Goal: Task Accomplishment & Management: Use online tool/utility

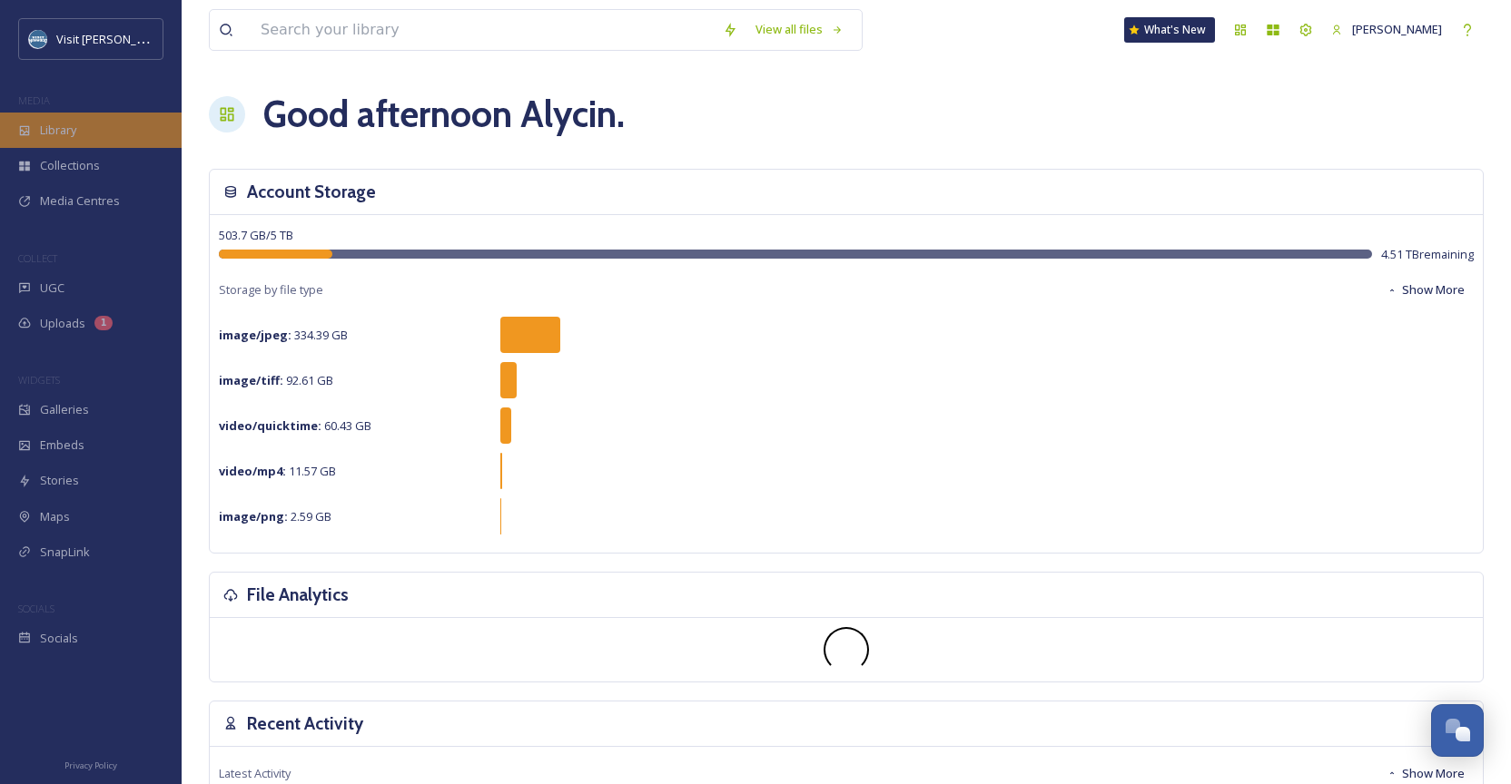
click at [86, 134] on div "Library" at bounding box center [91, 130] width 182 height 35
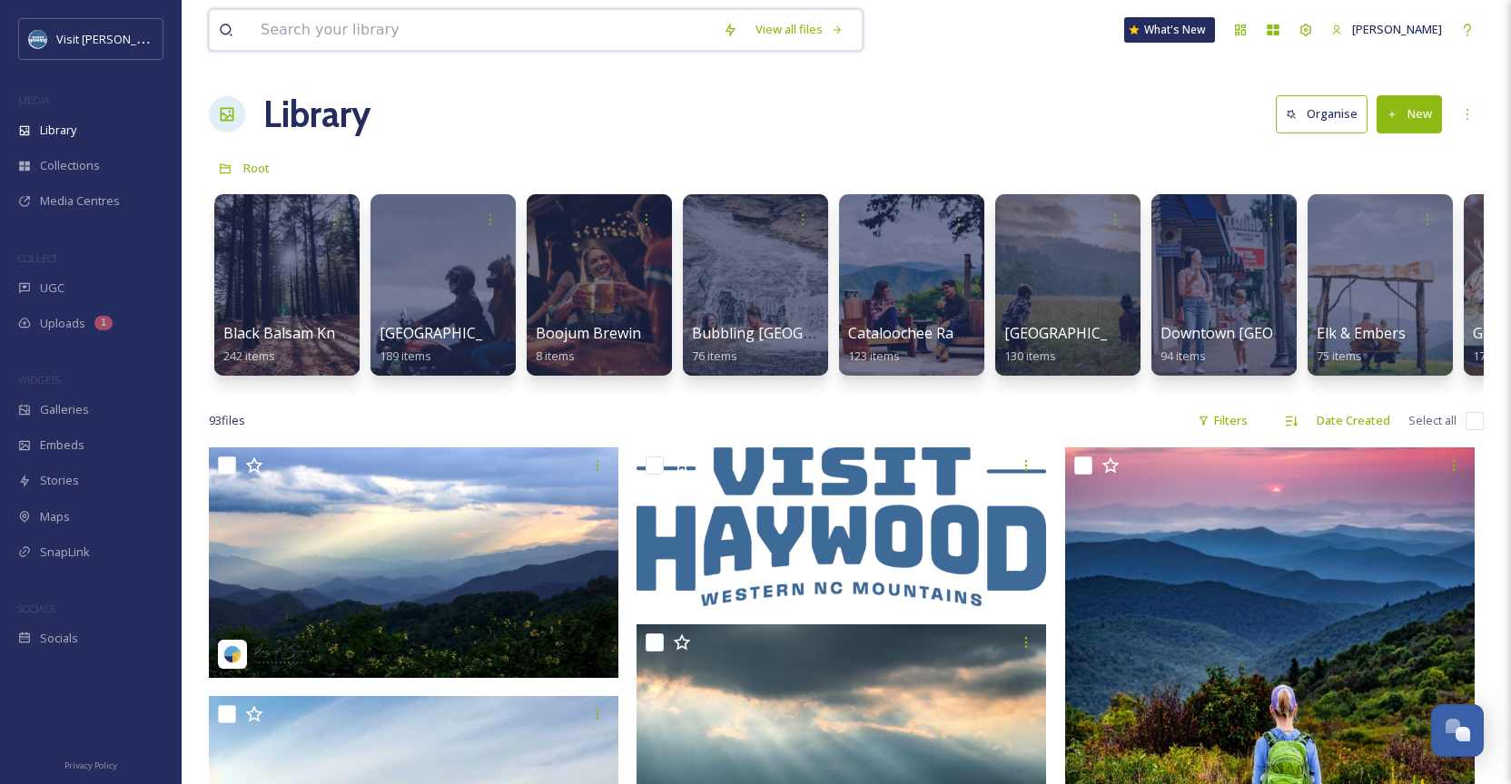
click at [508, 19] on input at bounding box center [483, 30] width 462 height 40
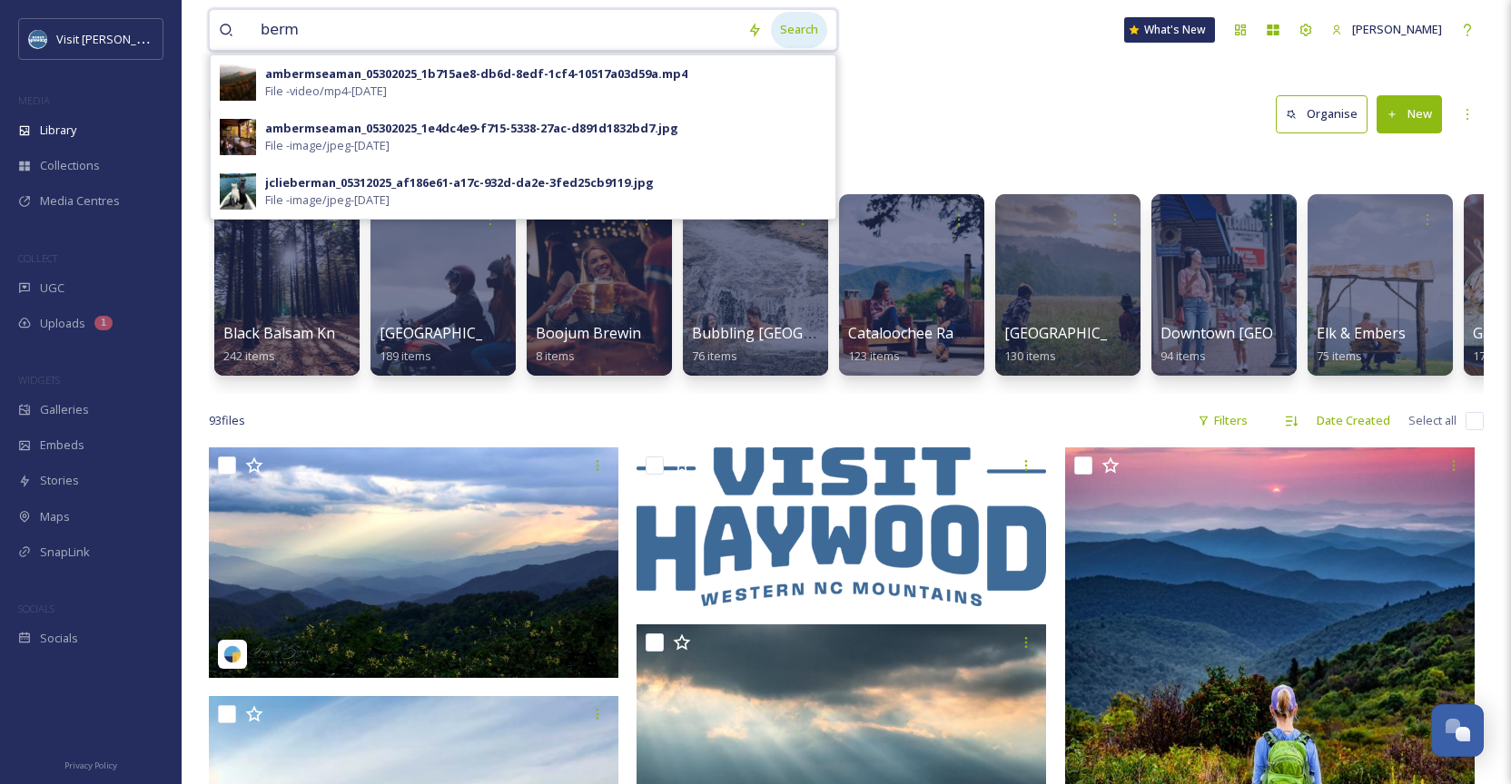
type input "berm"
click at [806, 27] on div "Search" at bounding box center [799, 29] width 56 height 35
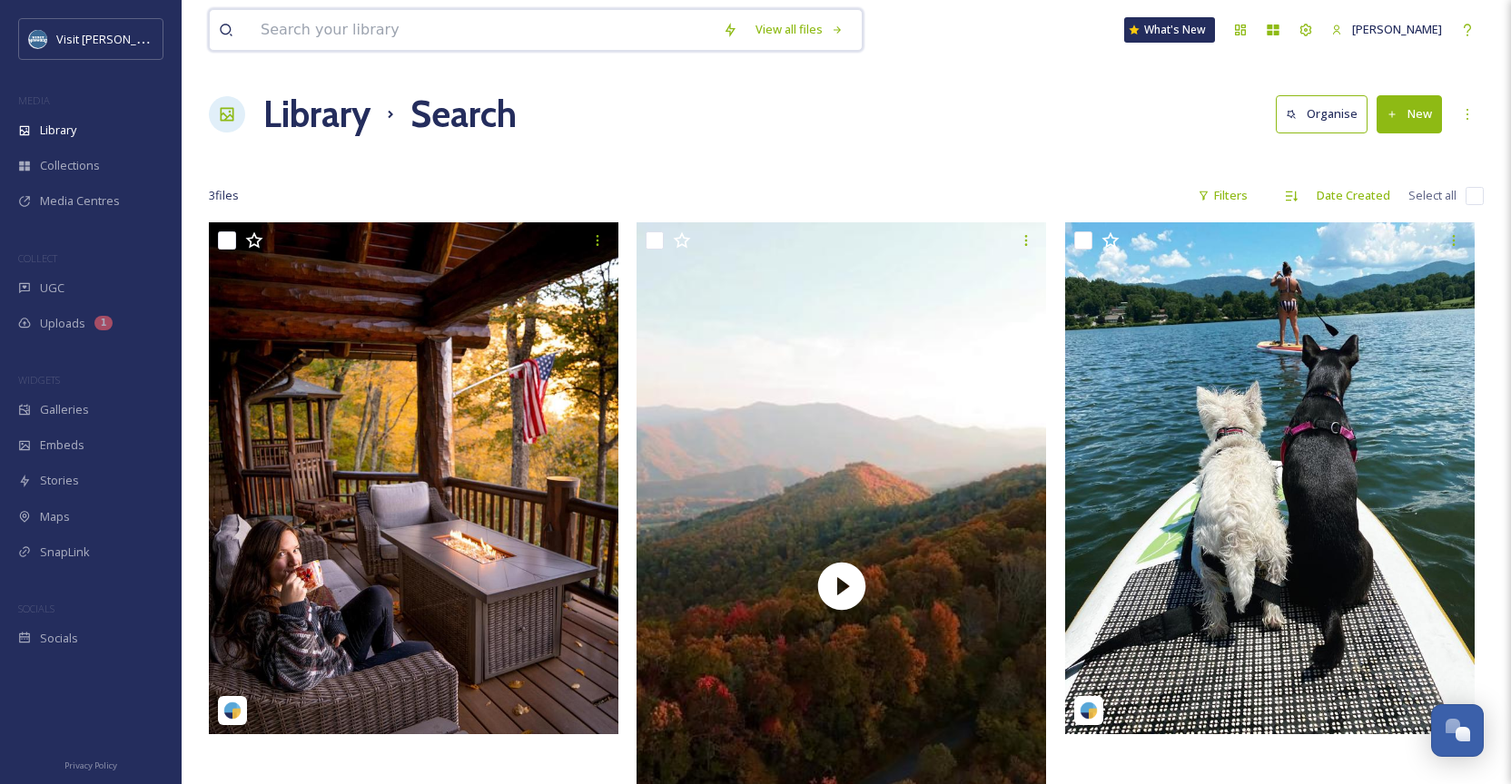
click at [644, 35] on input at bounding box center [483, 30] width 462 height 40
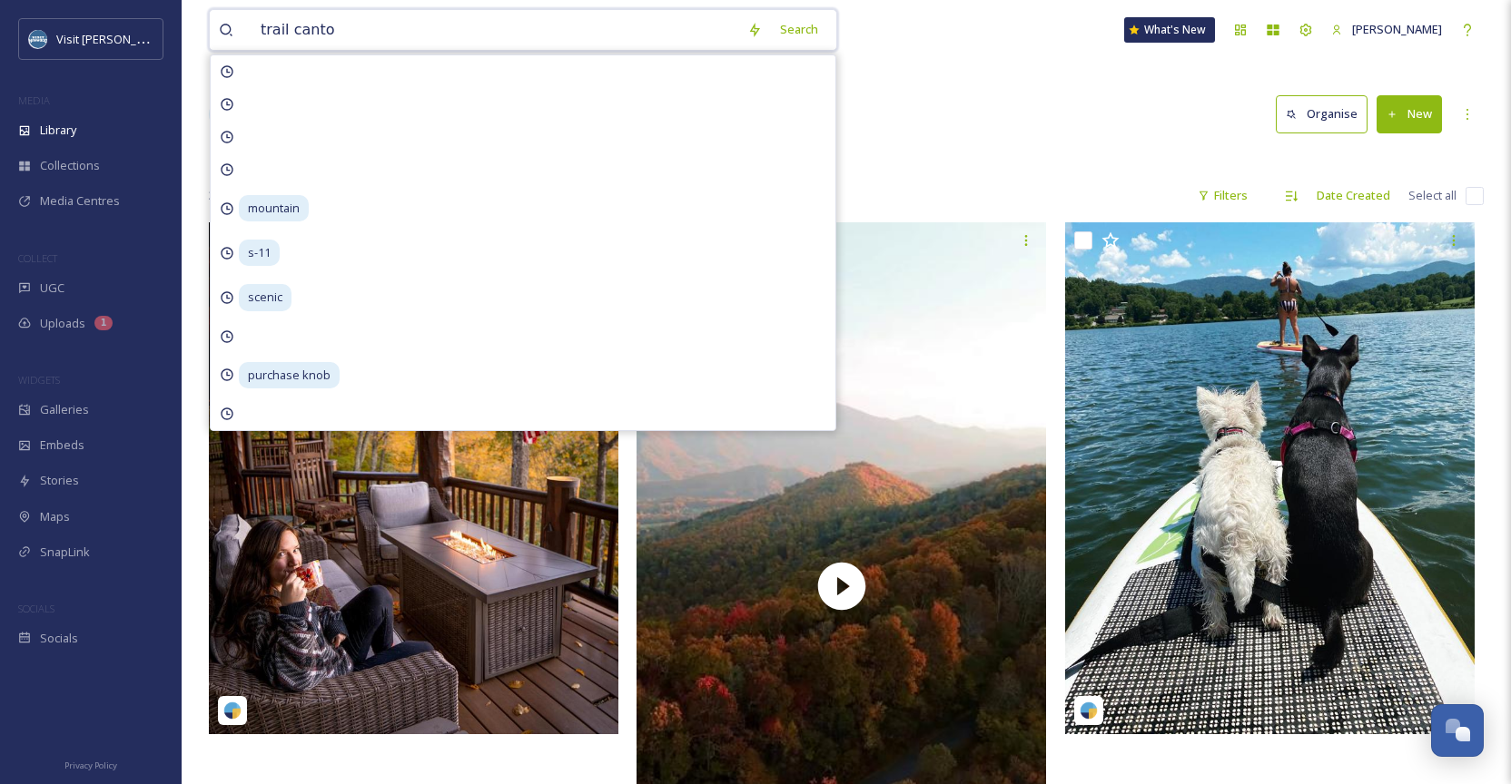
type input "trail canton"
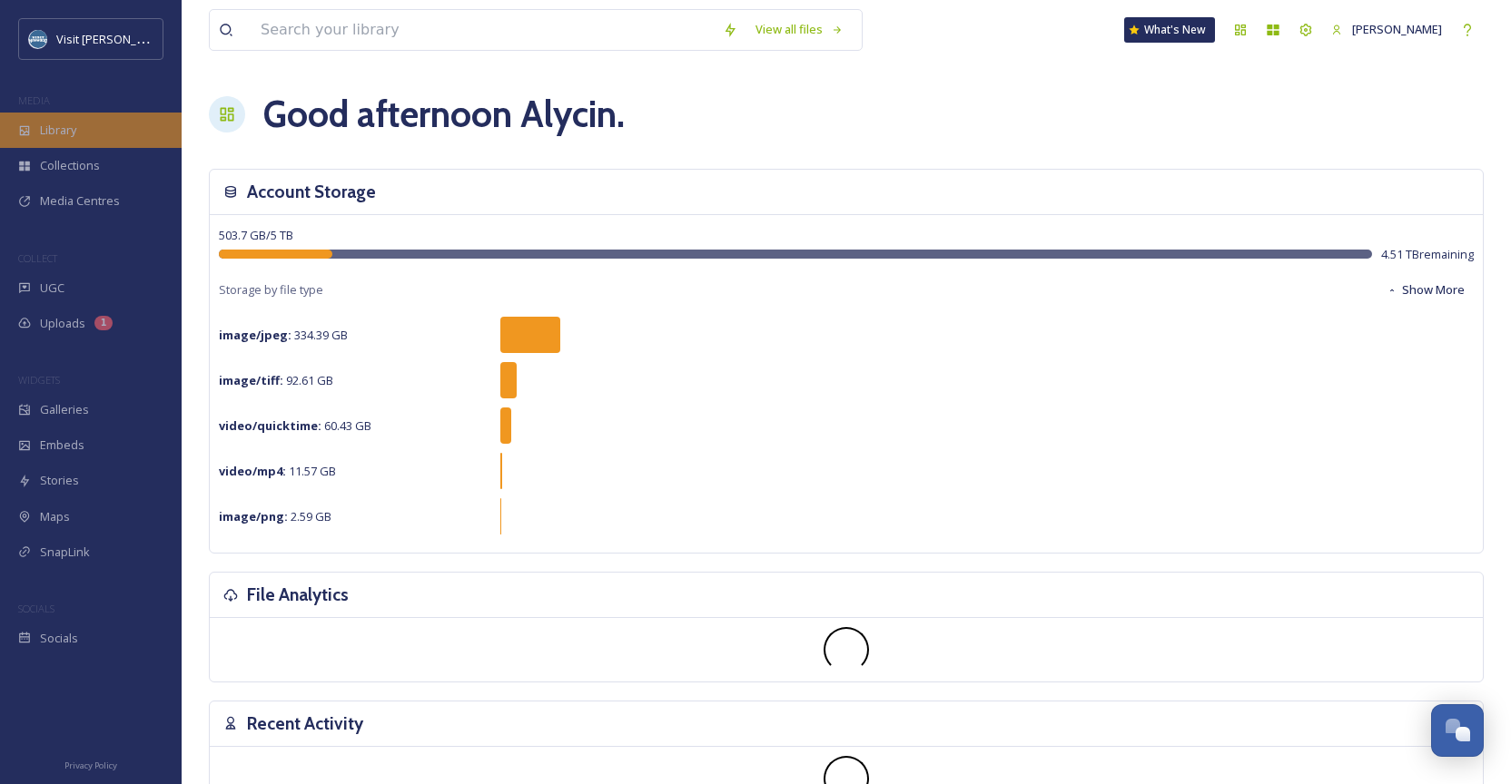
click at [103, 129] on div "Library" at bounding box center [91, 130] width 182 height 35
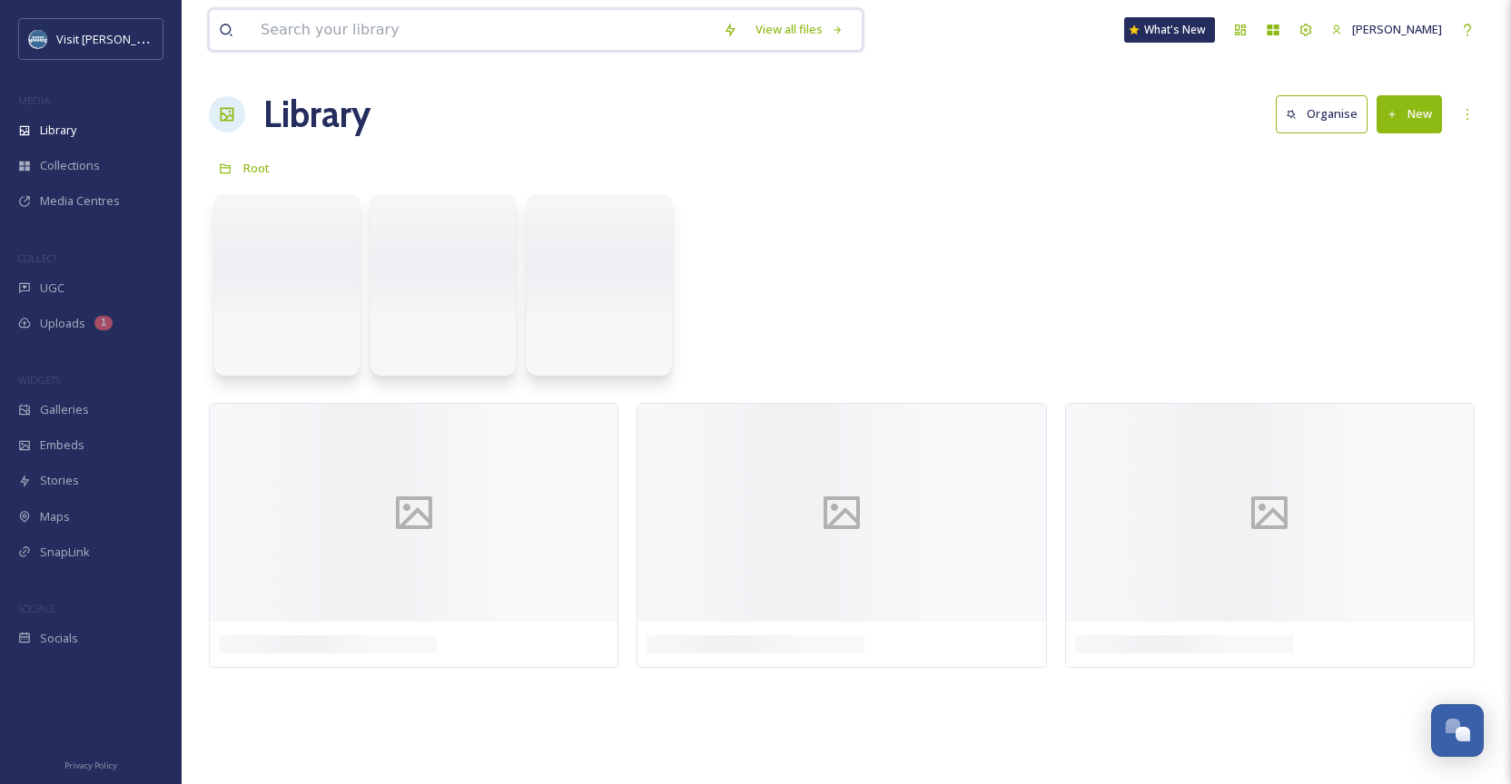
click at [413, 15] on input at bounding box center [483, 30] width 462 height 40
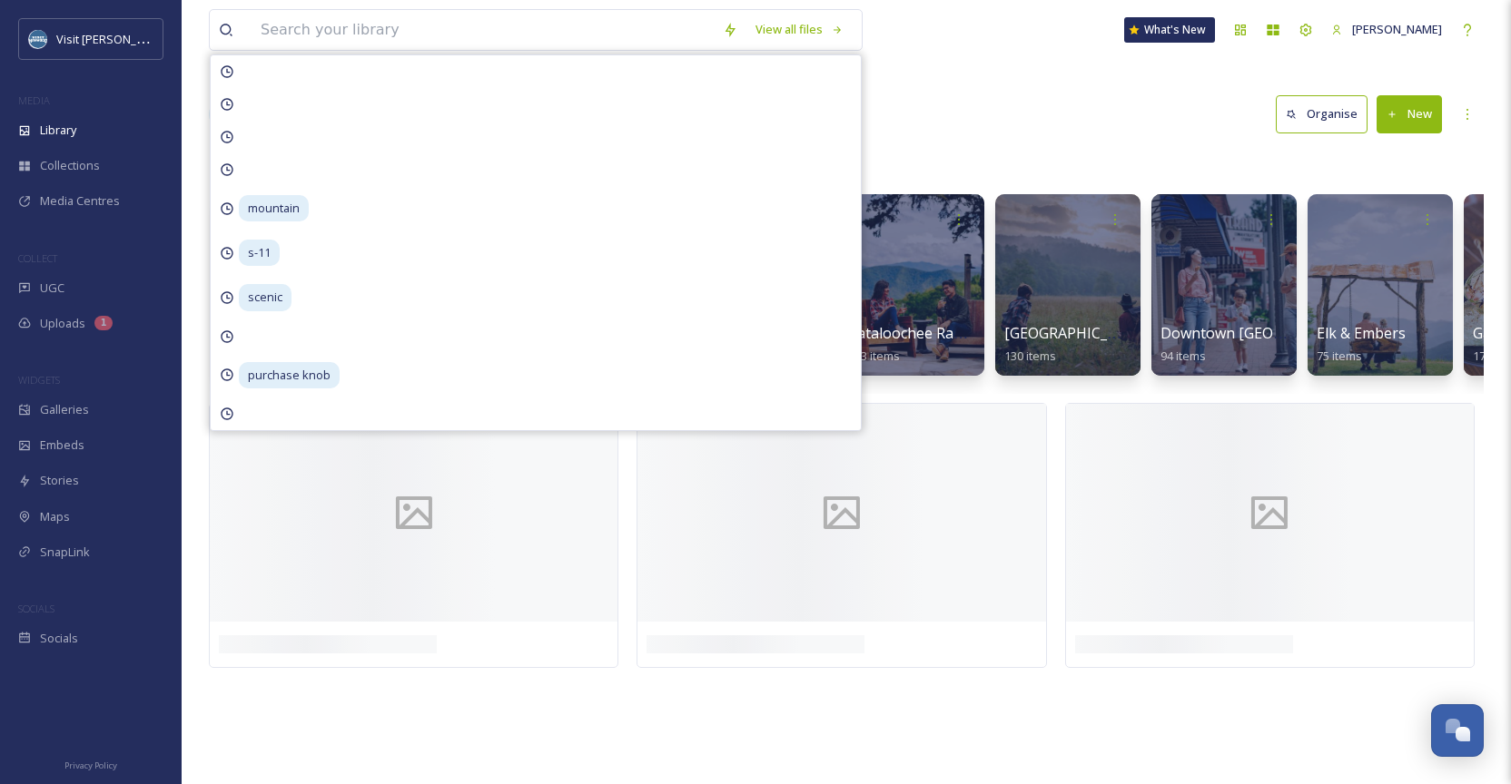
click at [1021, 105] on div "Library Organise New" at bounding box center [846, 114] width 1275 height 54
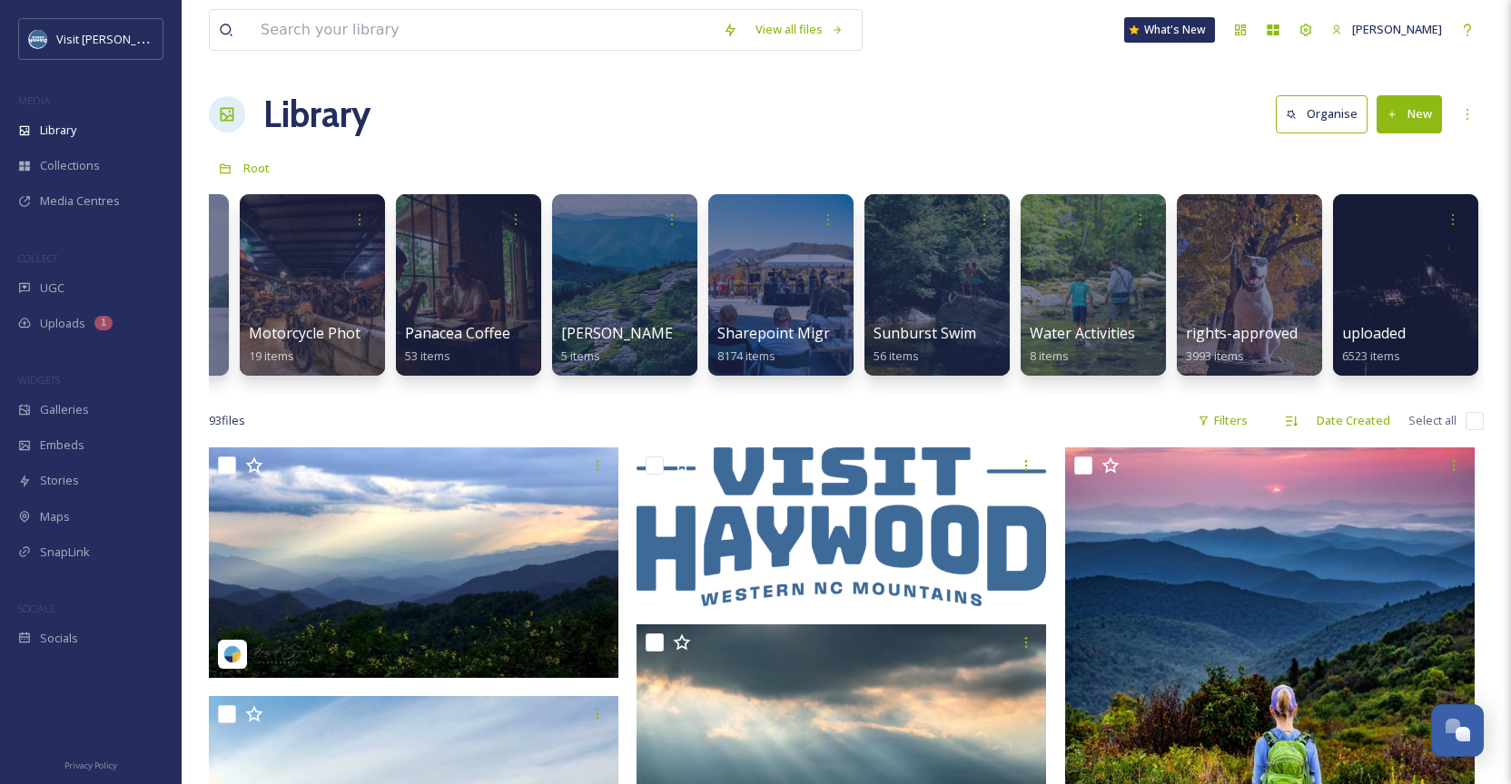
scroll to position [0, 1688]
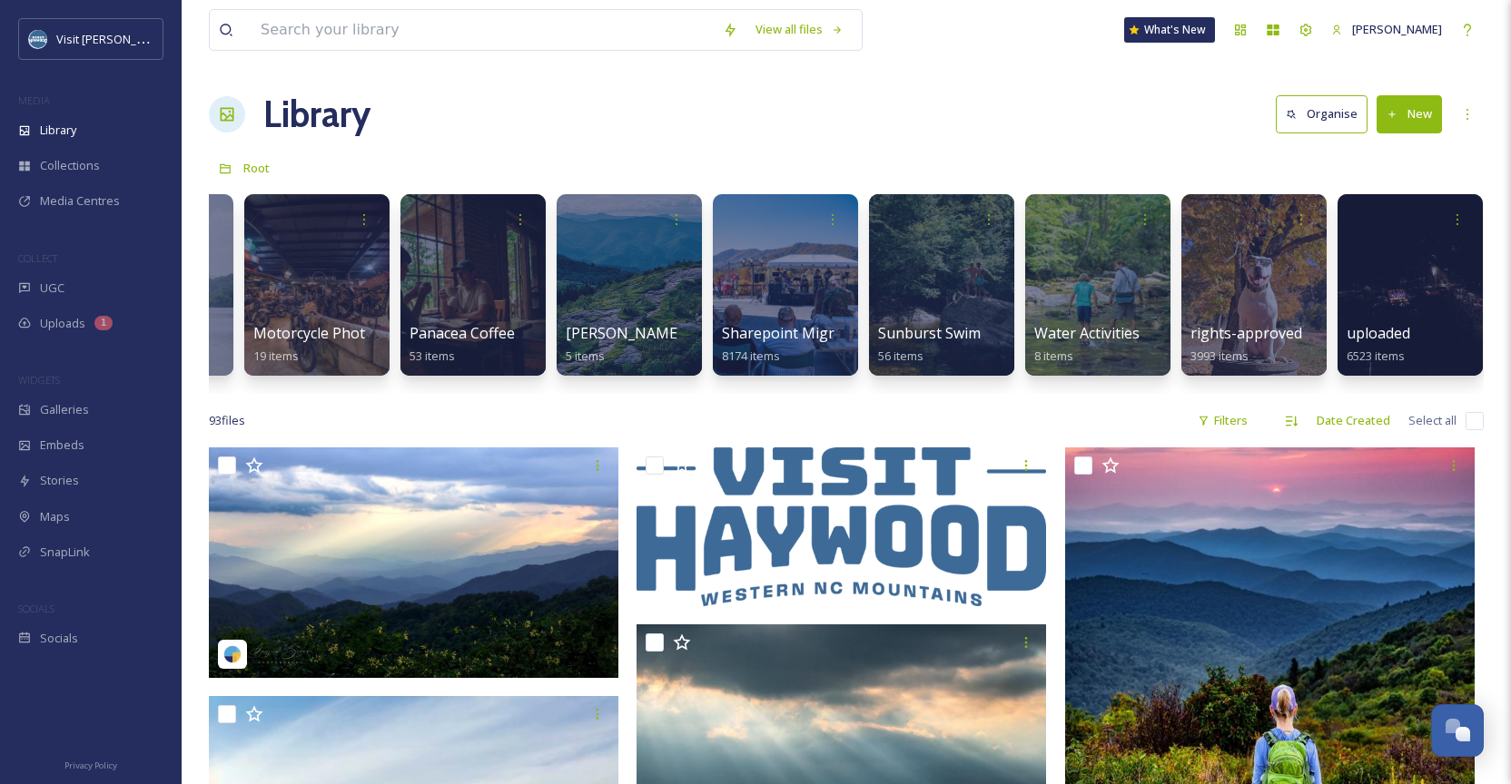
click at [1236, 335] on span "rights-approved" at bounding box center [1246, 333] width 112 height 20
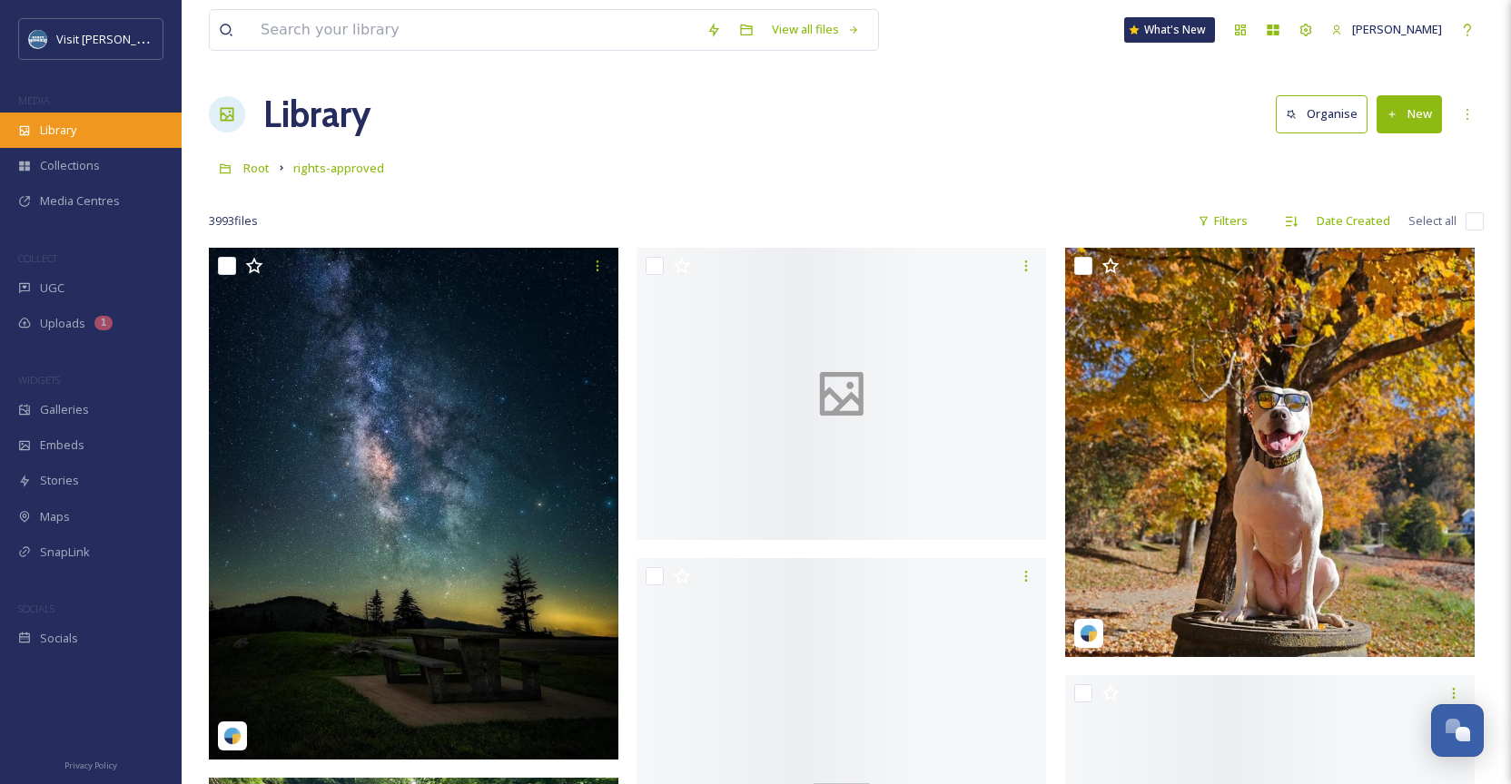
click at [70, 137] on span "Library" at bounding box center [58, 130] width 36 height 17
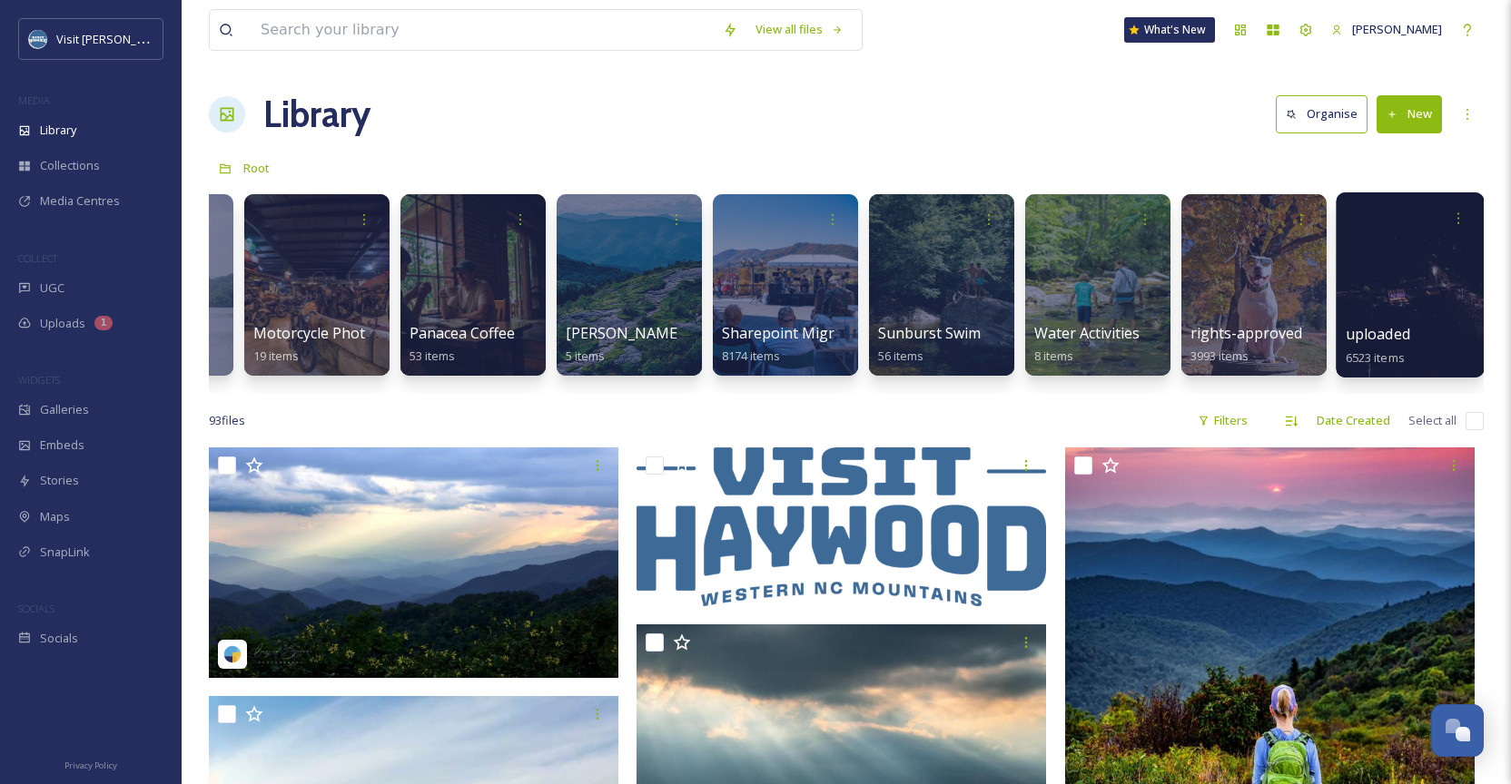
scroll to position [0, 1687]
click at [1389, 313] on div at bounding box center [1411, 284] width 148 height 185
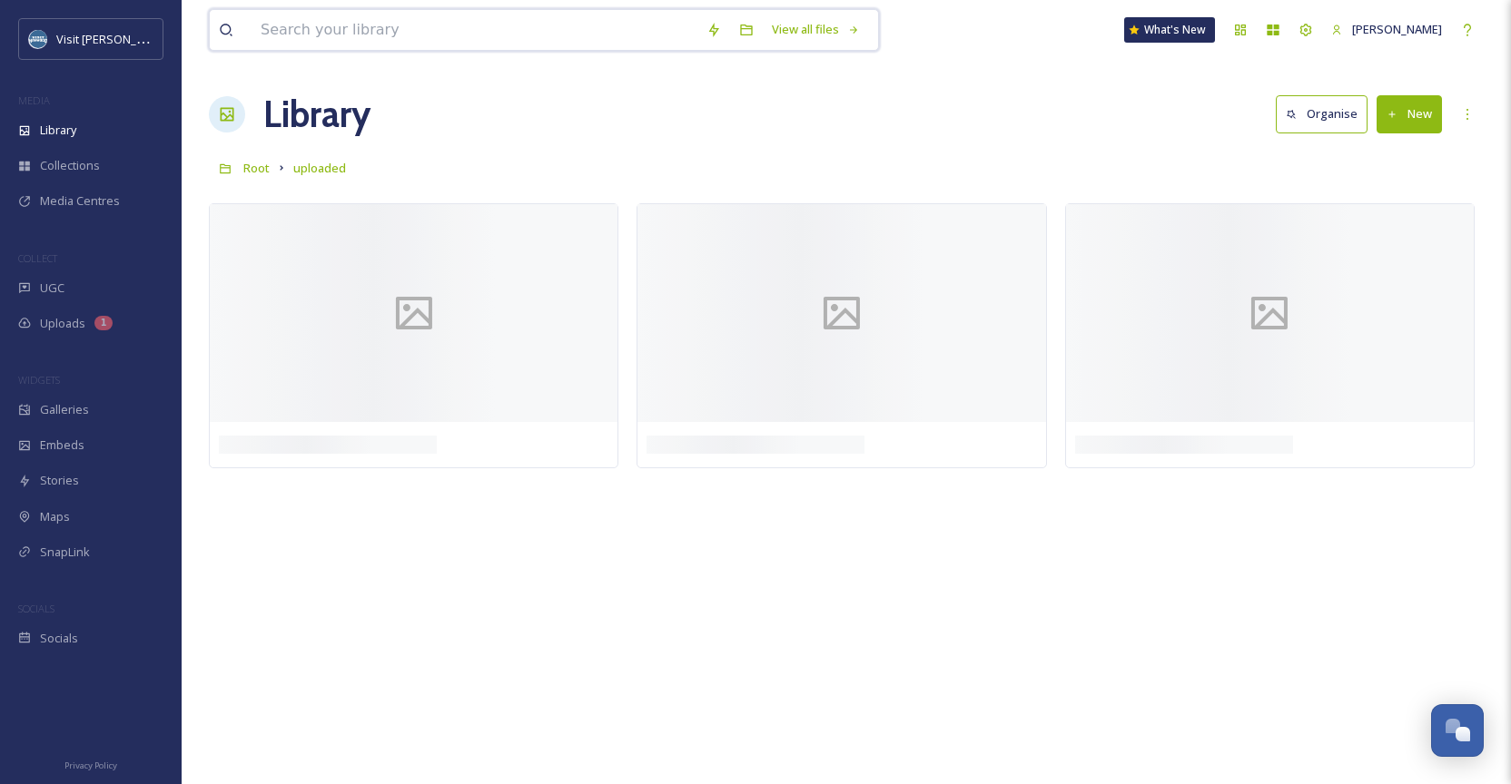
click at [569, 20] on input at bounding box center [475, 30] width 446 height 40
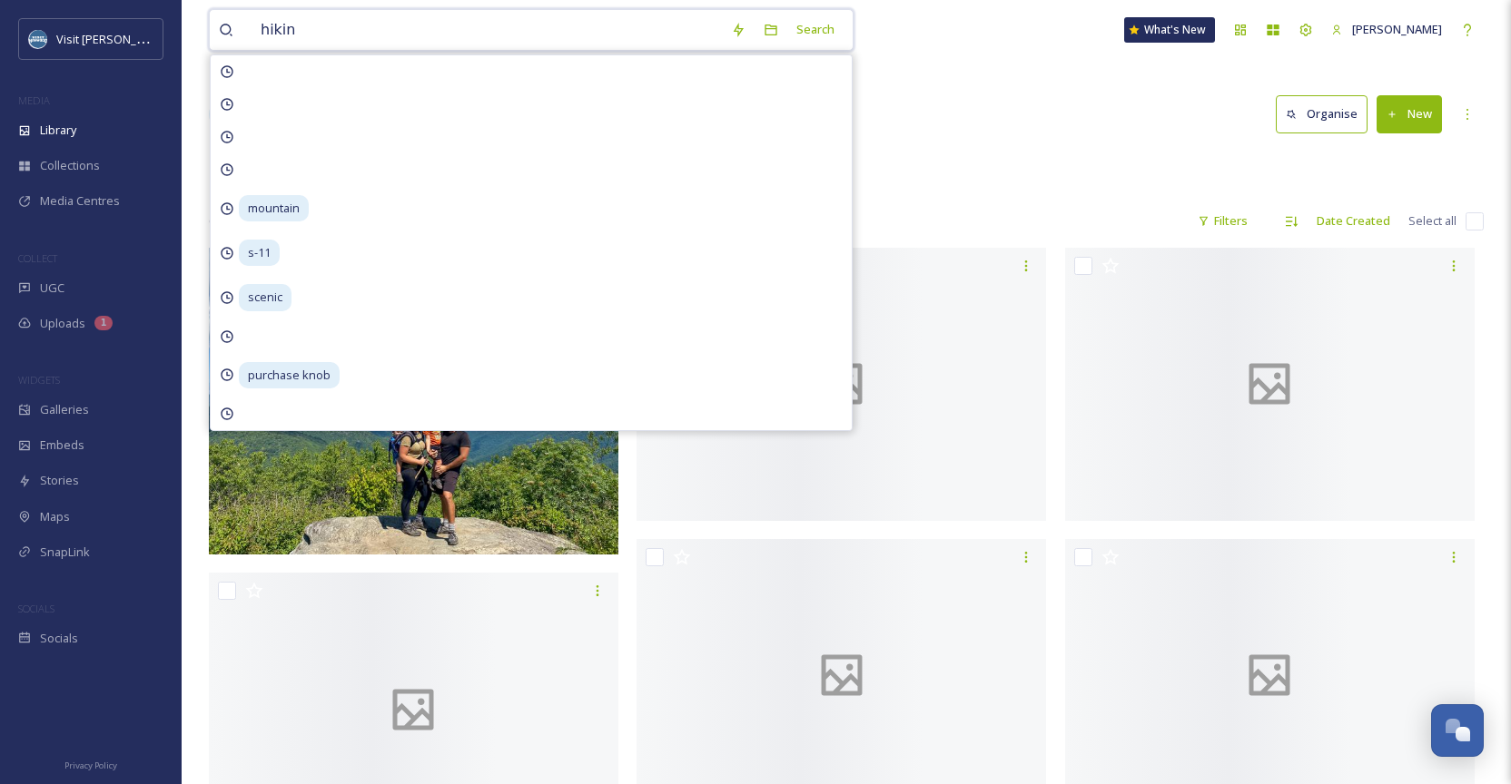
type input "hiking"
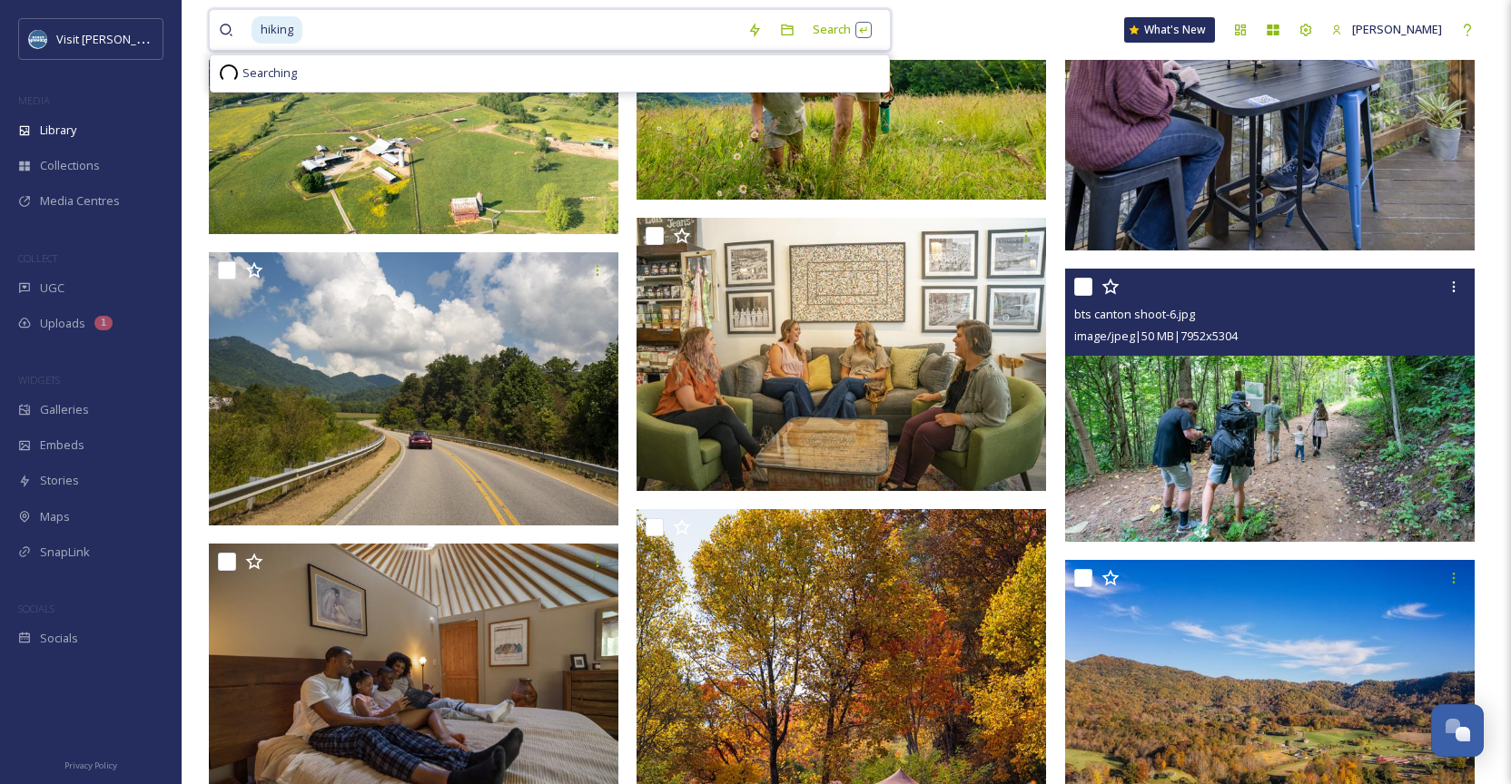
scroll to position [1206, 0]
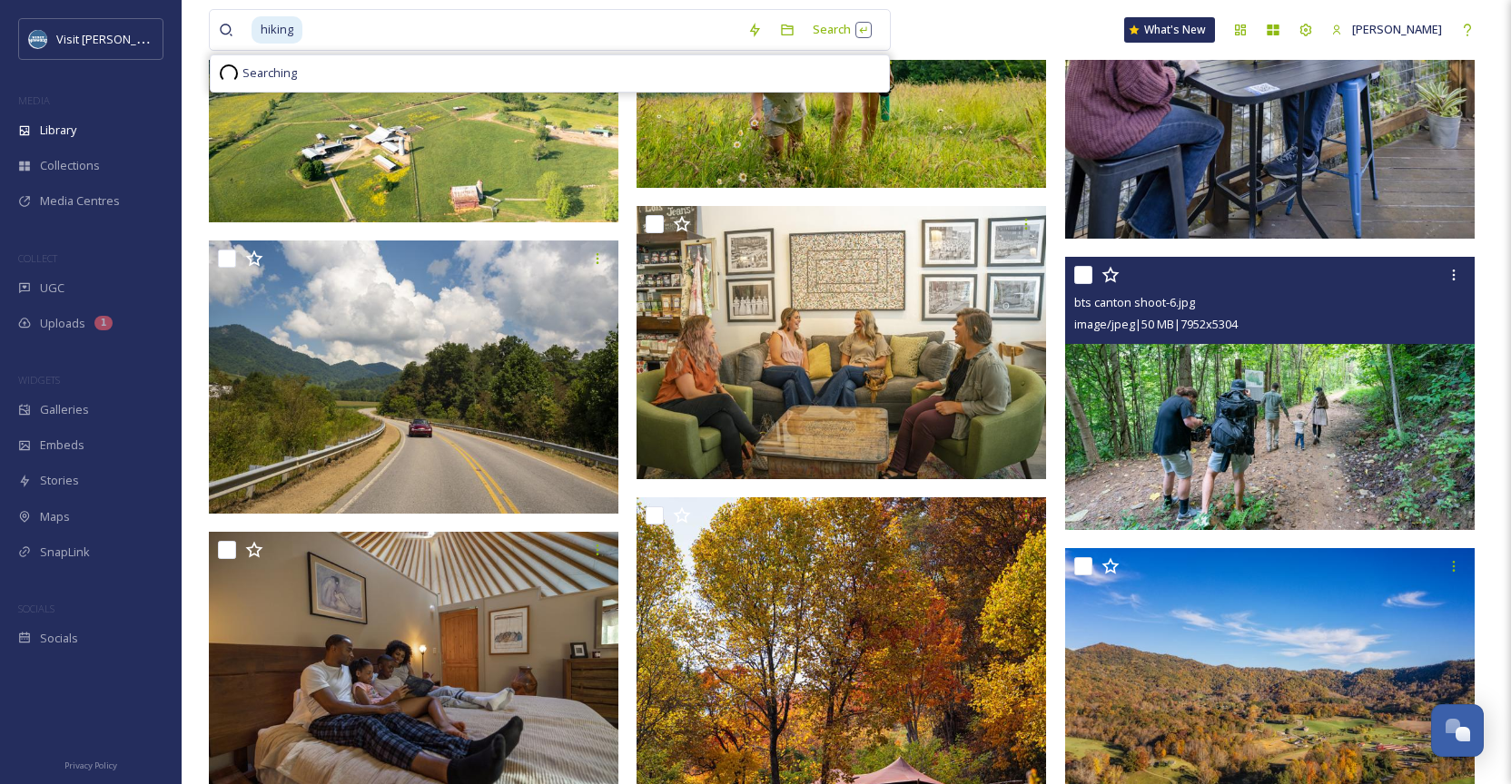
click at [1262, 464] on img at bounding box center [1269, 393] width 409 height 273
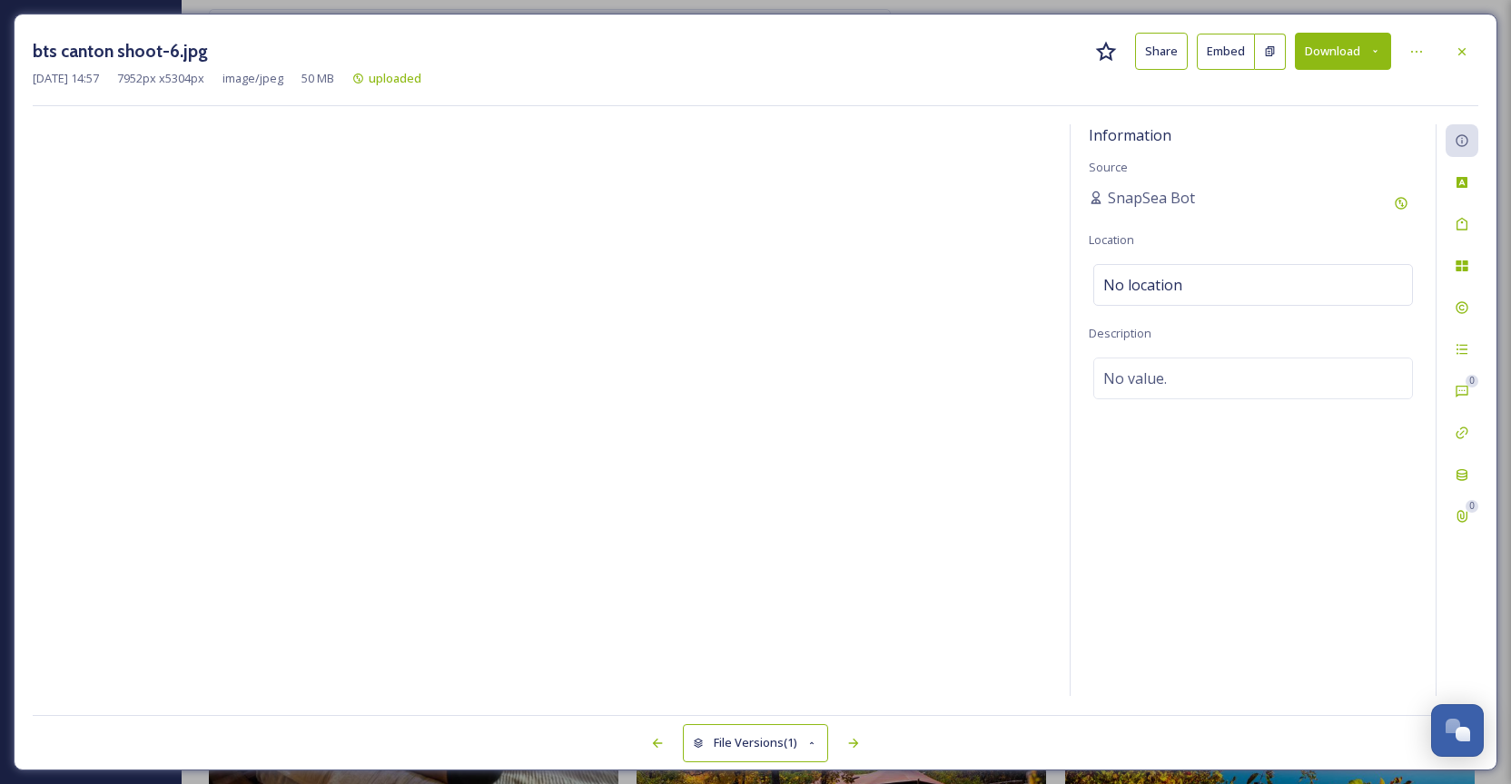
scroll to position [1204, 0]
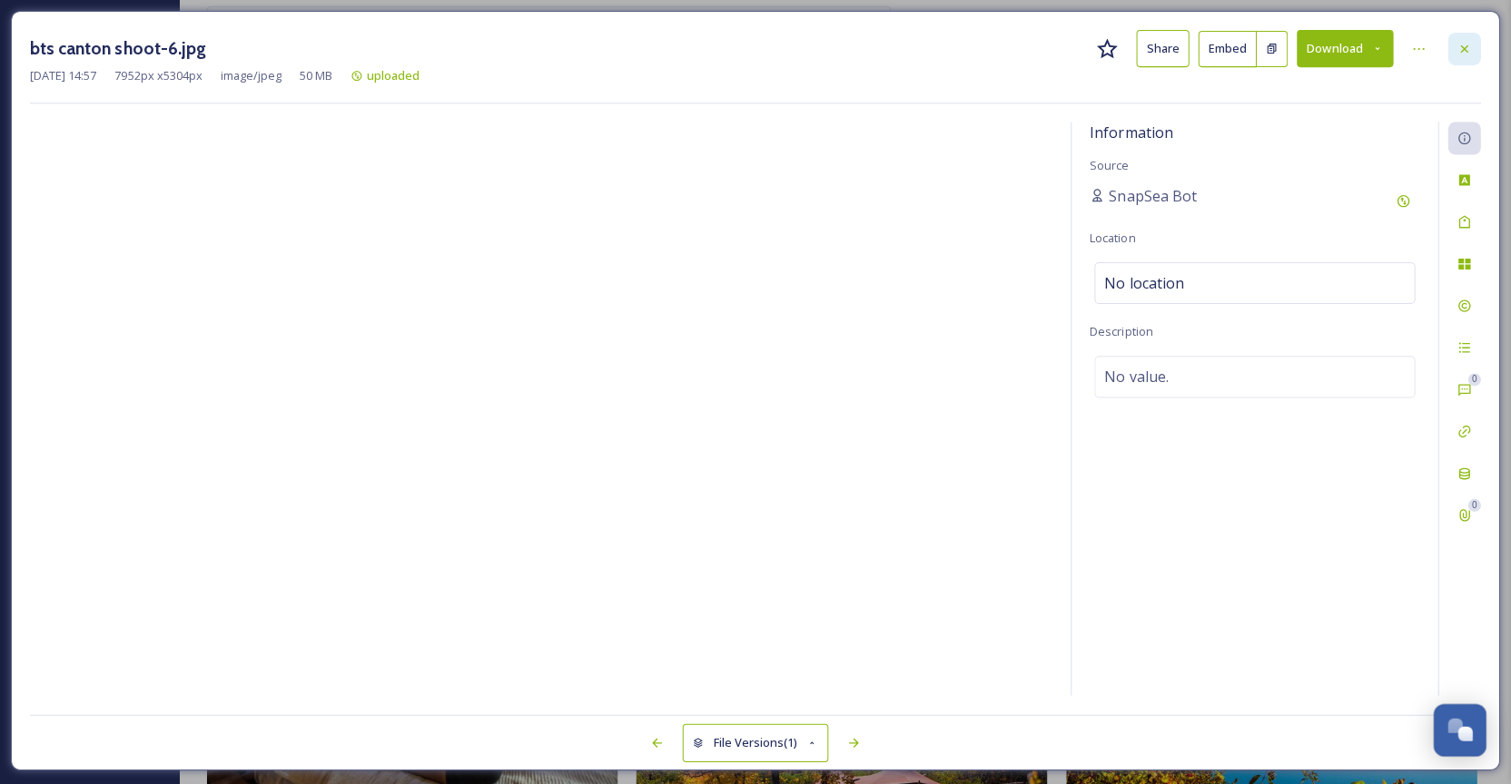
click at [1455, 44] on icon at bounding box center [1462, 51] width 15 height 15
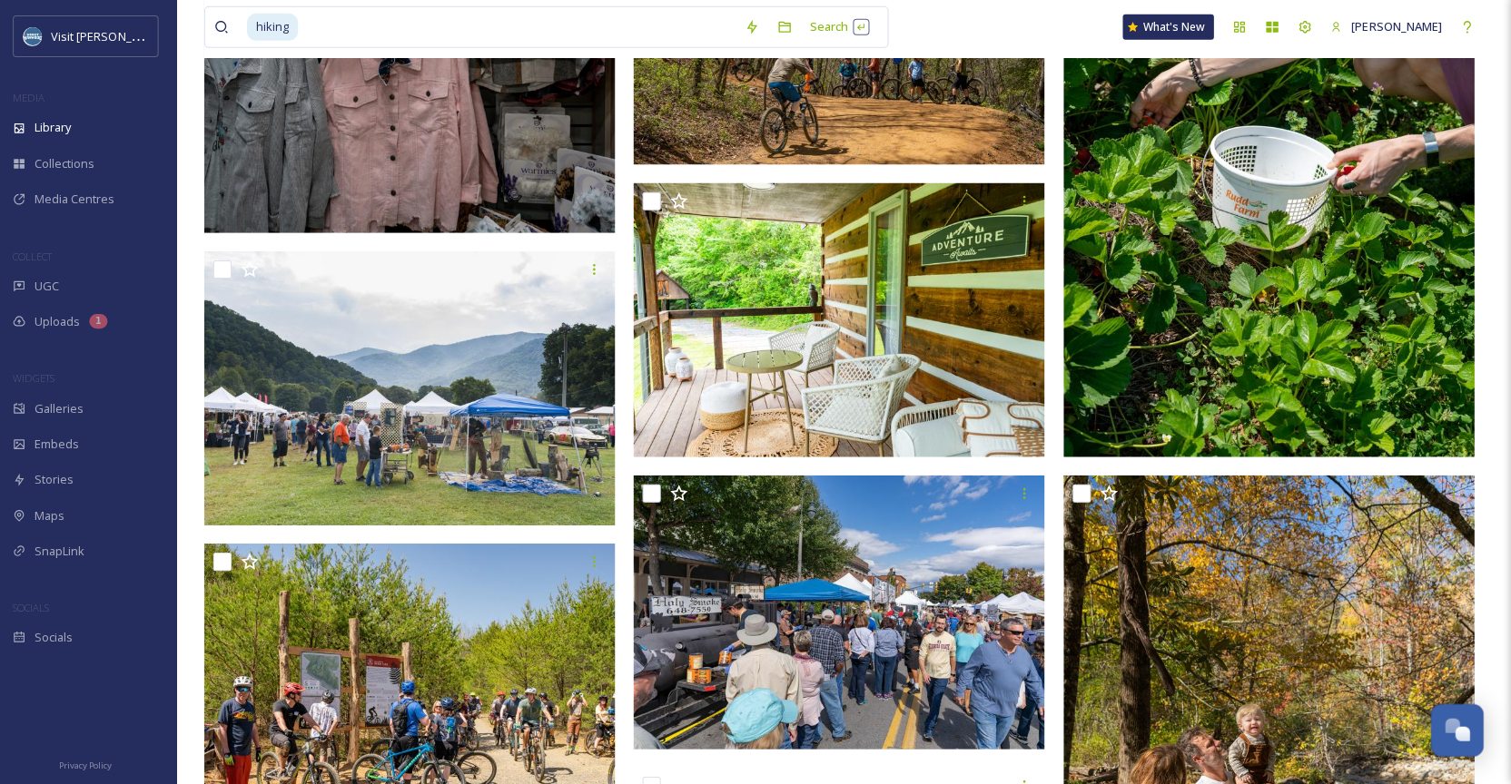
scroll to position [5666, 0]
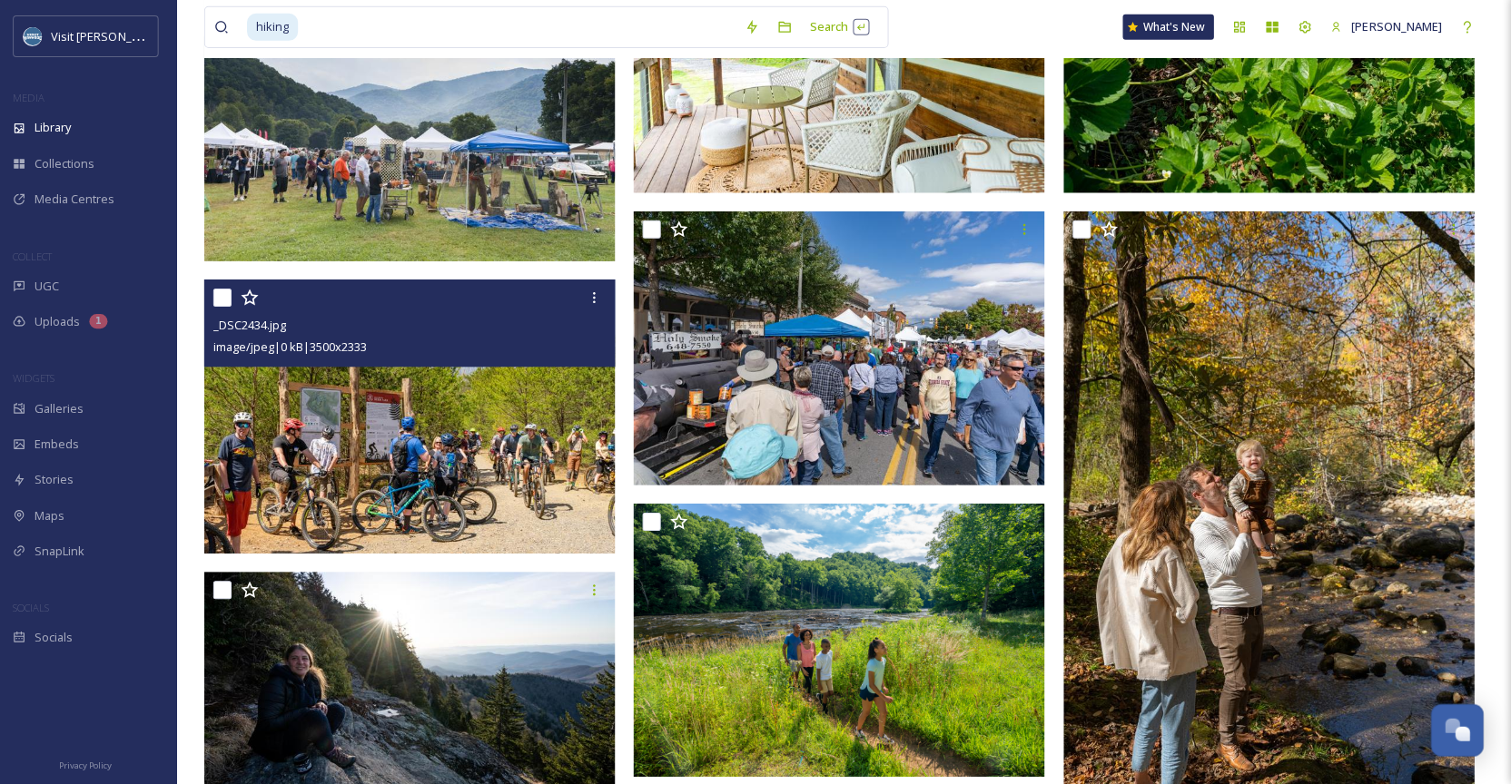
click at [425, 396] on img at bounding box center [413, 417] width 409 height 273
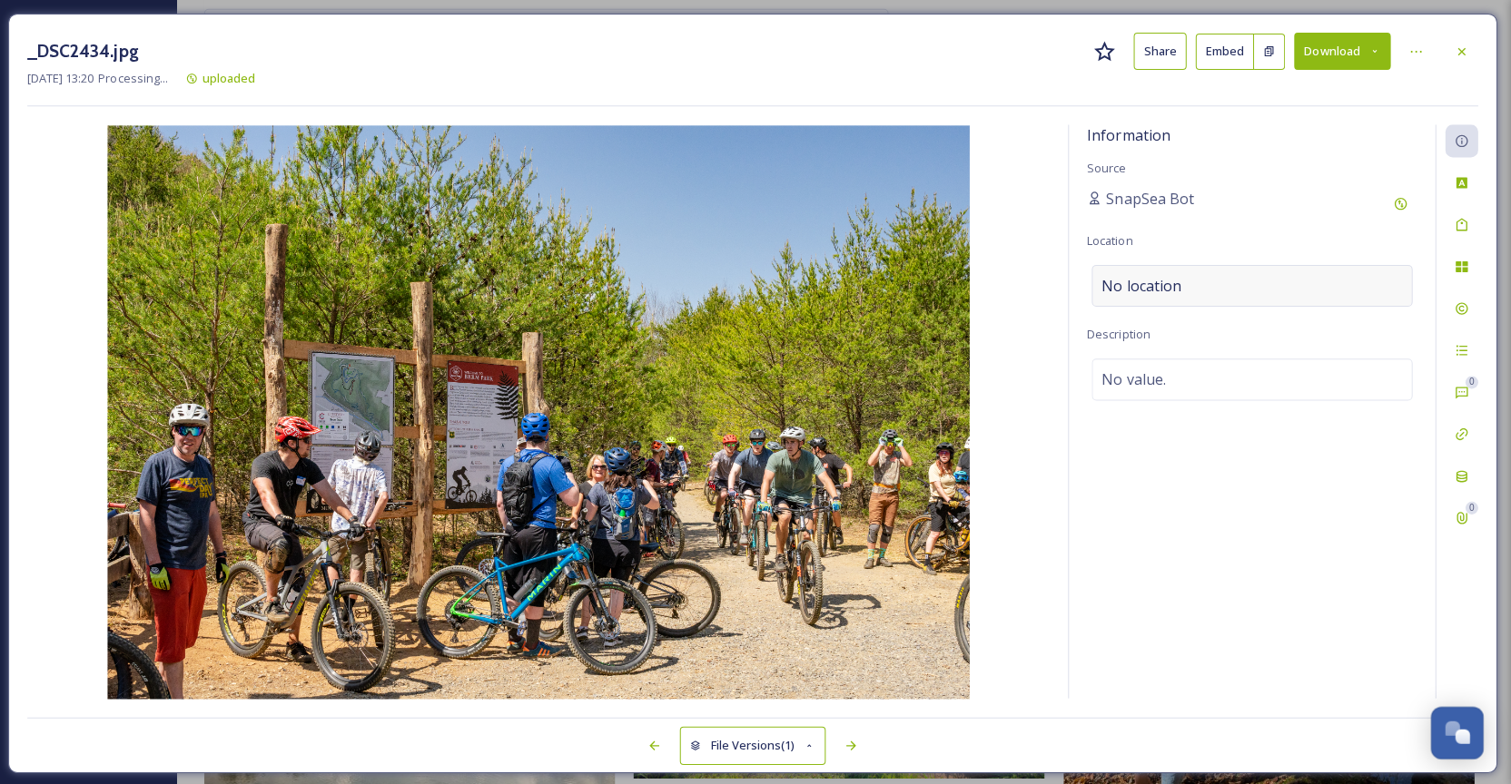
click at [1222, 292] on div "No location" at bounding box center [1253, 285] width 320 height 42
click at [1208, 282] on input at bounding box center [1253, 285] width 318 height 40
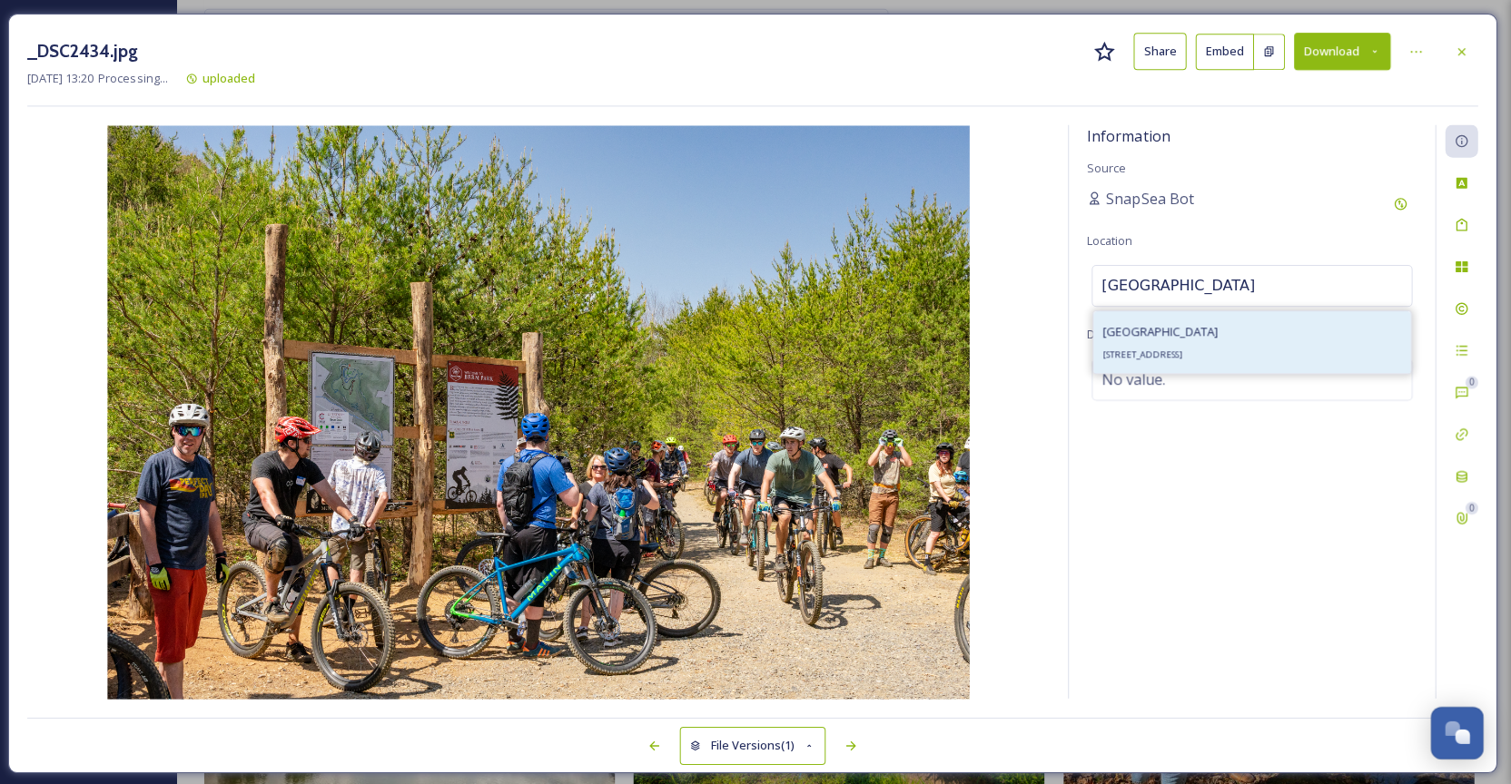
type input "[GEOGRAPHIC_DATA]"
click at [1199, 342] on div "[GEOGRAPHIC_DATA] [STREET_ADDRESS]" at bounding box center [1161, 342] width 115 height 44
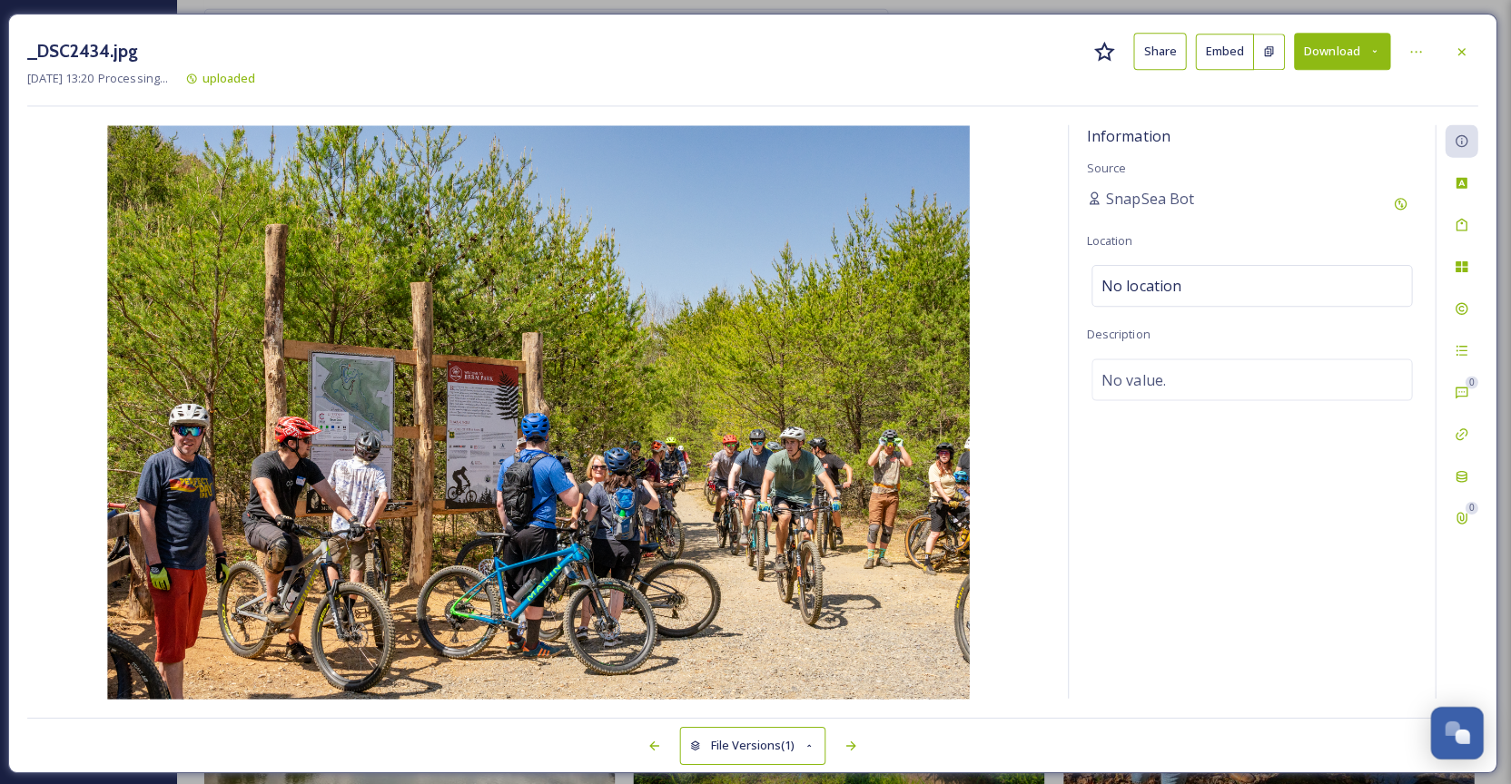
scroll to position [5657, 0]
click at [1458, 235] on div "Tags" at bounding box center [1461, 224] width 33 height 33
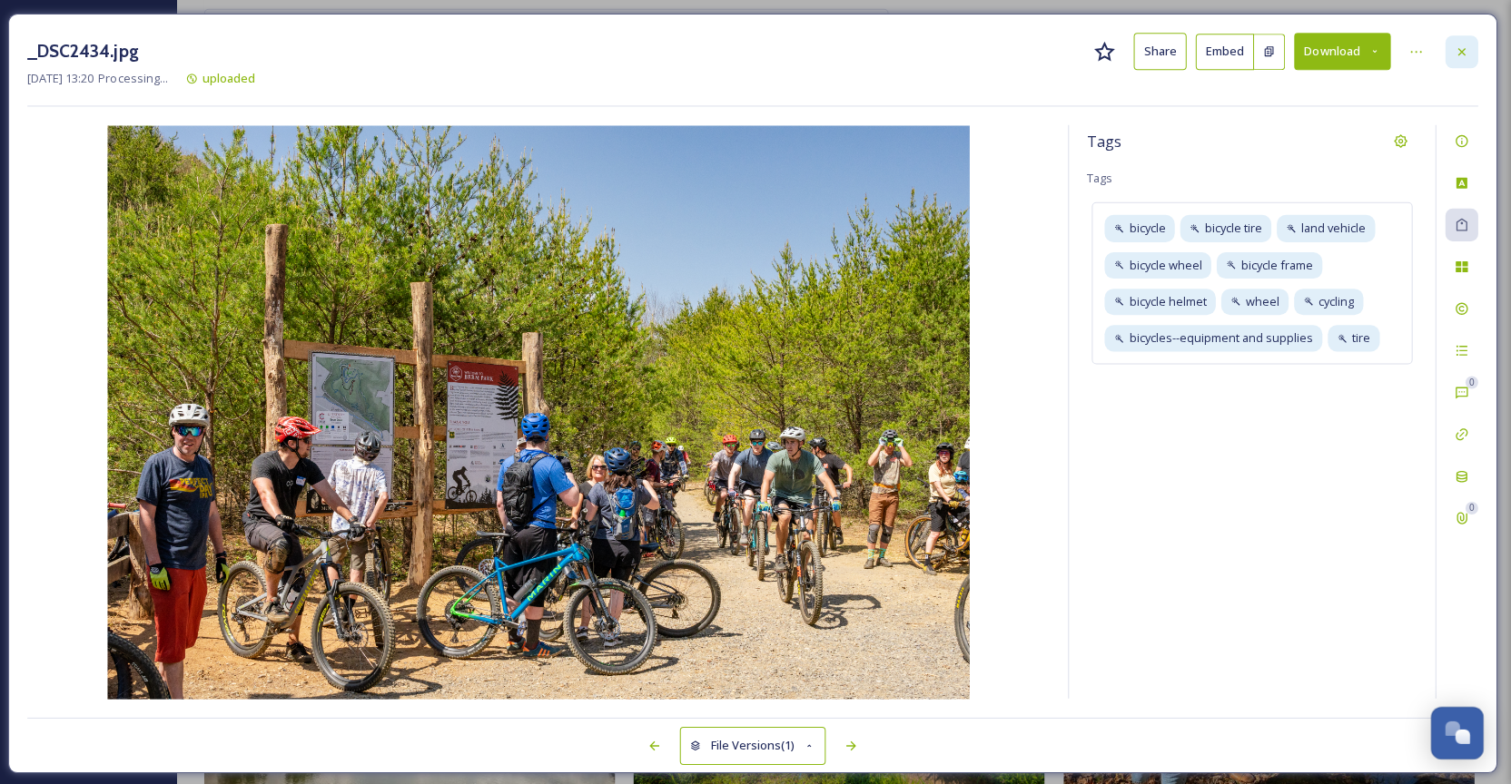
click at [1458, 50] on icon at bounding box center [1461, 50] width 7 height 7
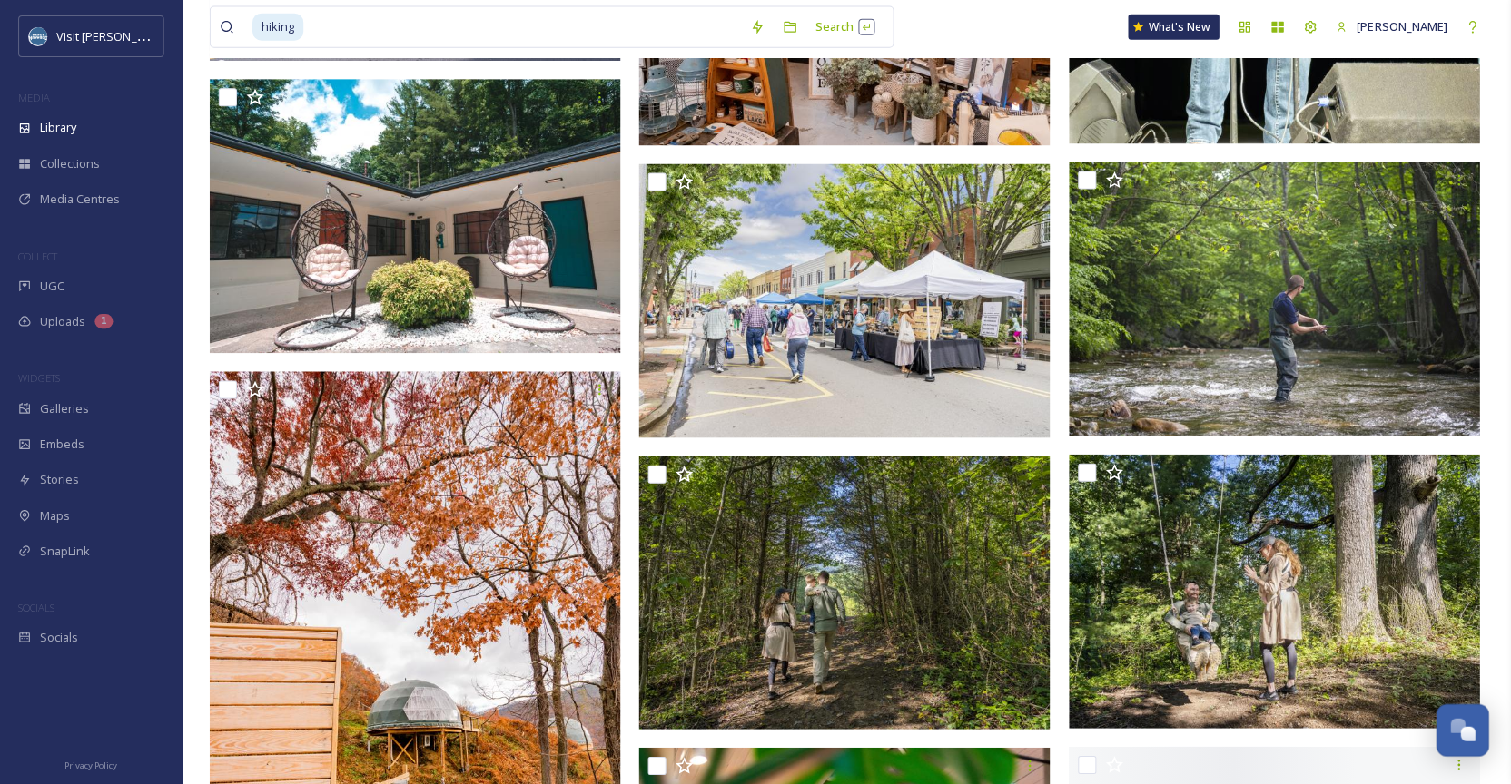
scroll to position [33272, 0]
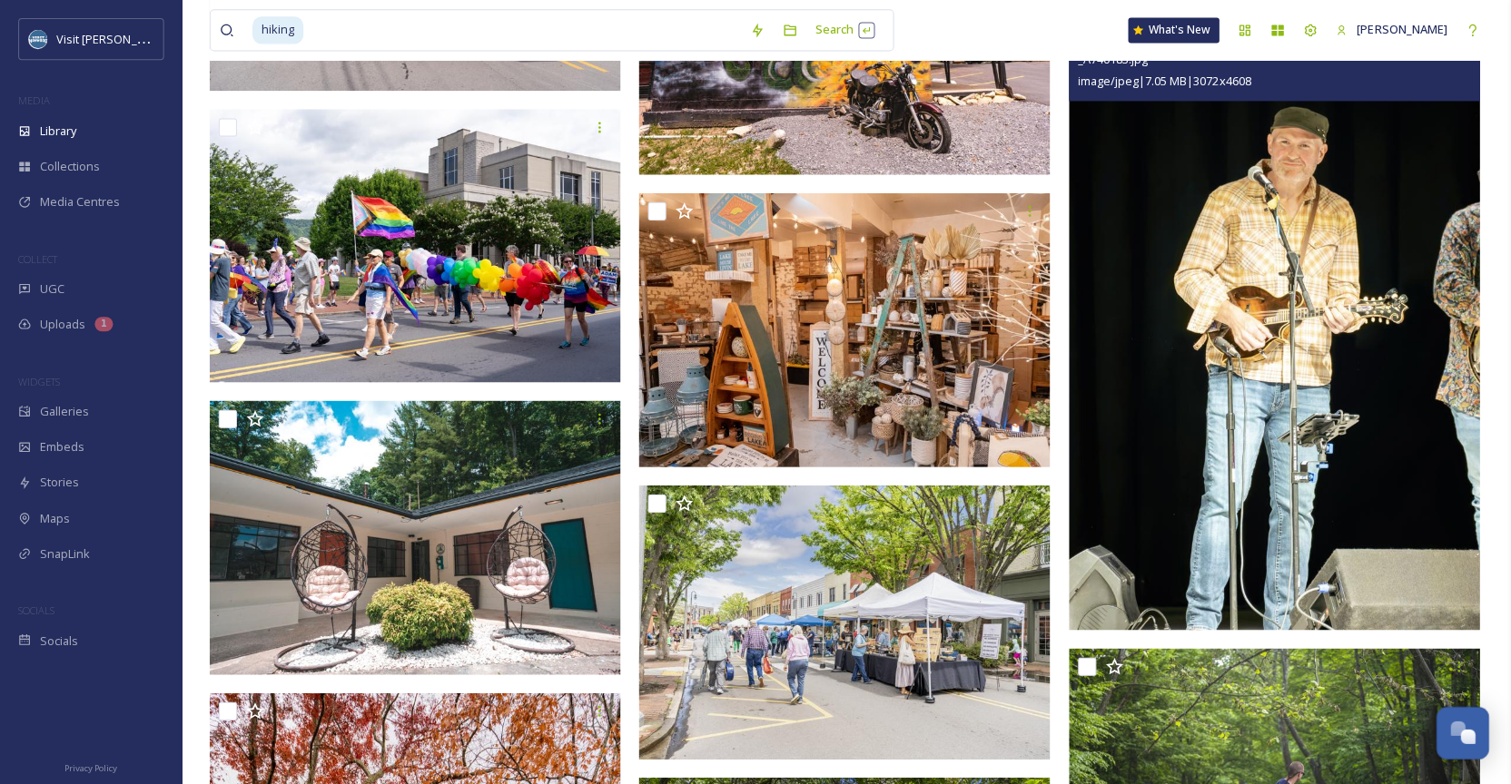
click at [1287, 346] on img at bounding box center [1269, 321] width 409 height 615
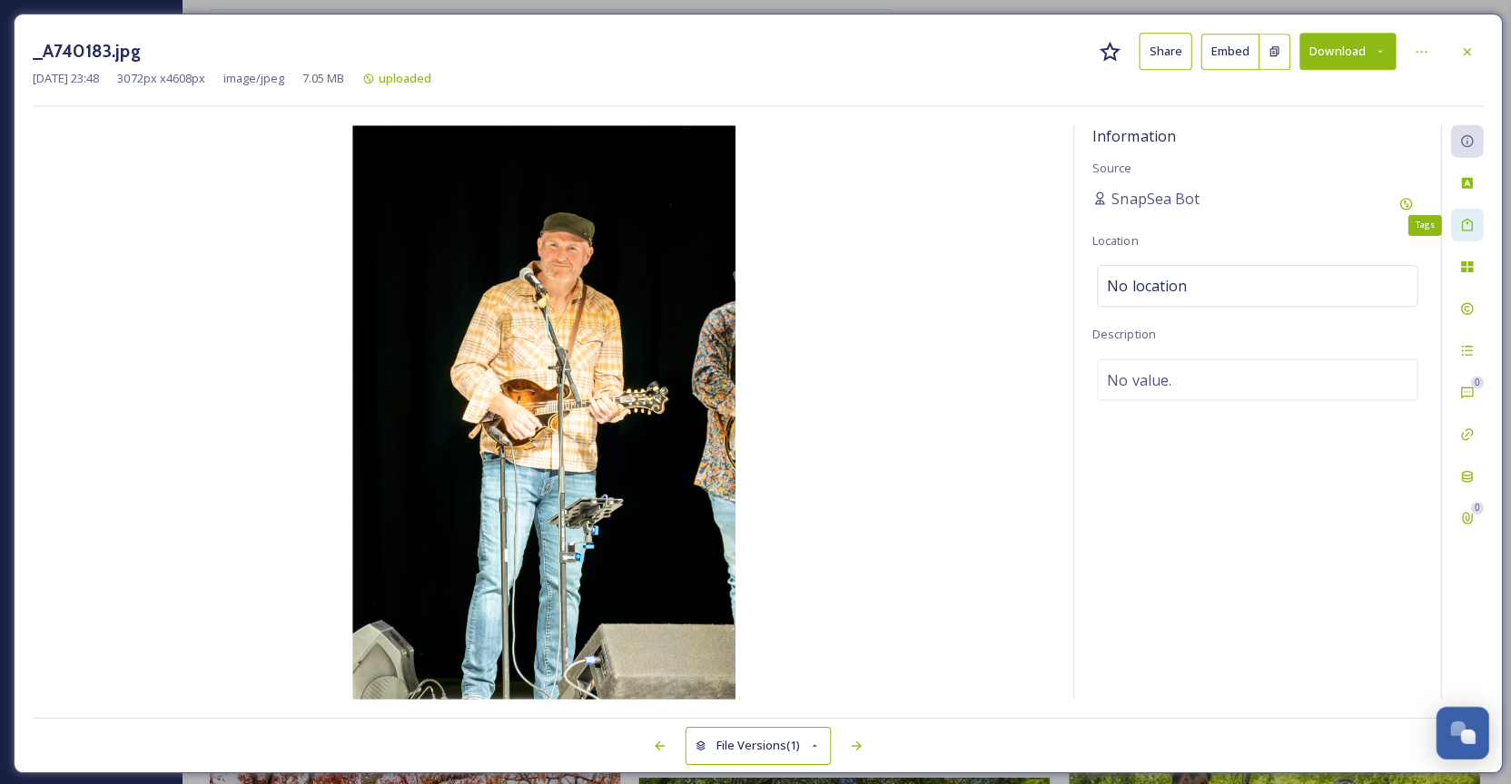
click at [1465, 237] on div "Tags" at bounding box center [1461, 224] width 33 height 33
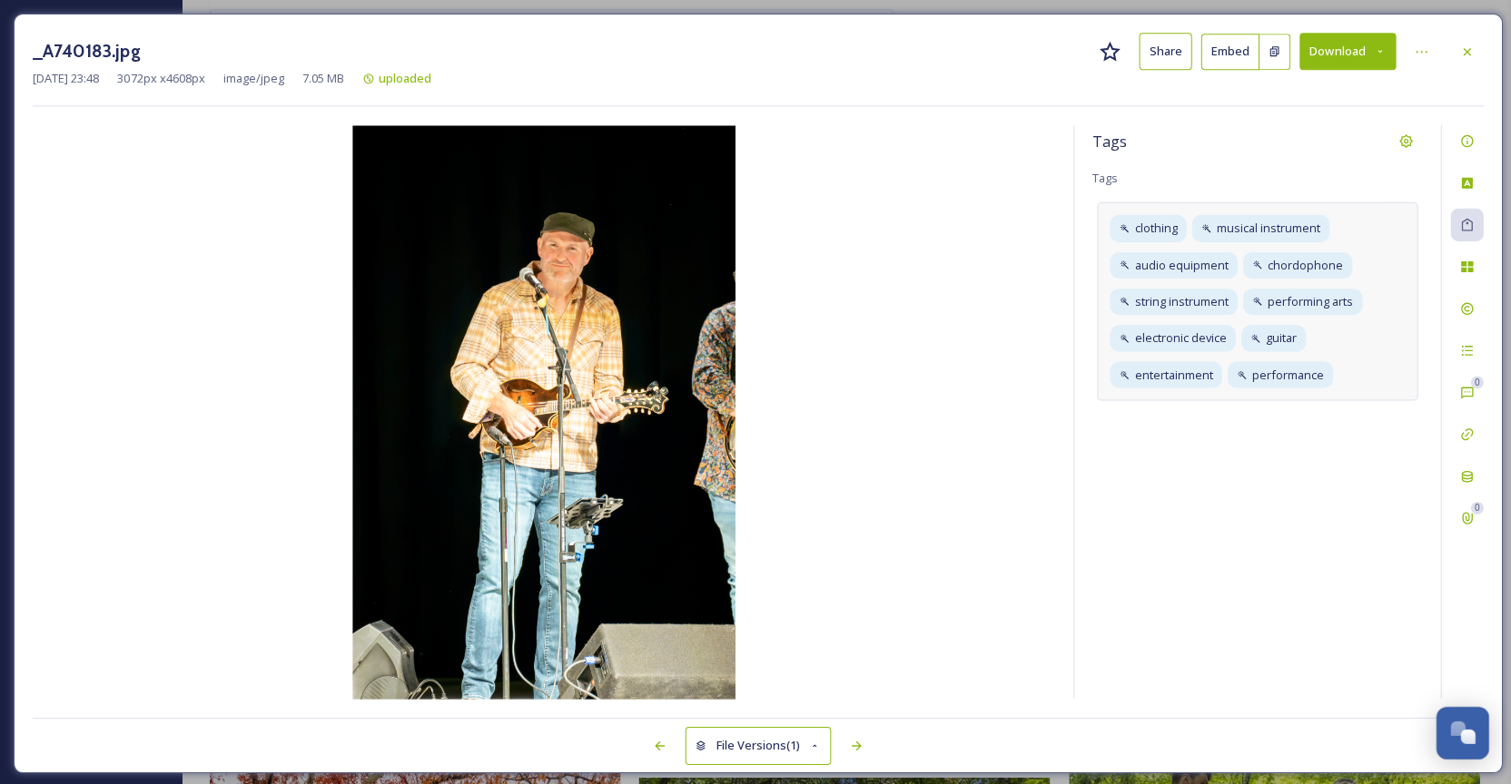
click at [1360, 380] on div "clothing musical instrument audio equipment chordophone string instrument perfo…" at bounding box center [1253, 301] width 320 height 198
type input "[PERSON_NAME]"
click at [1460, 53] on icon at bounding box center [1461, 50] width 7 height 7
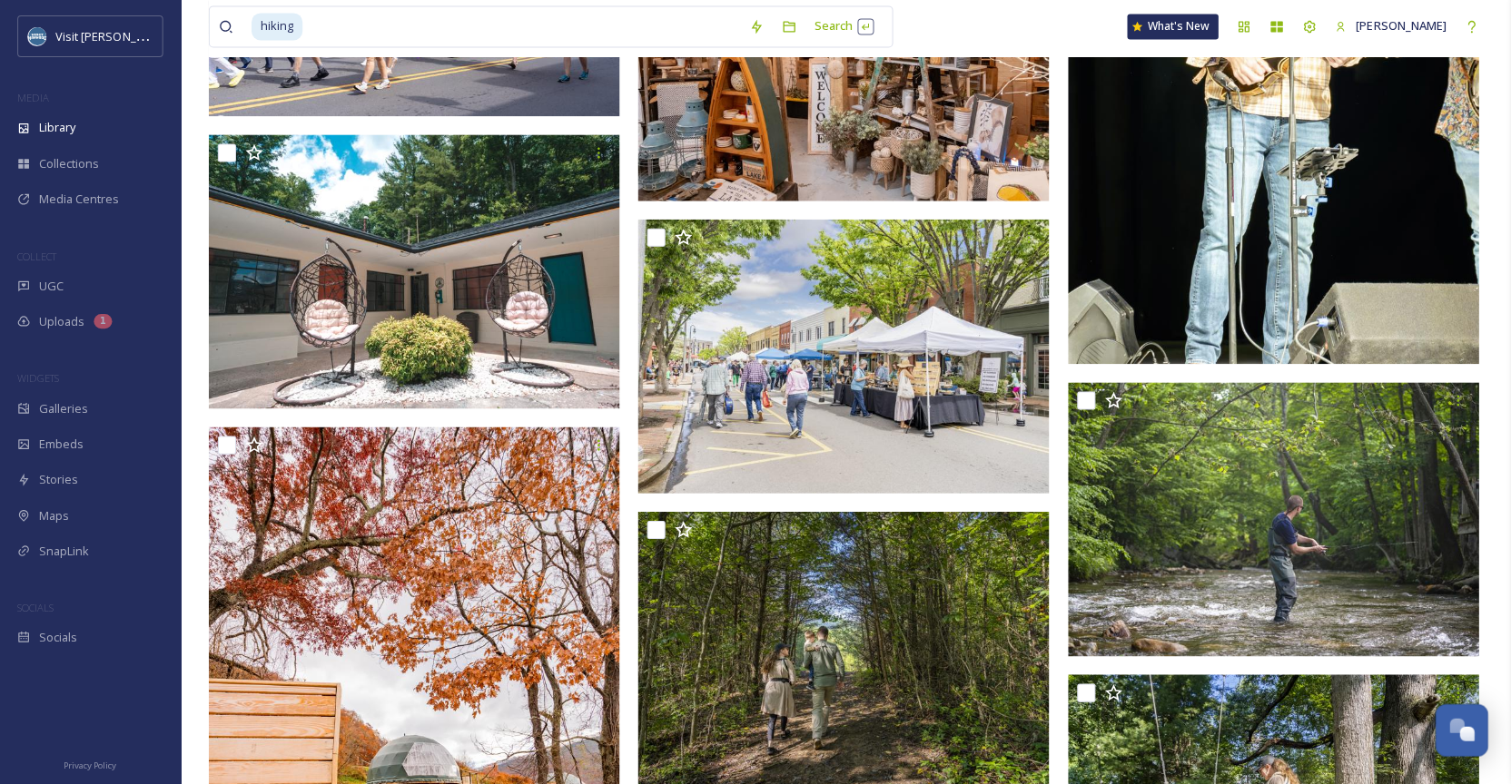
scroll to position [33725, 0]
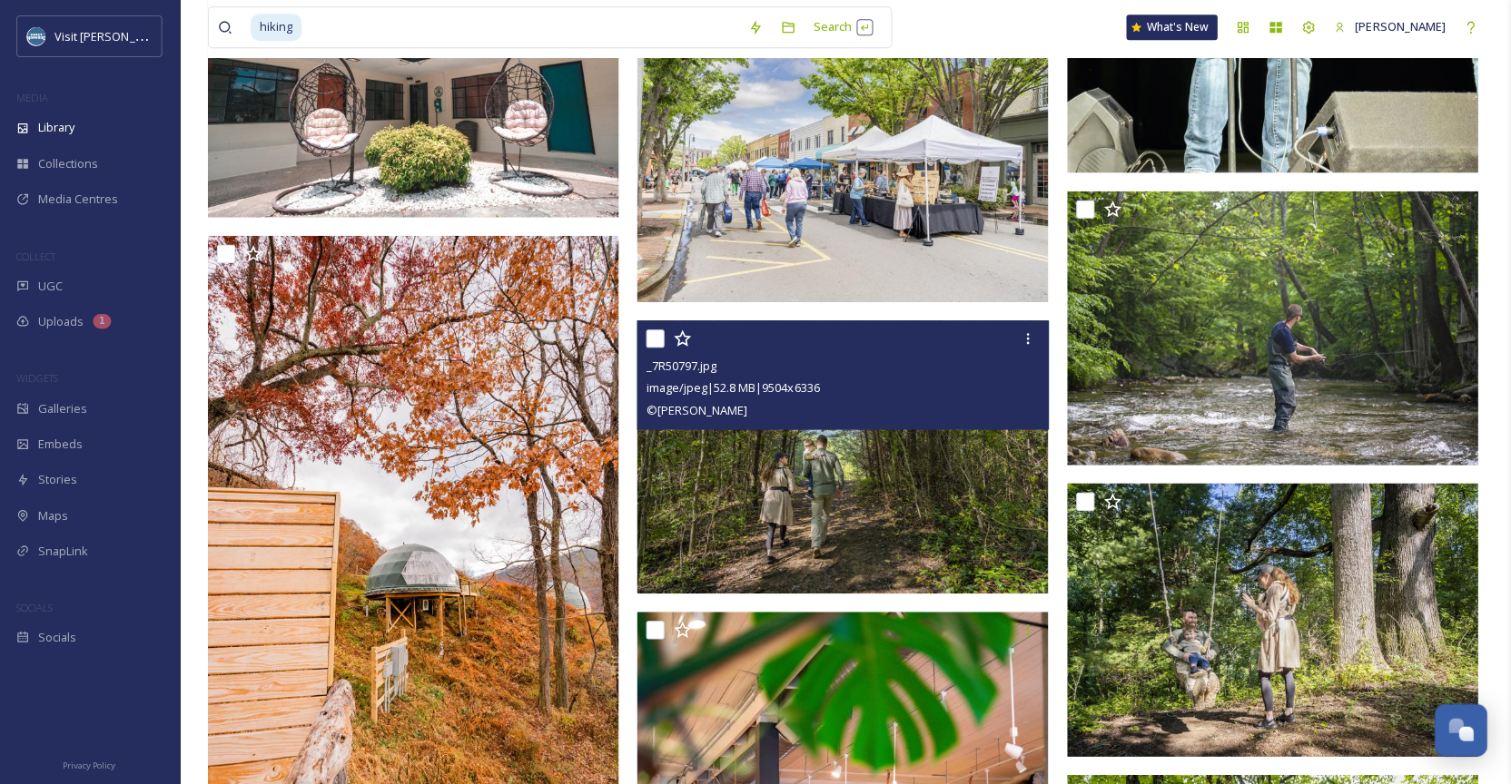
click at [784, 502] on img at bounding box center [840, 457] width 409 height 273
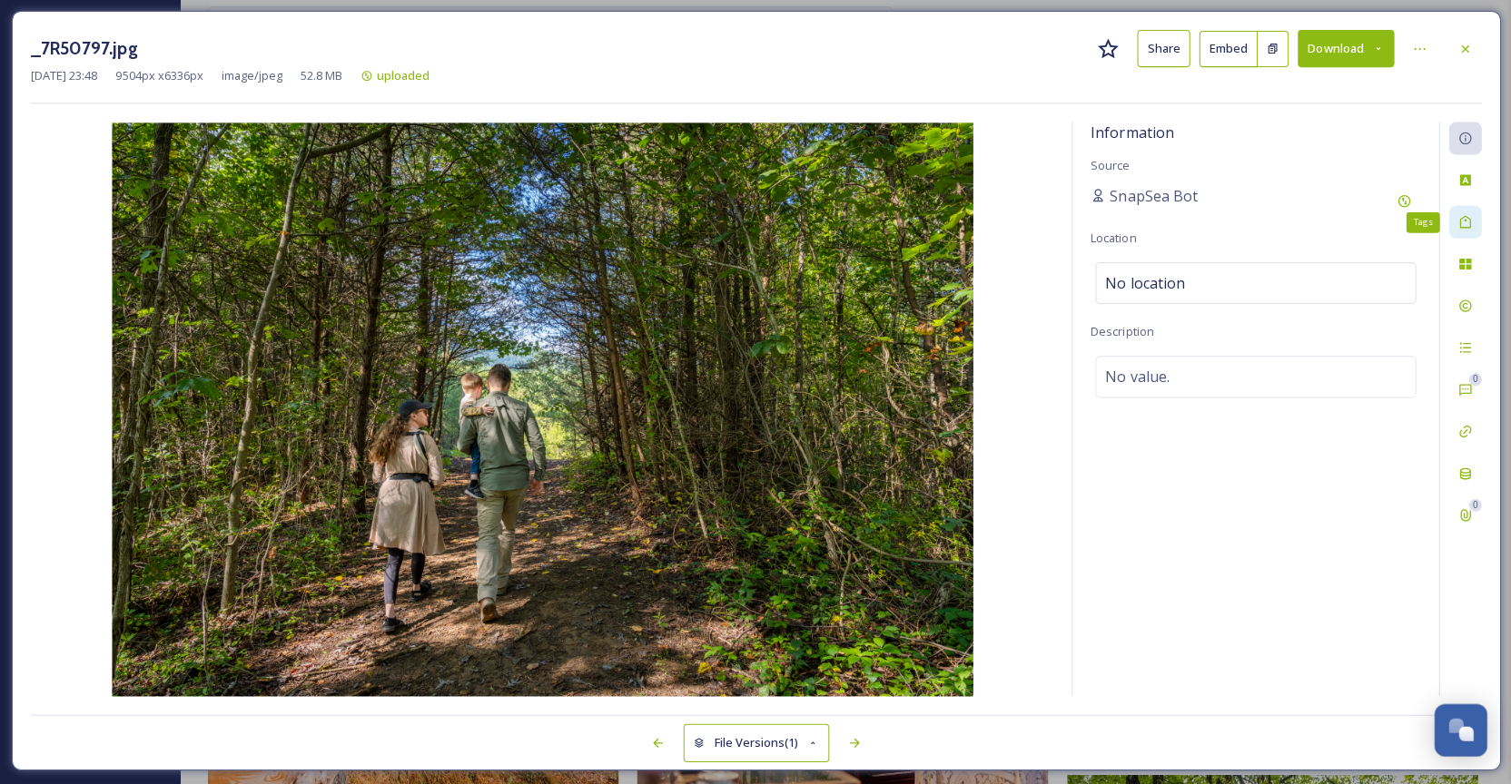
click at [1463, 222] on icon at bounding box center [1462, 224] width 15 height 15
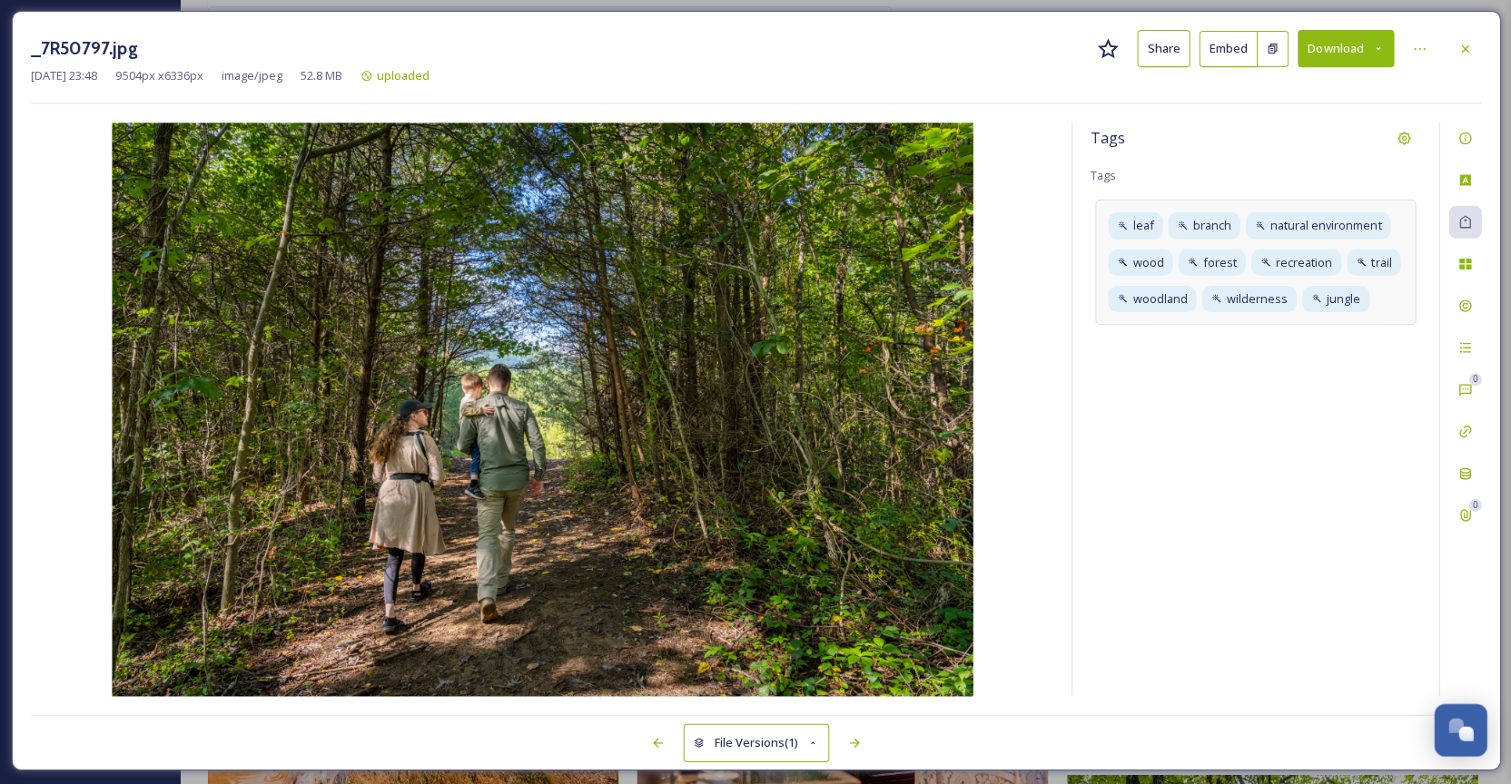
click at [1372, 303] on div "leaf branch natural environment [GEOGRAPHIC_DATA]" at bounding box center [1253, 264] width 320 height 125
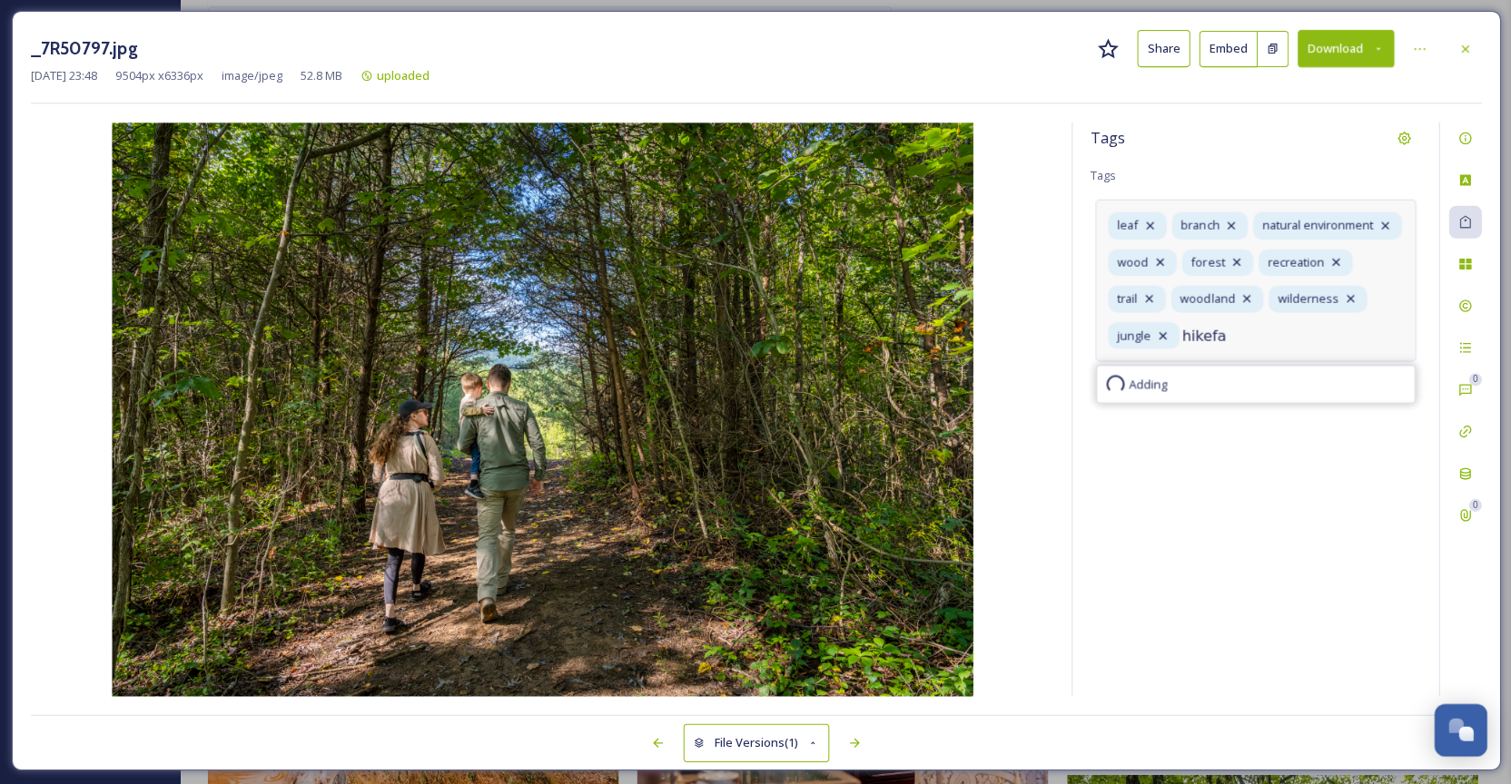
type input "hikefam"
type input "f"
type input "hiking"
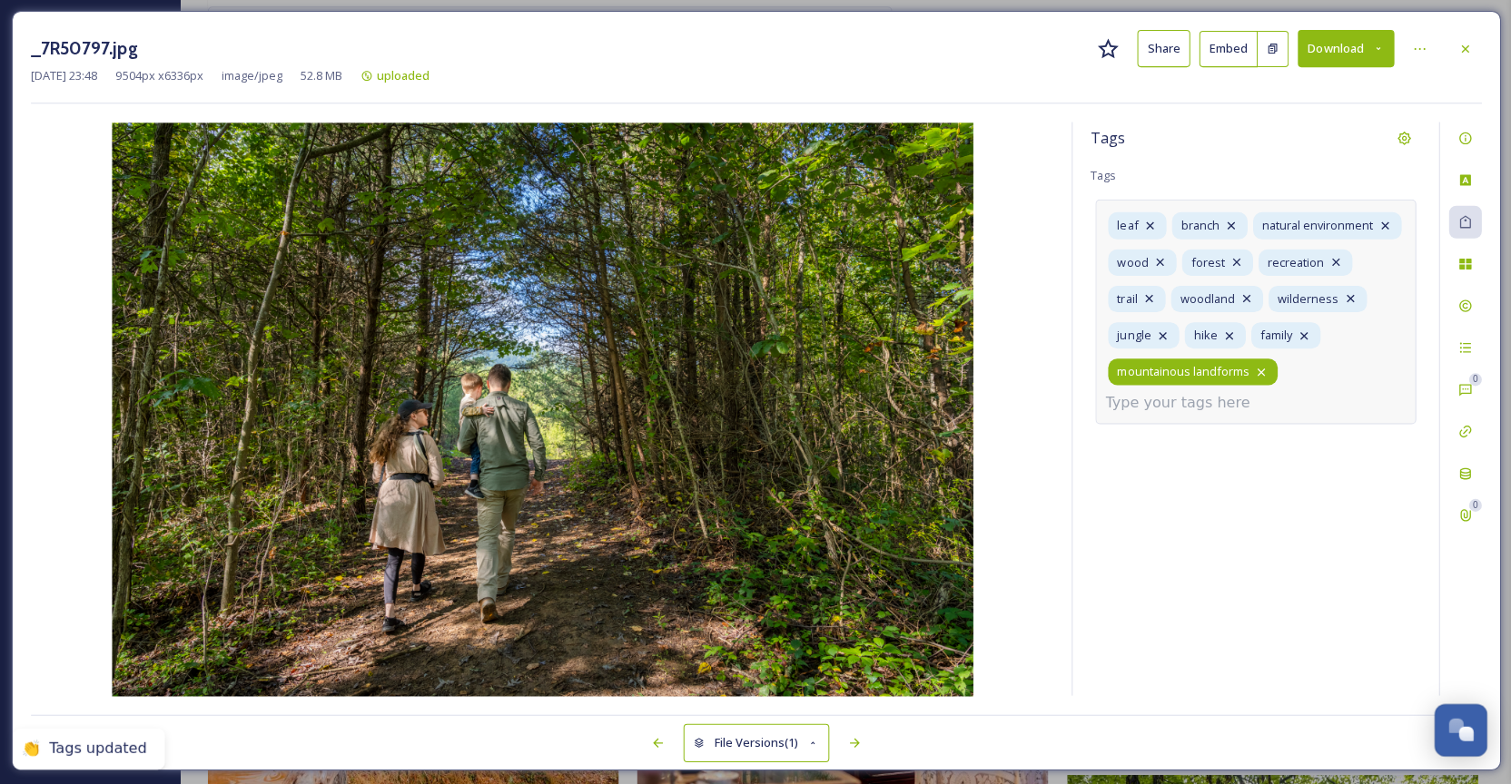
click at [1255, 368] on icon at bounding box center [1258, 374] width 15 height 15
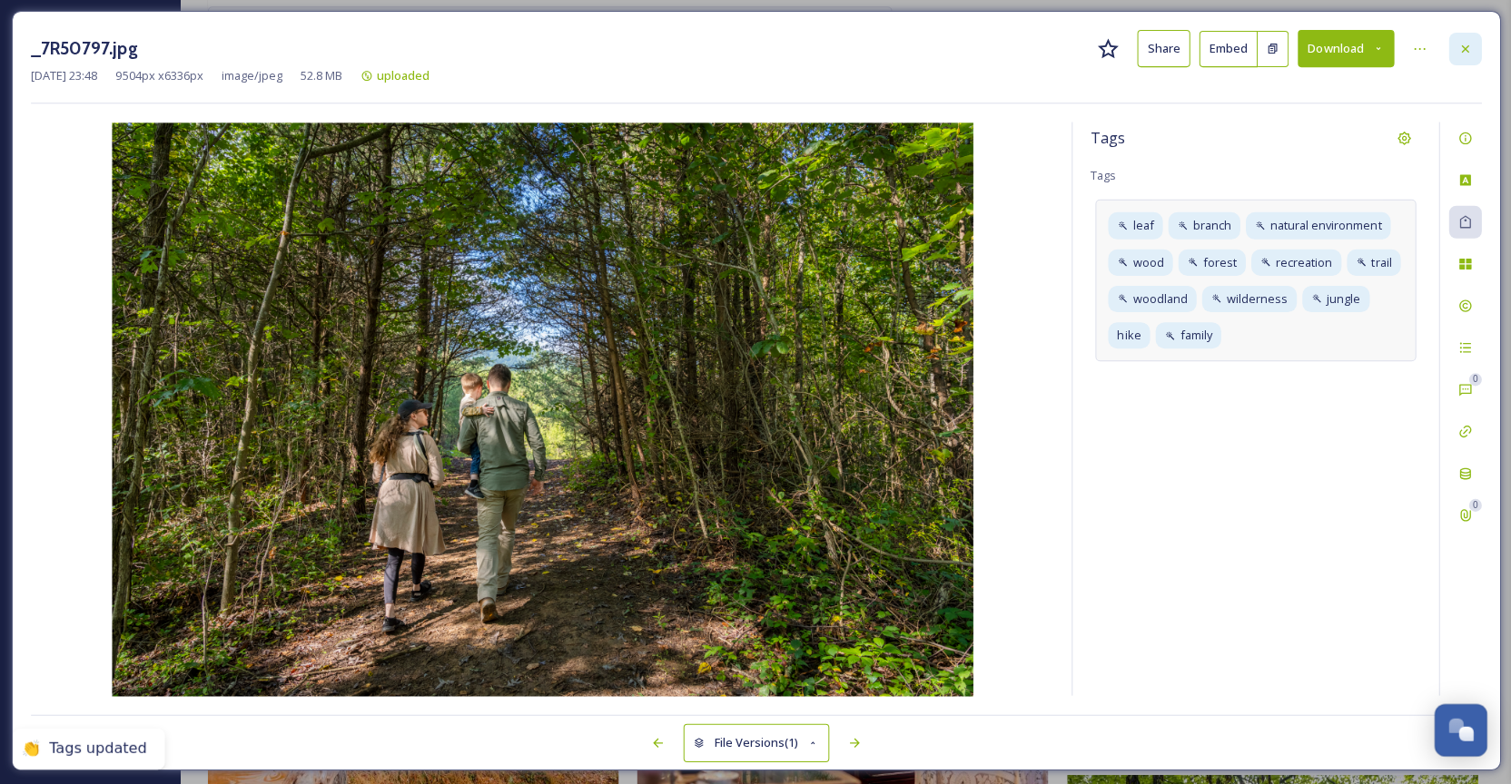
click at [1460, 44] on icon at bounding box center [1462, 51] width 15 height 15
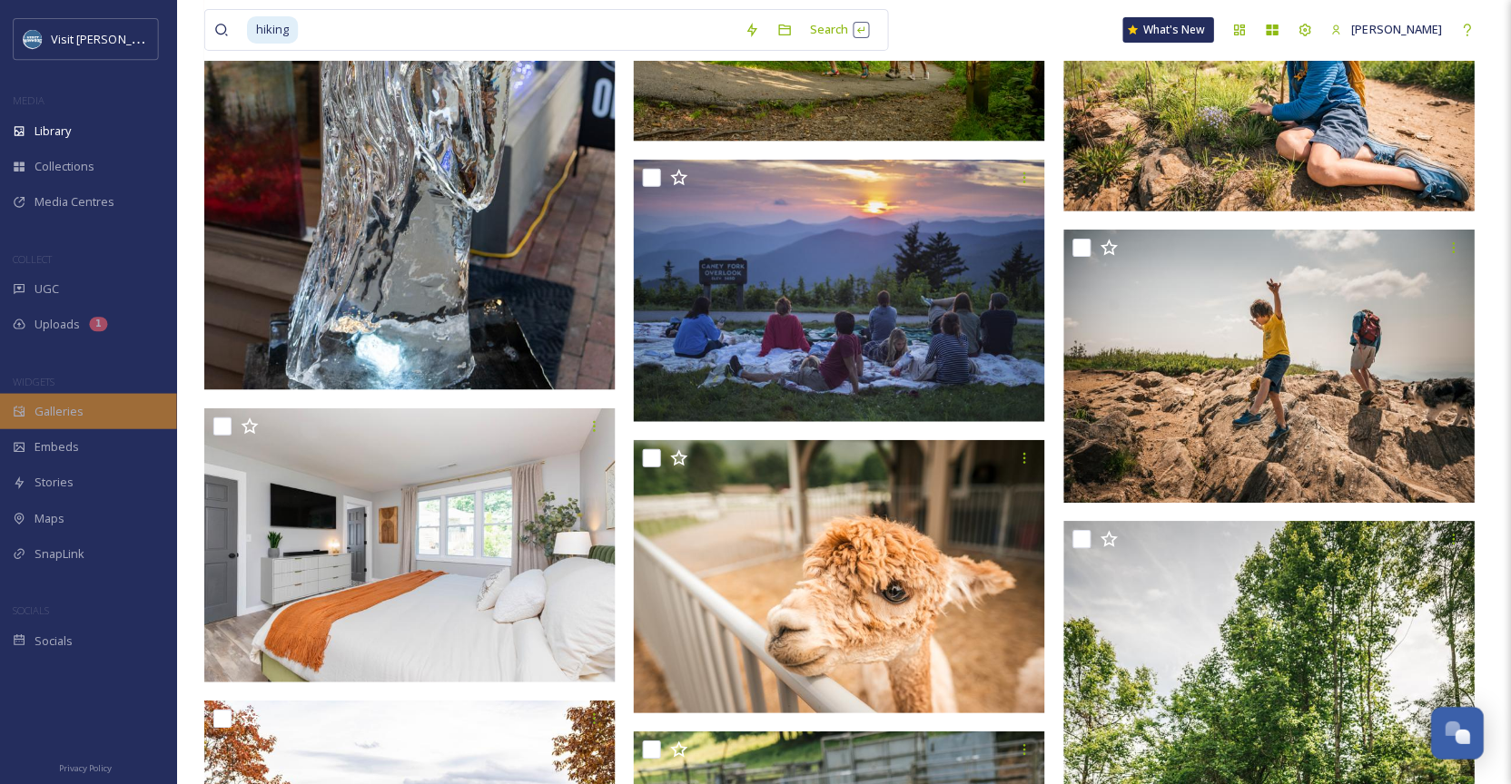
scroll to position [36594, 0]
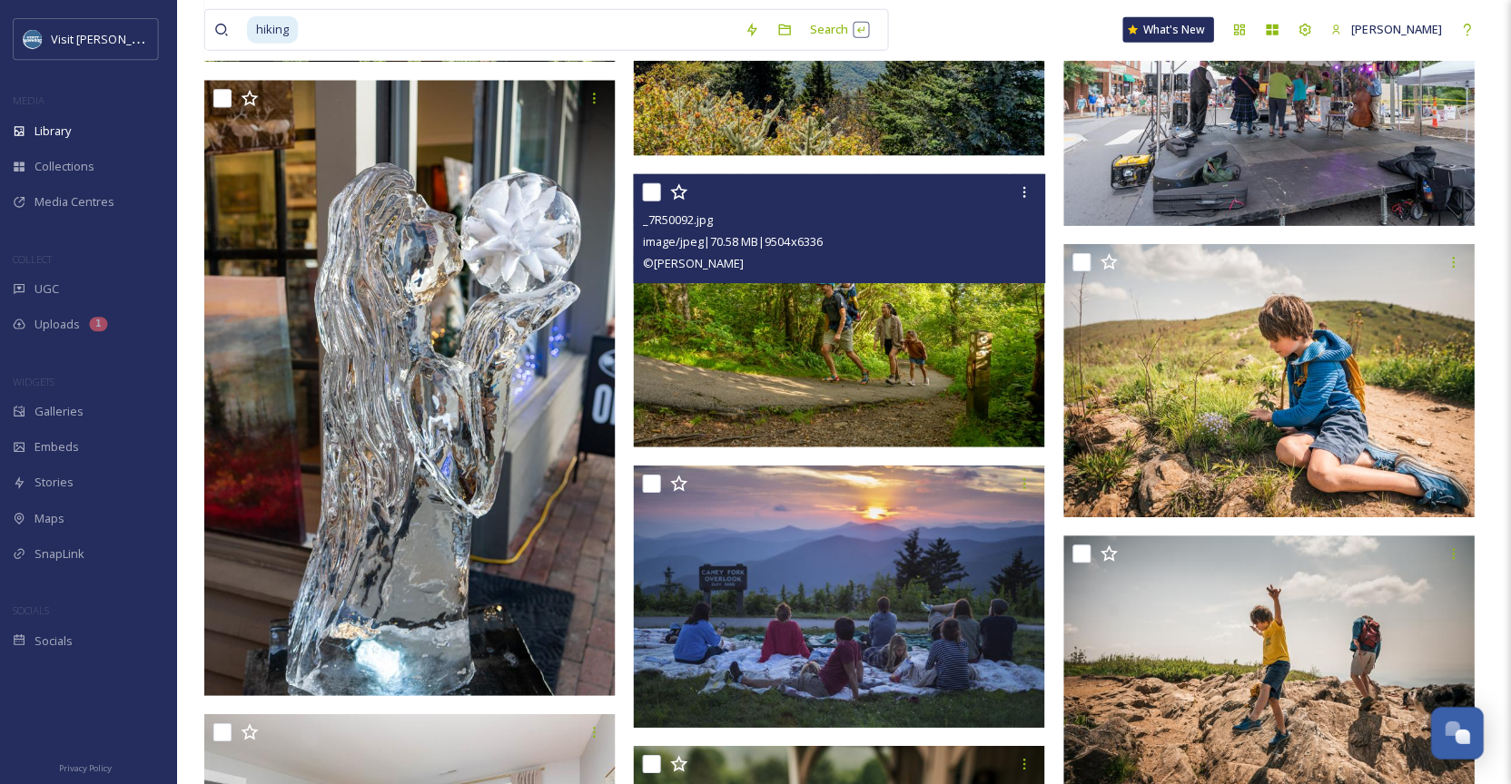
click at [993, 321] on img at bounding box center [840, 309] width 409 height 273
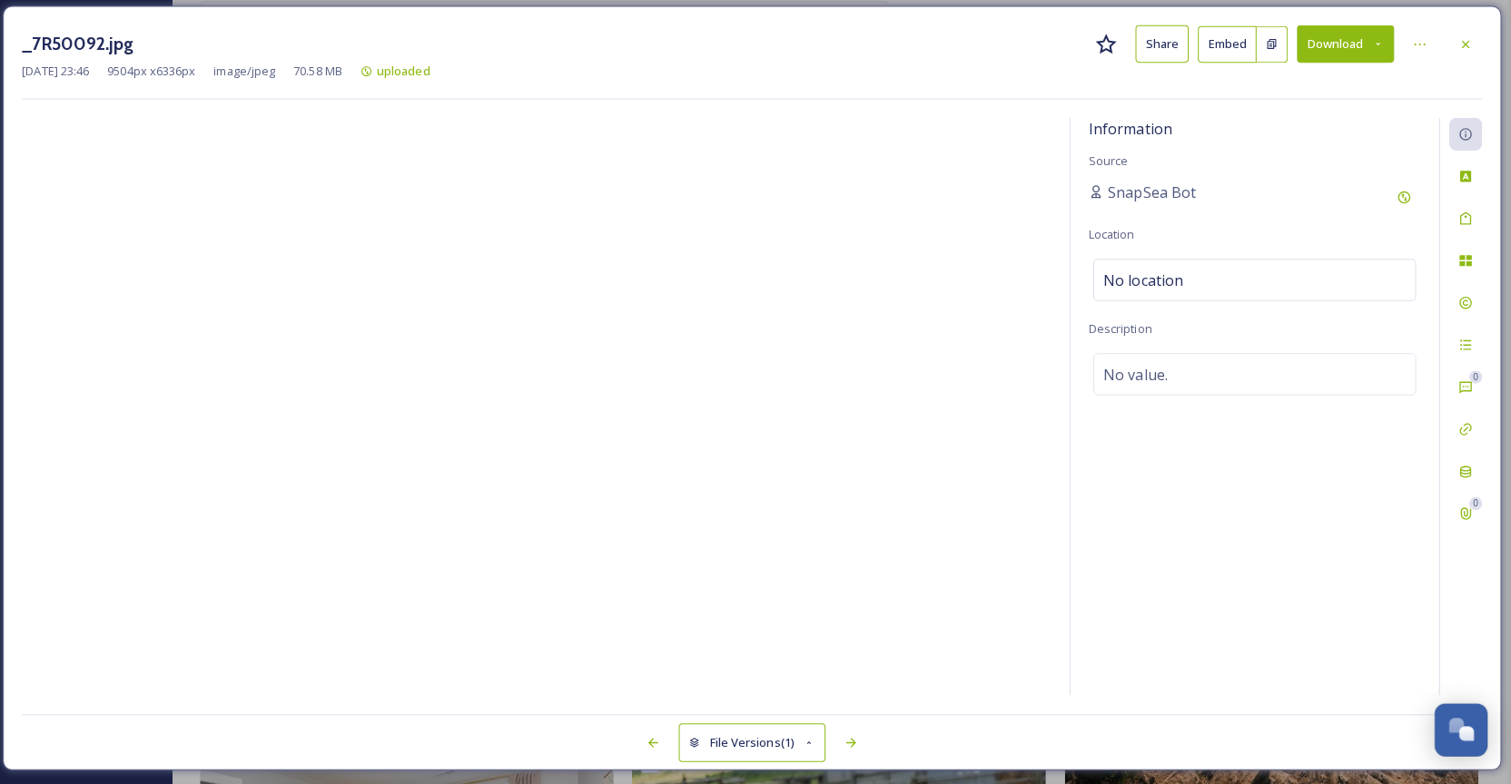
scroll to position [36594, 0]
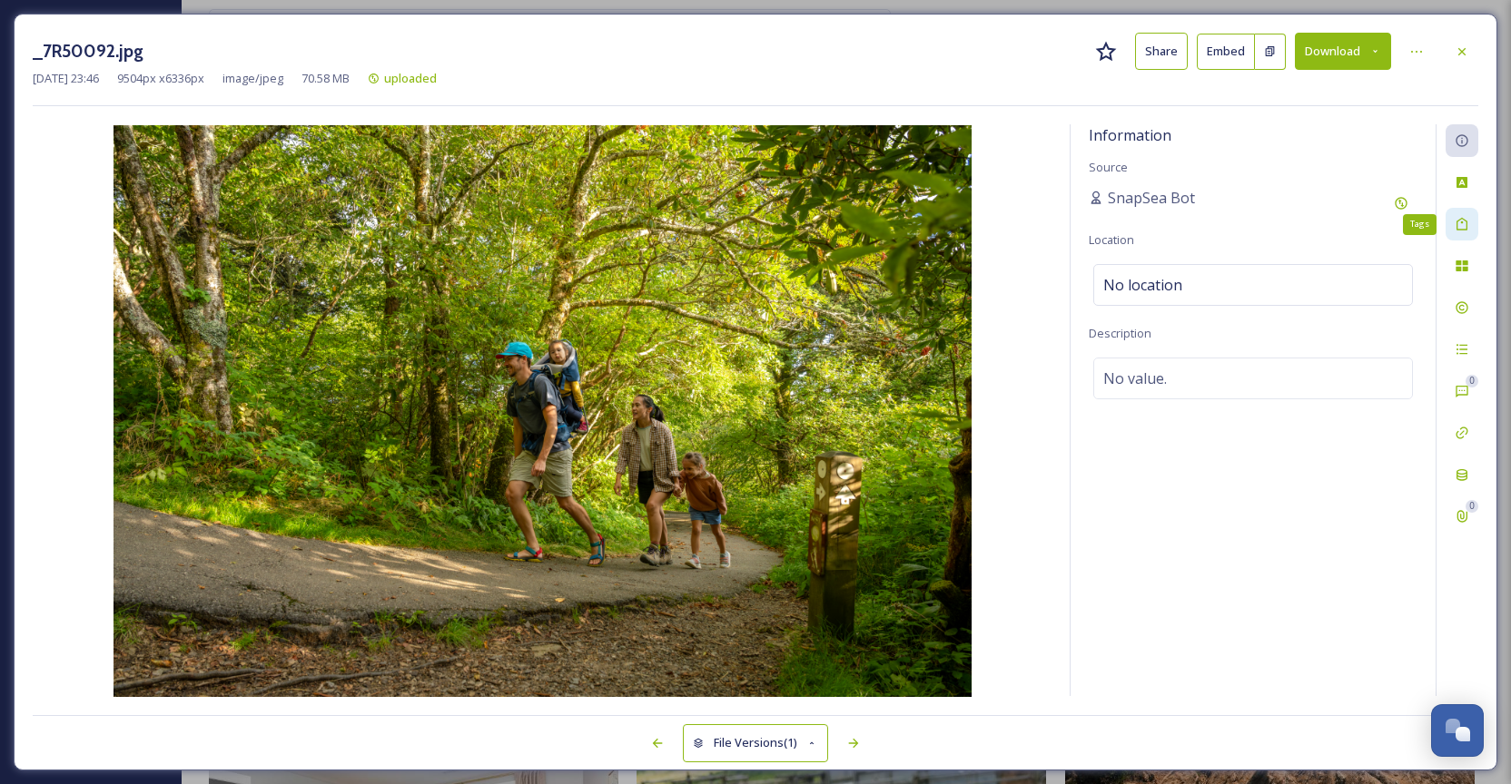
click at [1462, 223] on icon at bounding box center [1461, 224] width 11 height 13
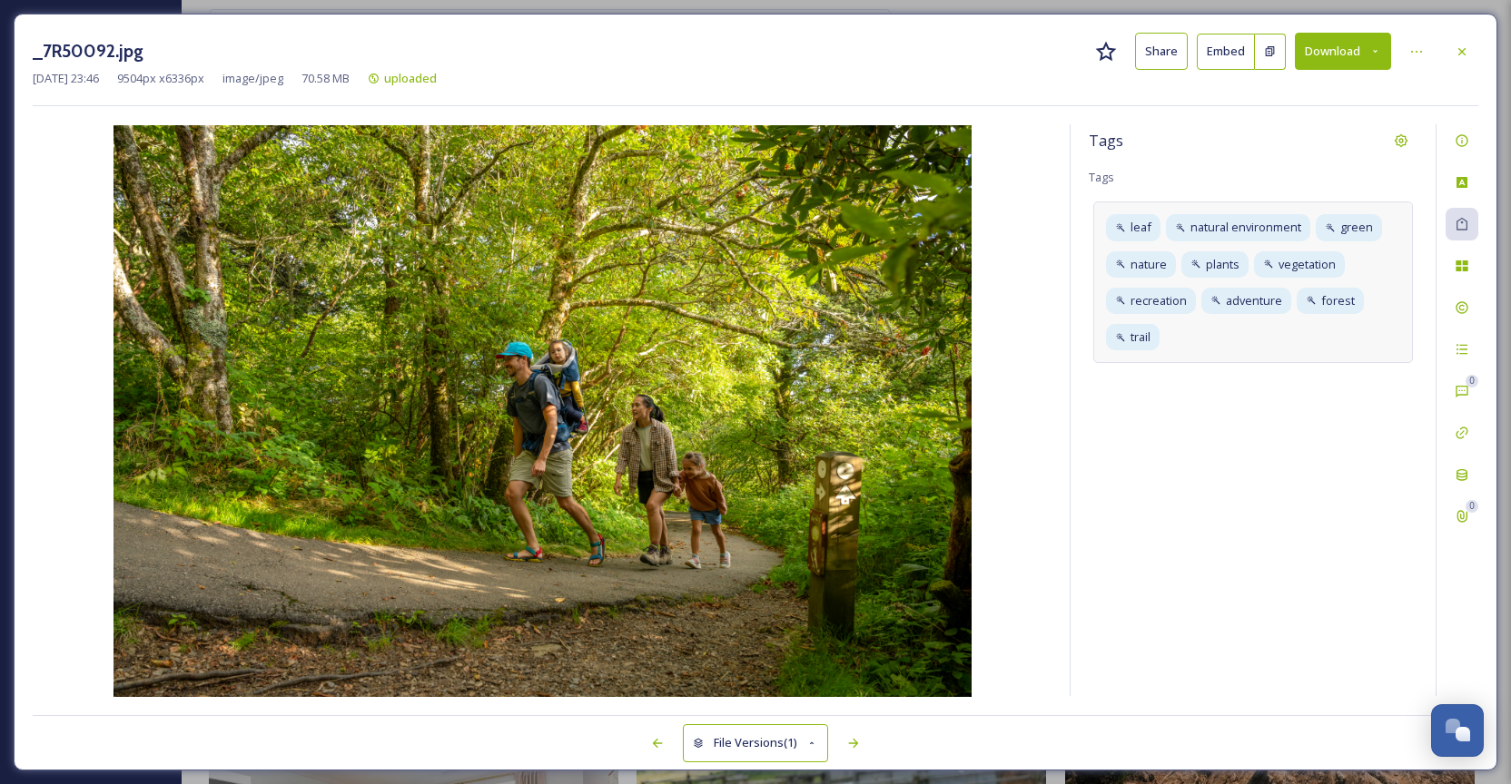
click at [1297, 334] on div "leaf natural environment green nature plants vegetation recreation adventure fo…" at bounding box center [1253, 283] width 320 height 162
type input "hiking"
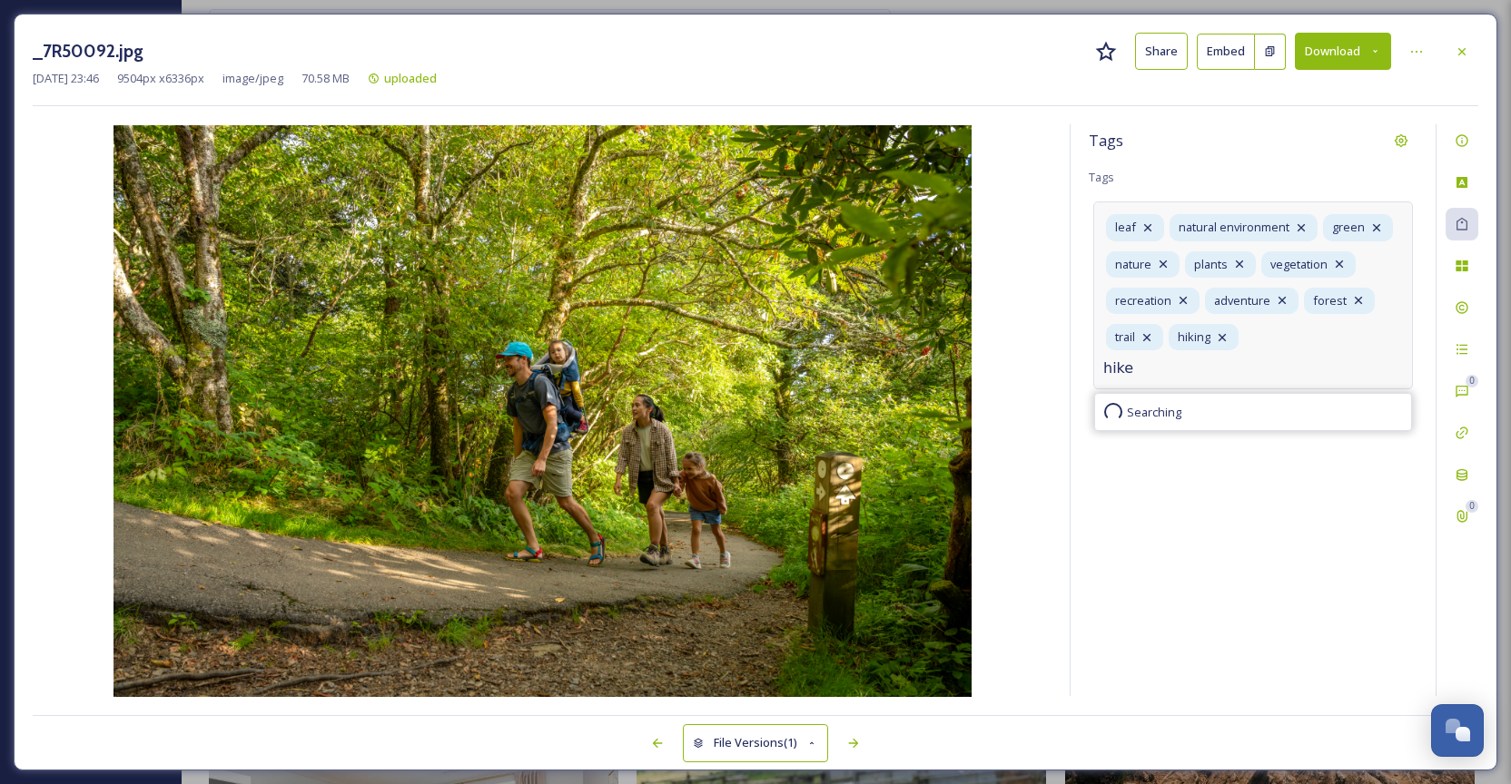
type input "hike"
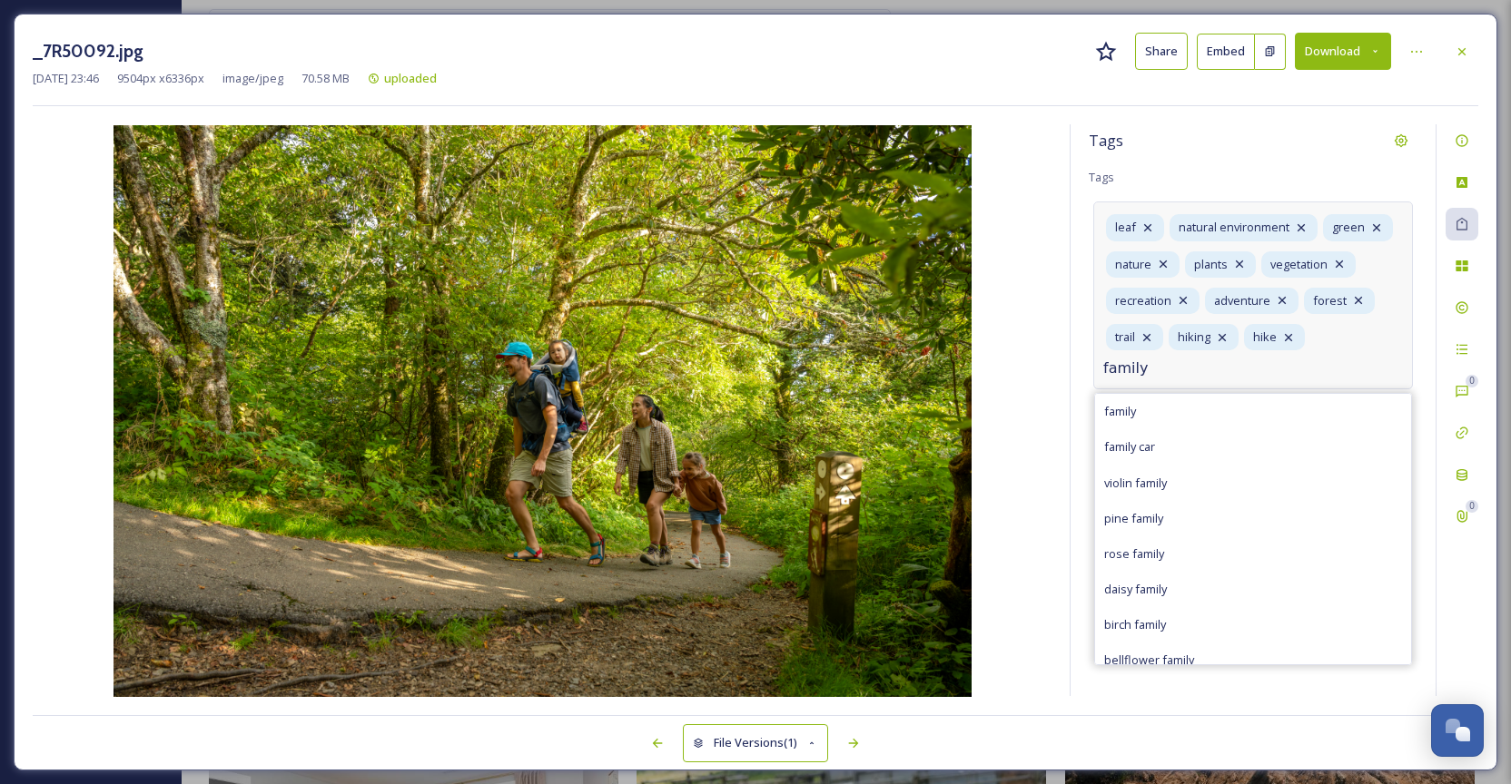
type input "family"
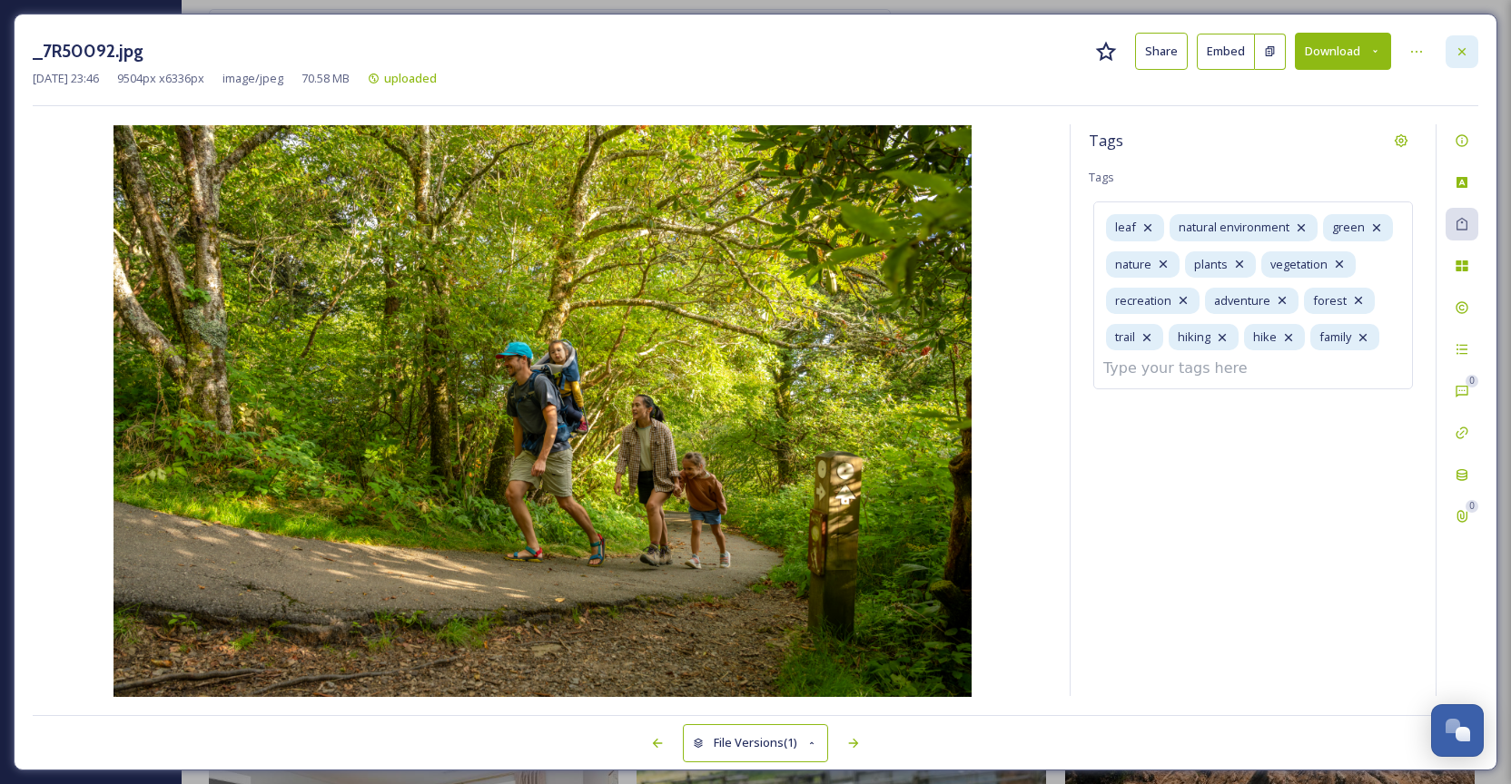
click at [1461, 57] on icon at bounding box center [1462, 51] width 15 height 15
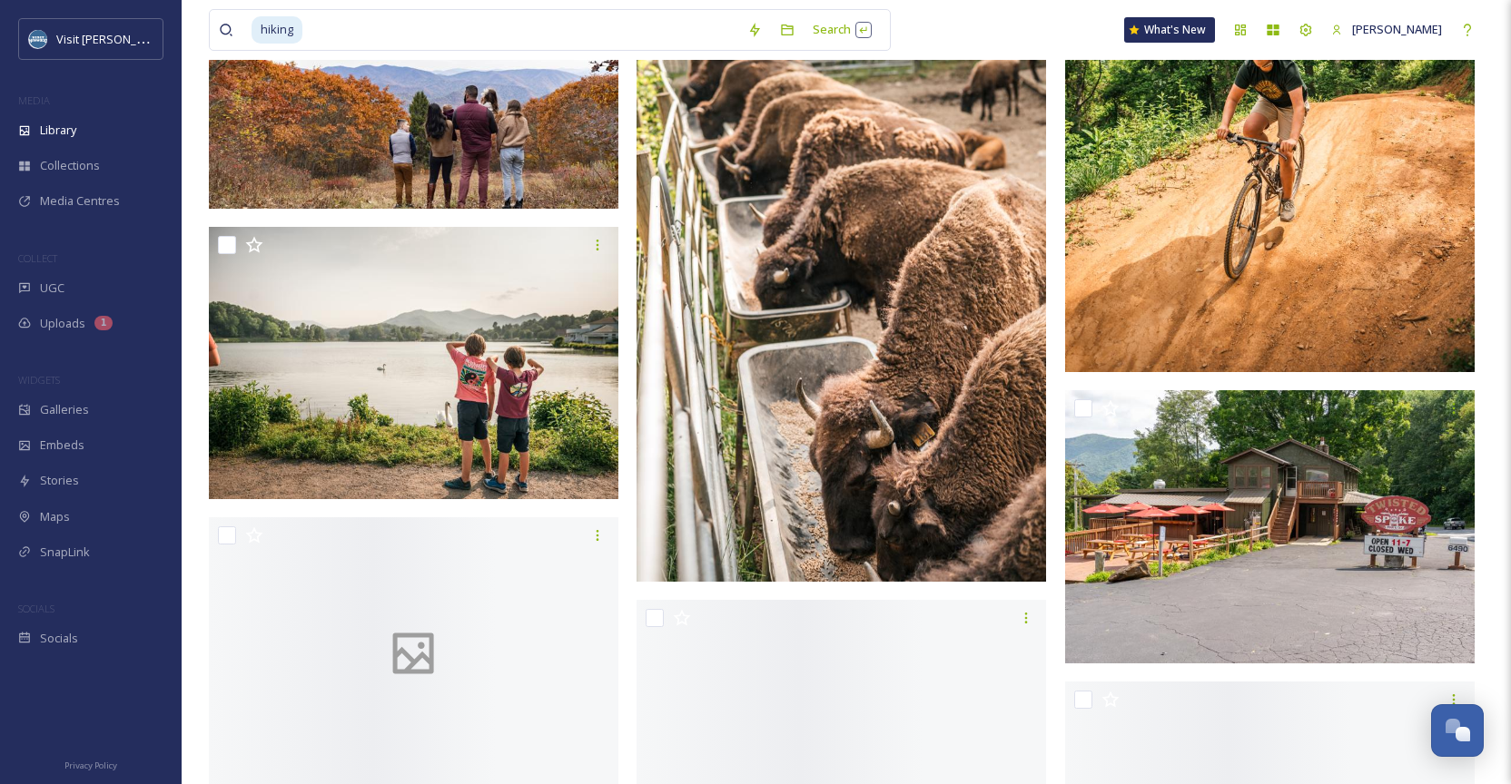
scroll to position [37438, 0]
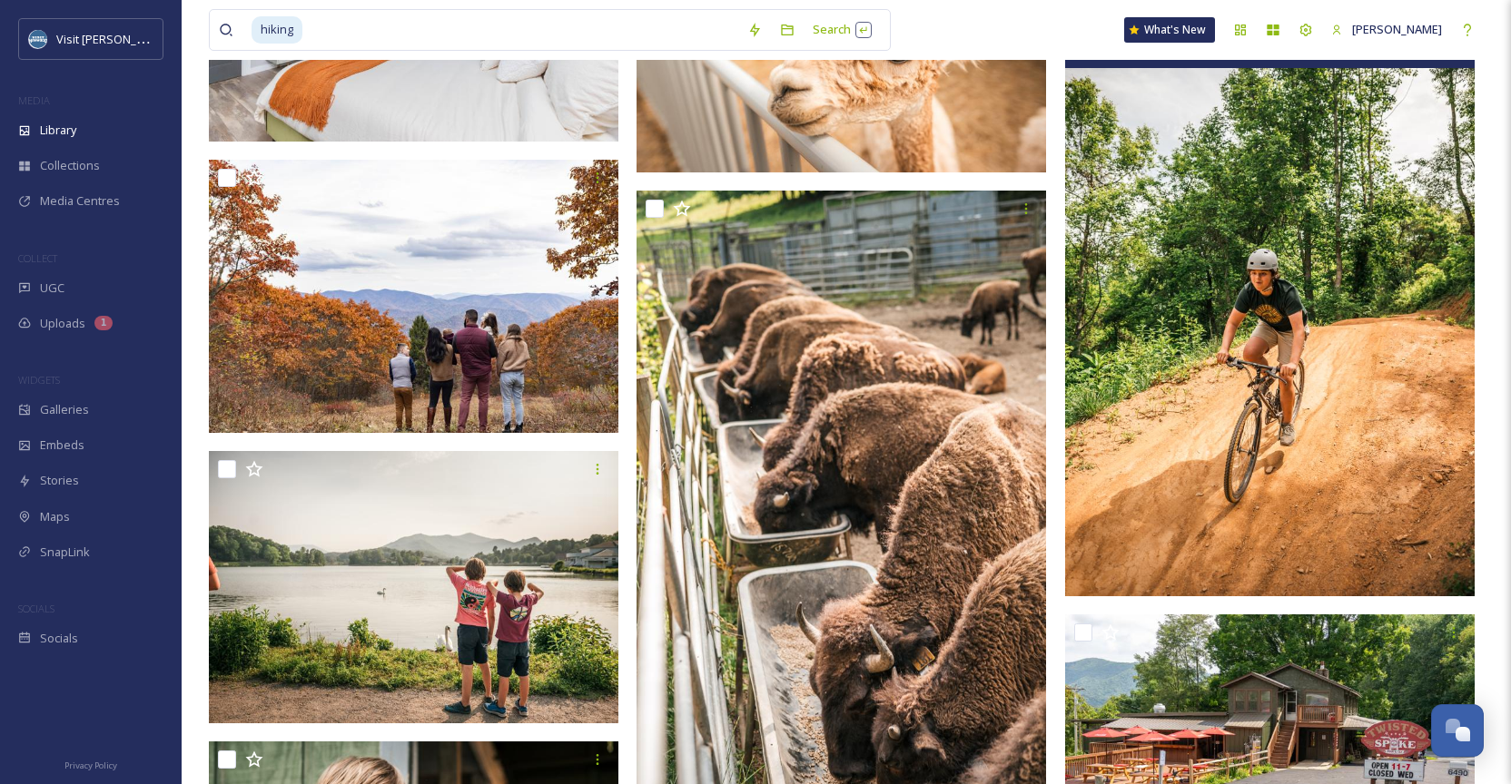
click at [1228, 346] on img at bounding box center [1269, 289] width 409 height 616
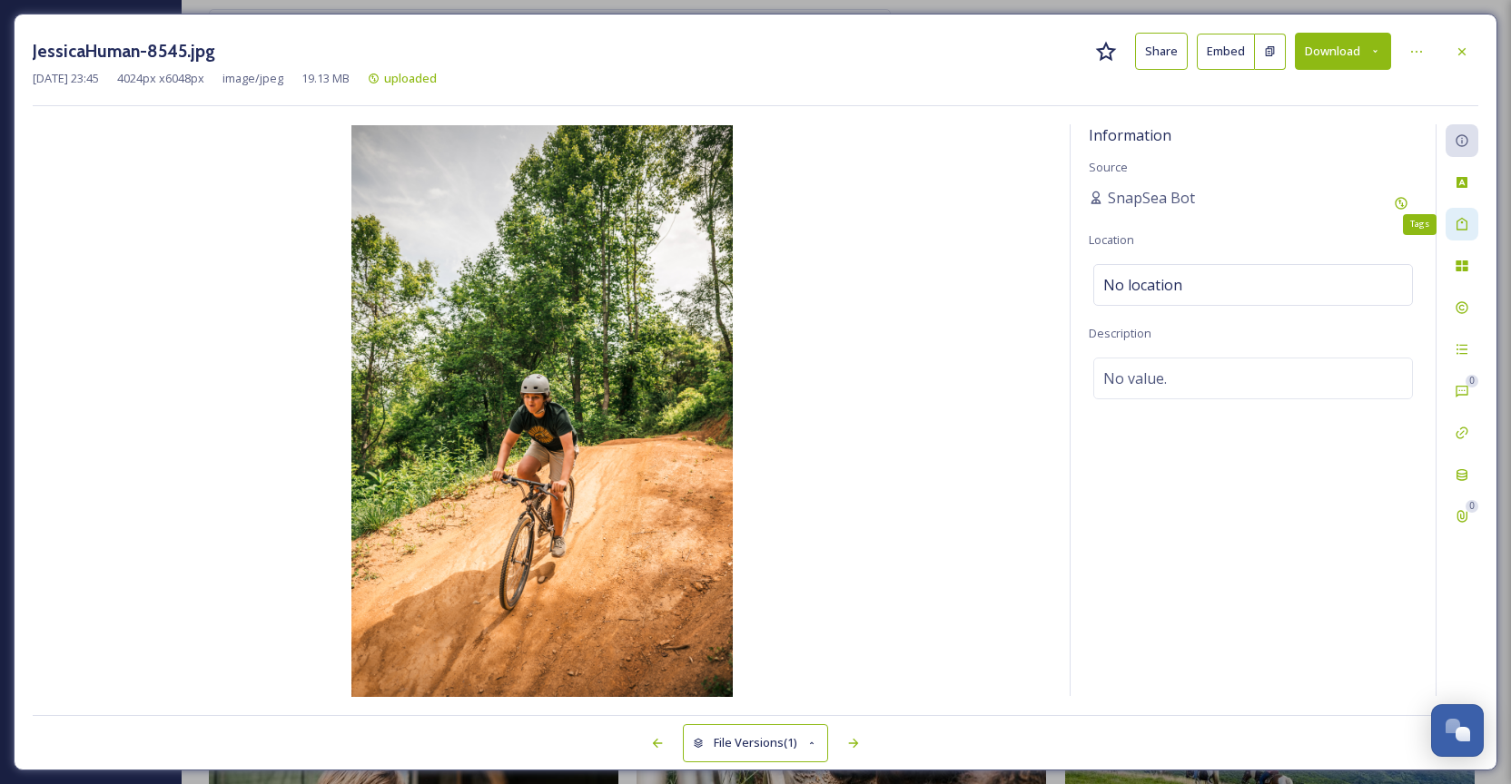
click at [1465, 221] on icon at bounding box center [1461, 224] width 11 height 13
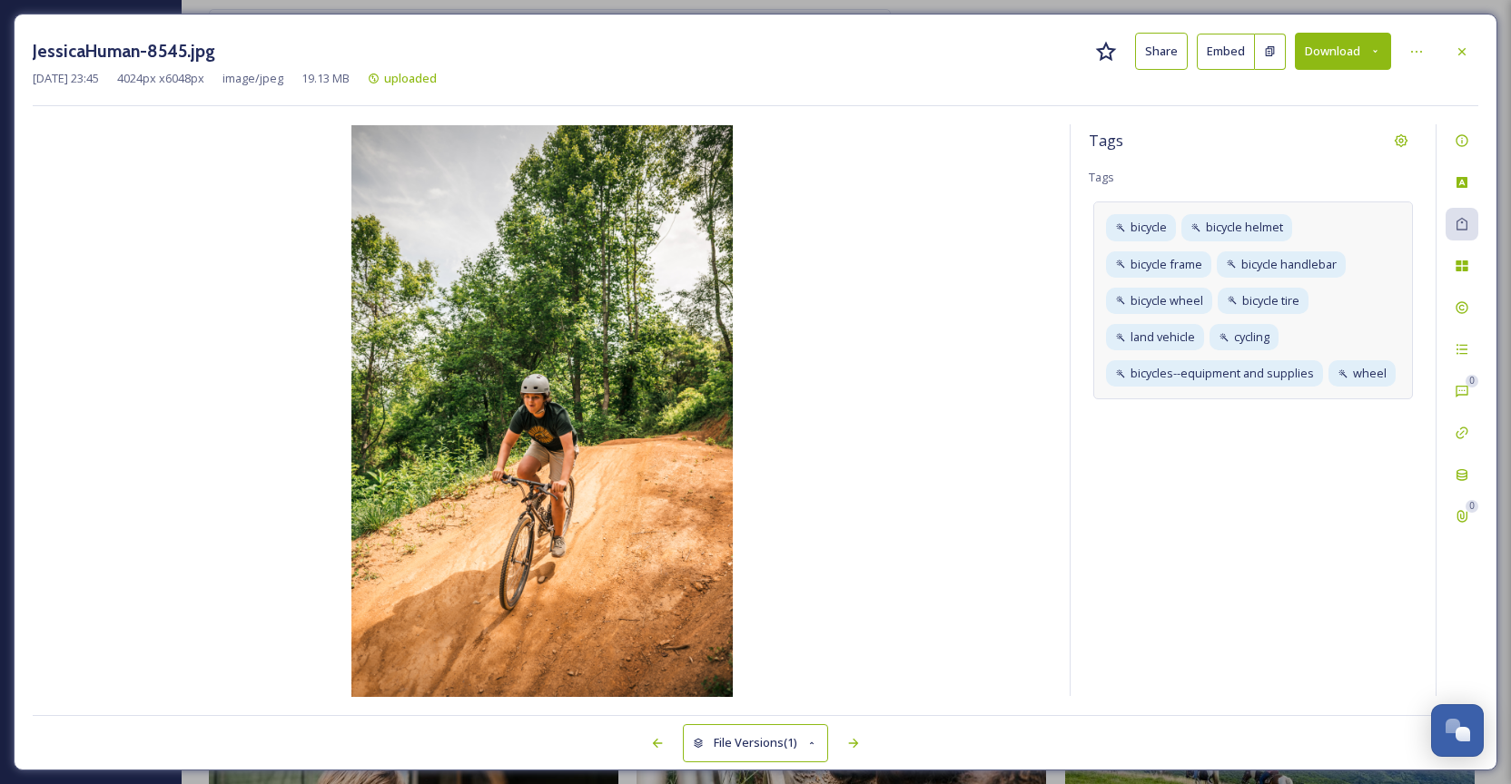
click at [1391, 301] on div "bicycle bicycle helmet bicycle frame bicycle handlebar bicycle wheel bicycle ti…" at bounding box center [1253, 301] width 320 height 198
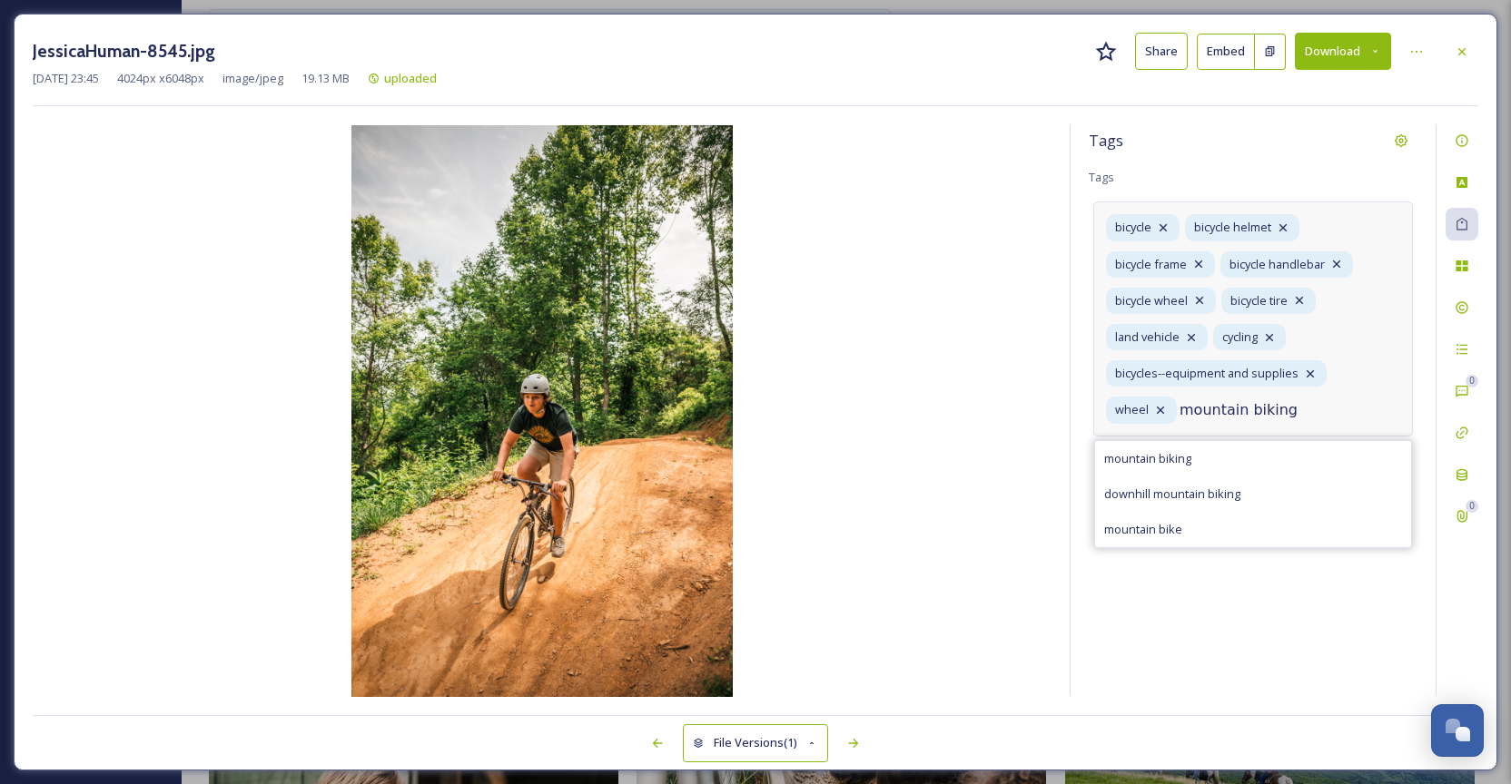
type input "mountain biking"
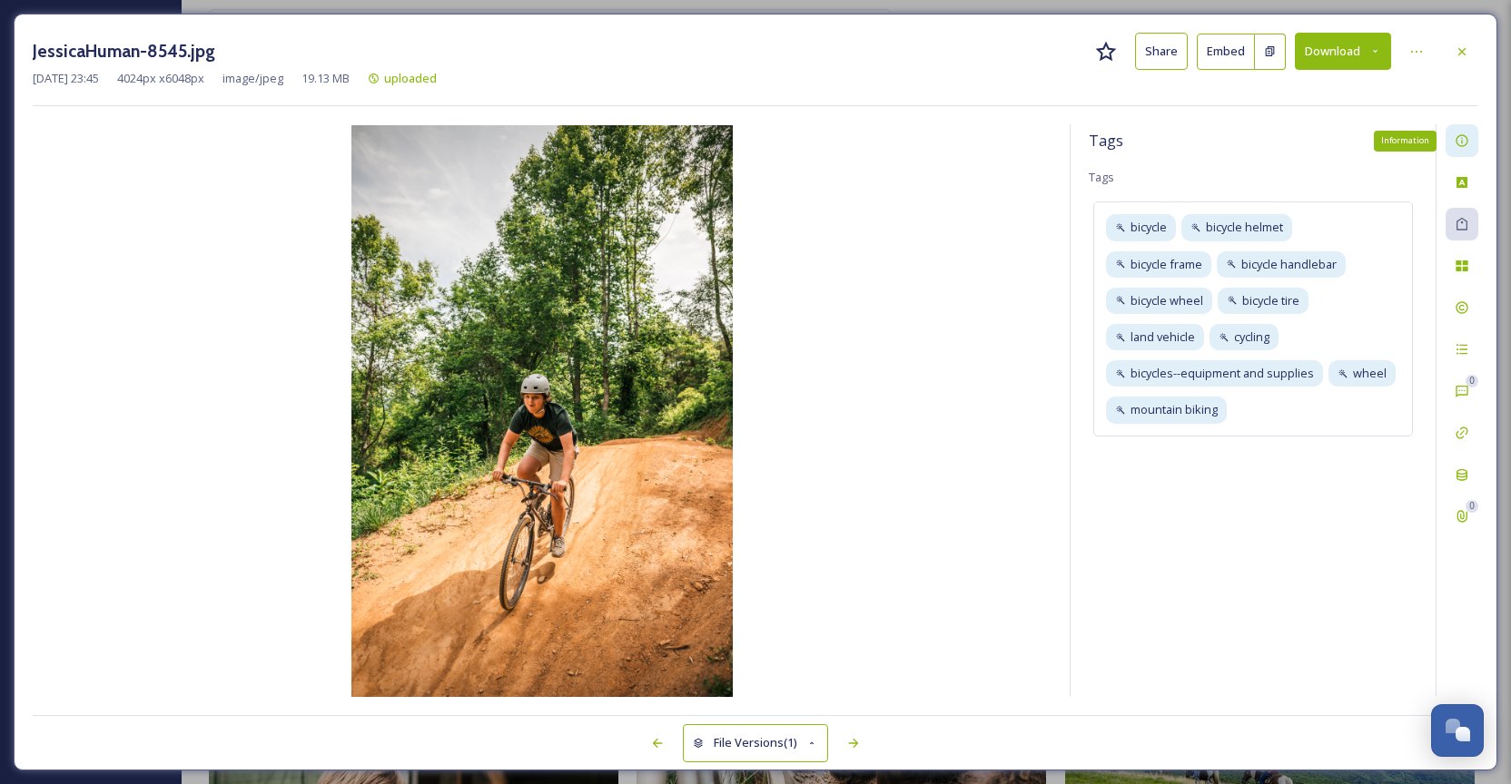
click at [1471, 144] on div "Information" at bounding box center [1461, 140] width 33 height 33
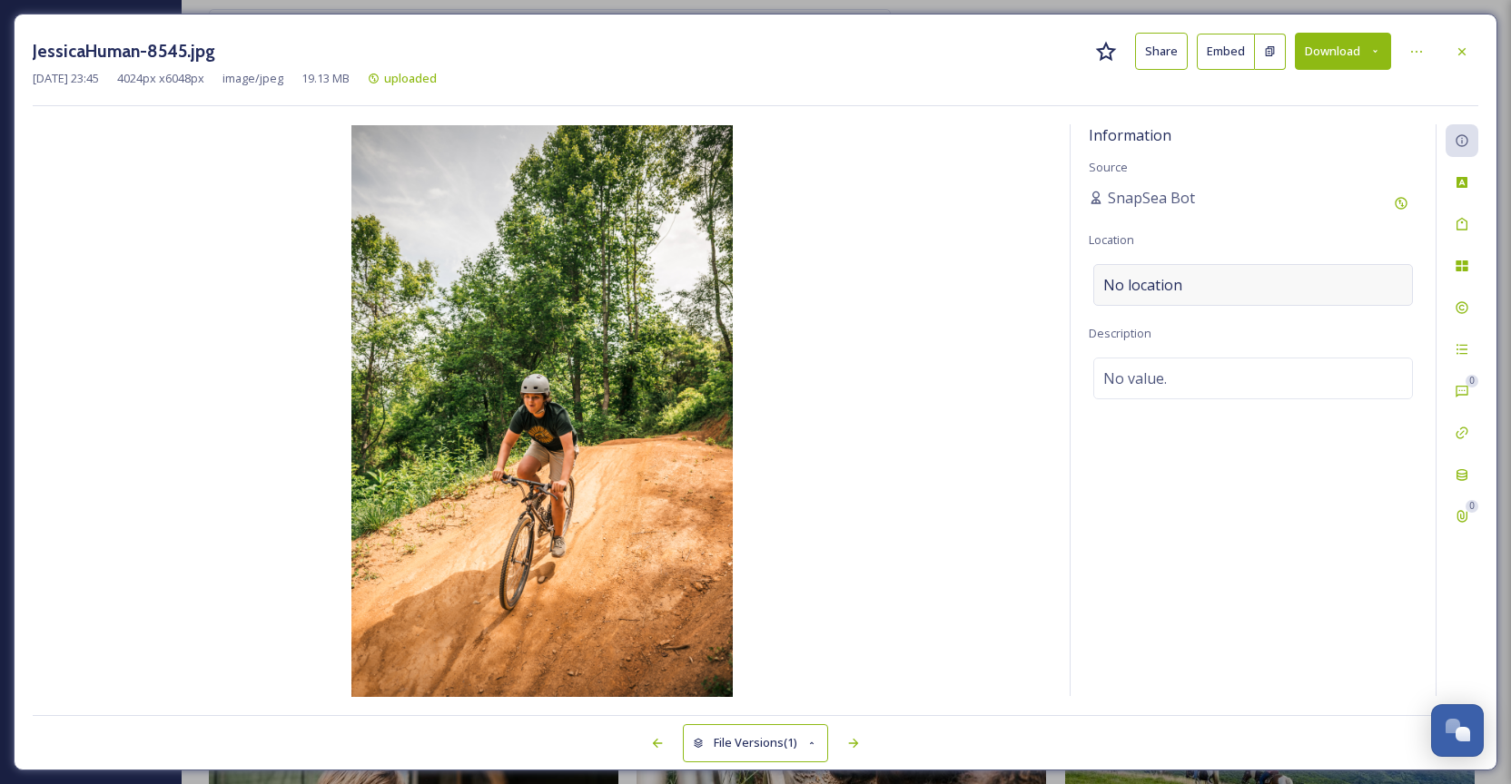
click at [1251, 271] on div "No location" at bounding box center [1253, 285] width 320 height 42
click at [1244, 301] on input at bounding box center [1253, 285] width 318 height 40
type input "Chestnut Mountain"
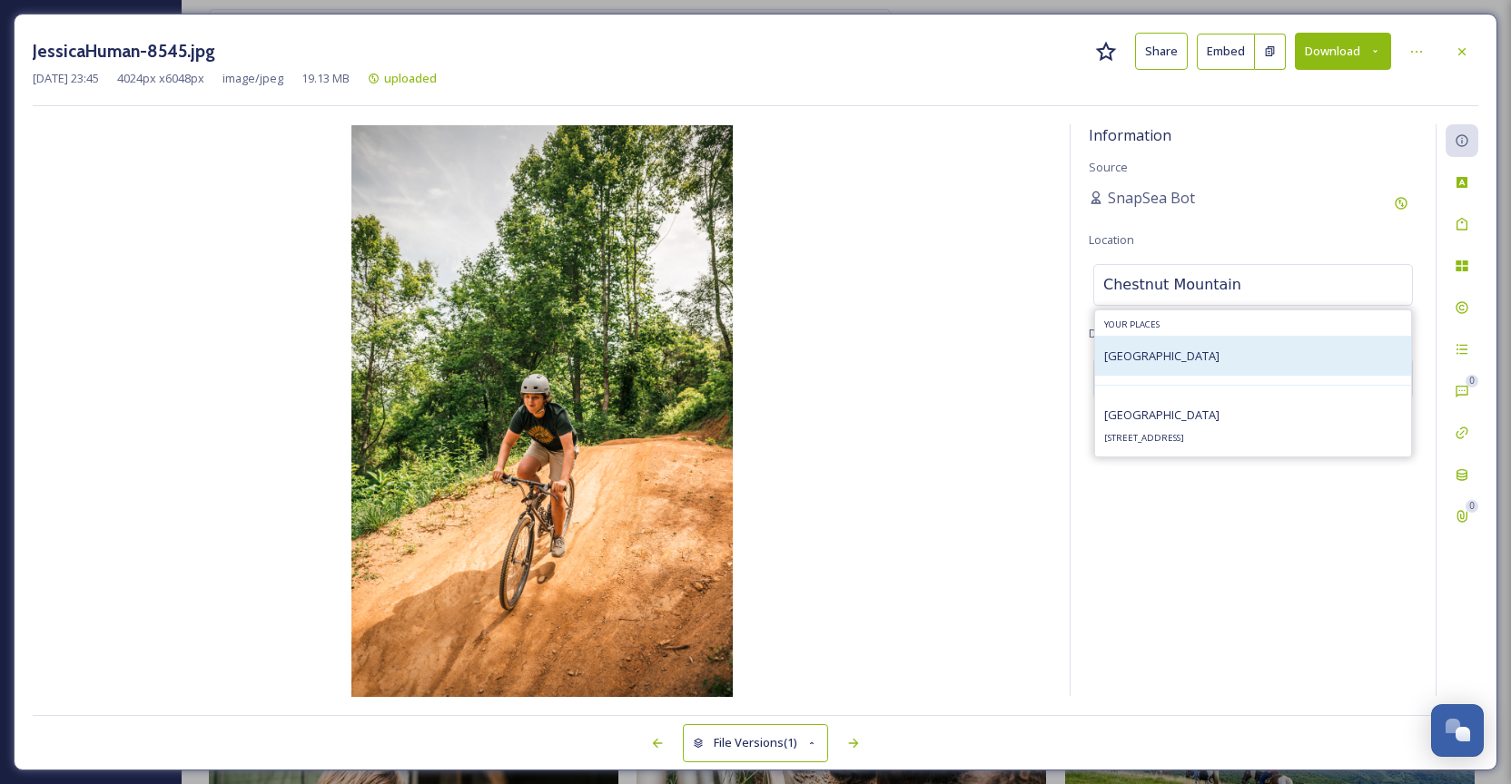
click at [1219, 363] on span "[GEOGRAPHIC_DATA]" at bounding box center [1161, 356] width 115 height 16
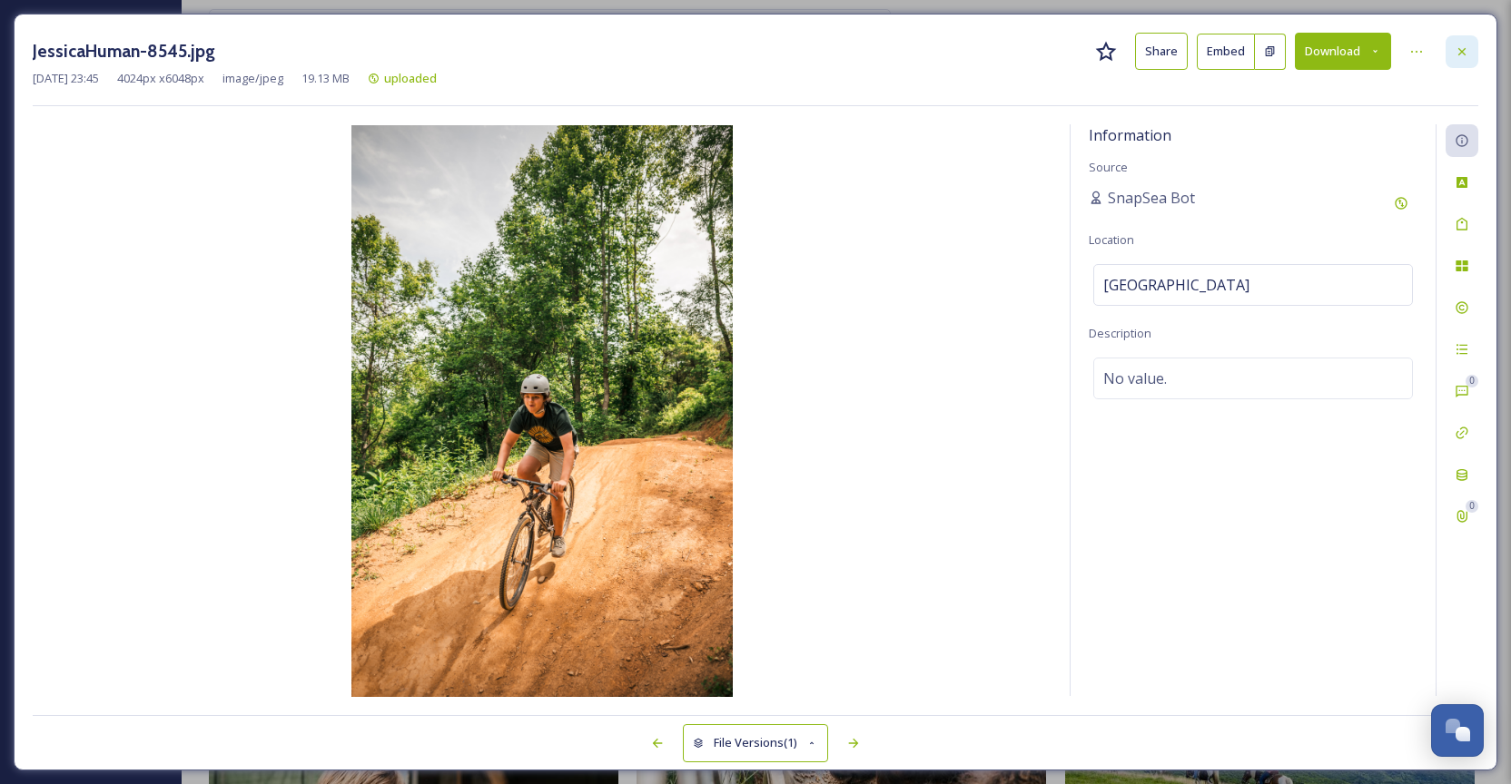
click at [1461, 48] on icon at bounding box center [1462, 51] width 15 height 15
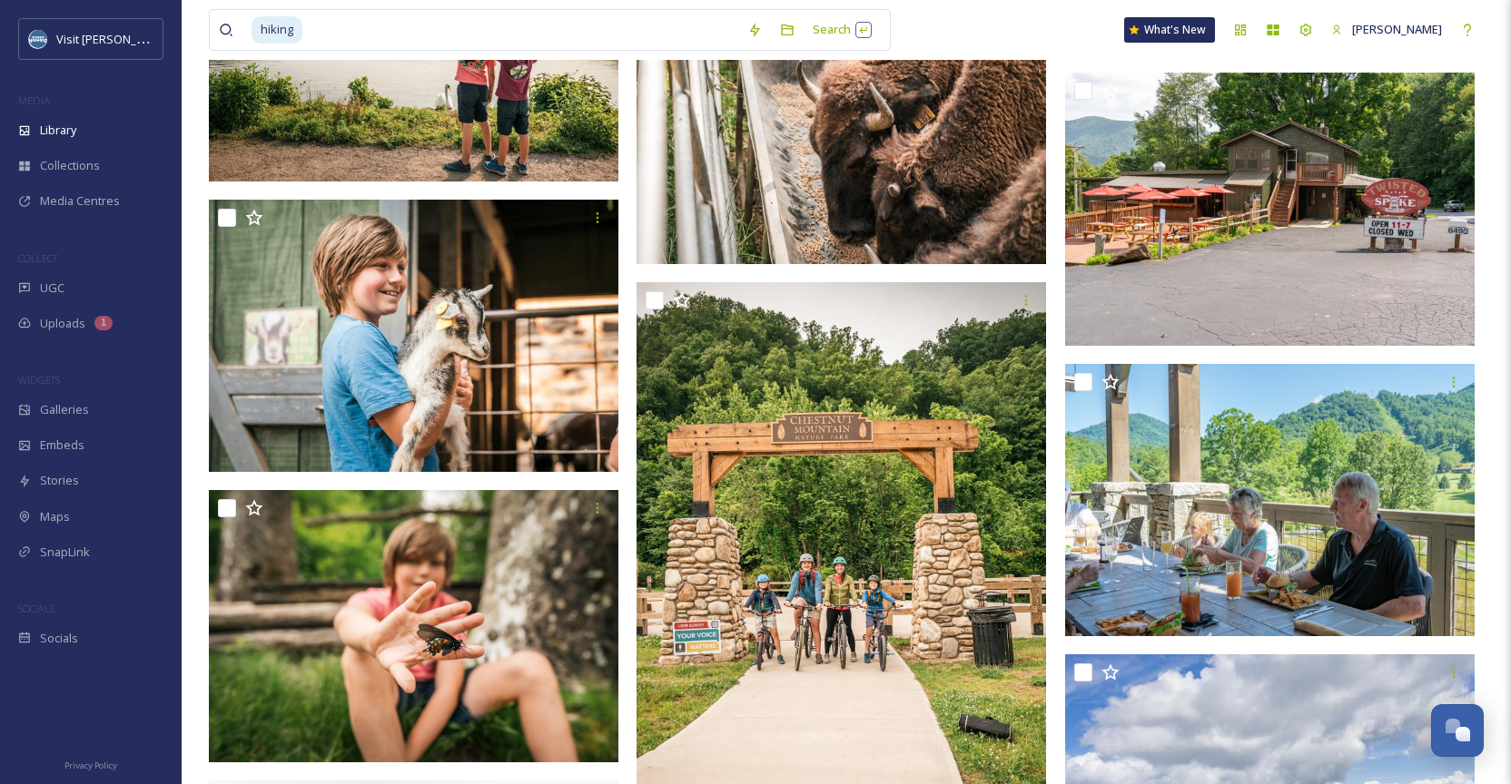
scroll to position [37993, 0]
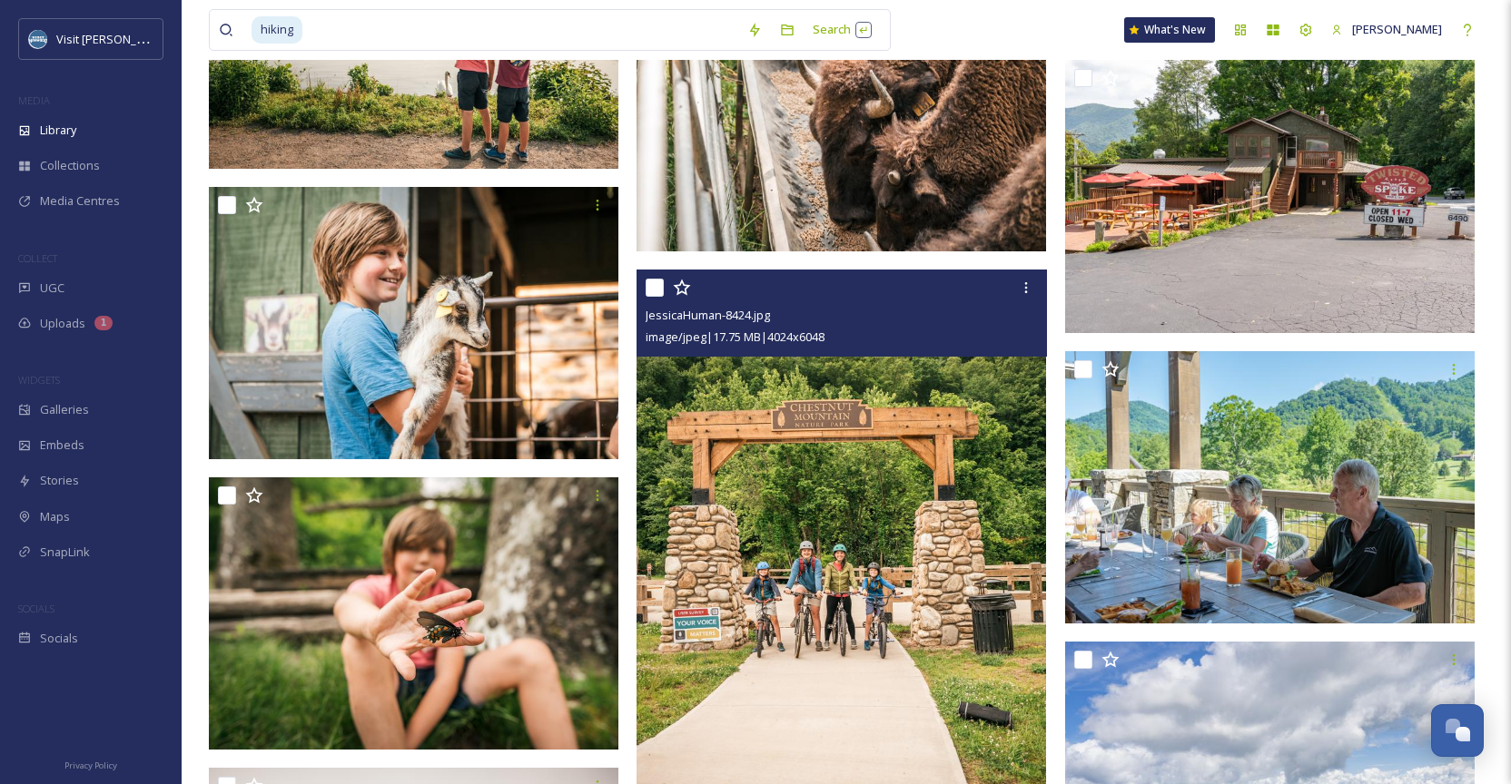
click at [869, 478] on img at bounding box center [840, 578] width 409 height 616
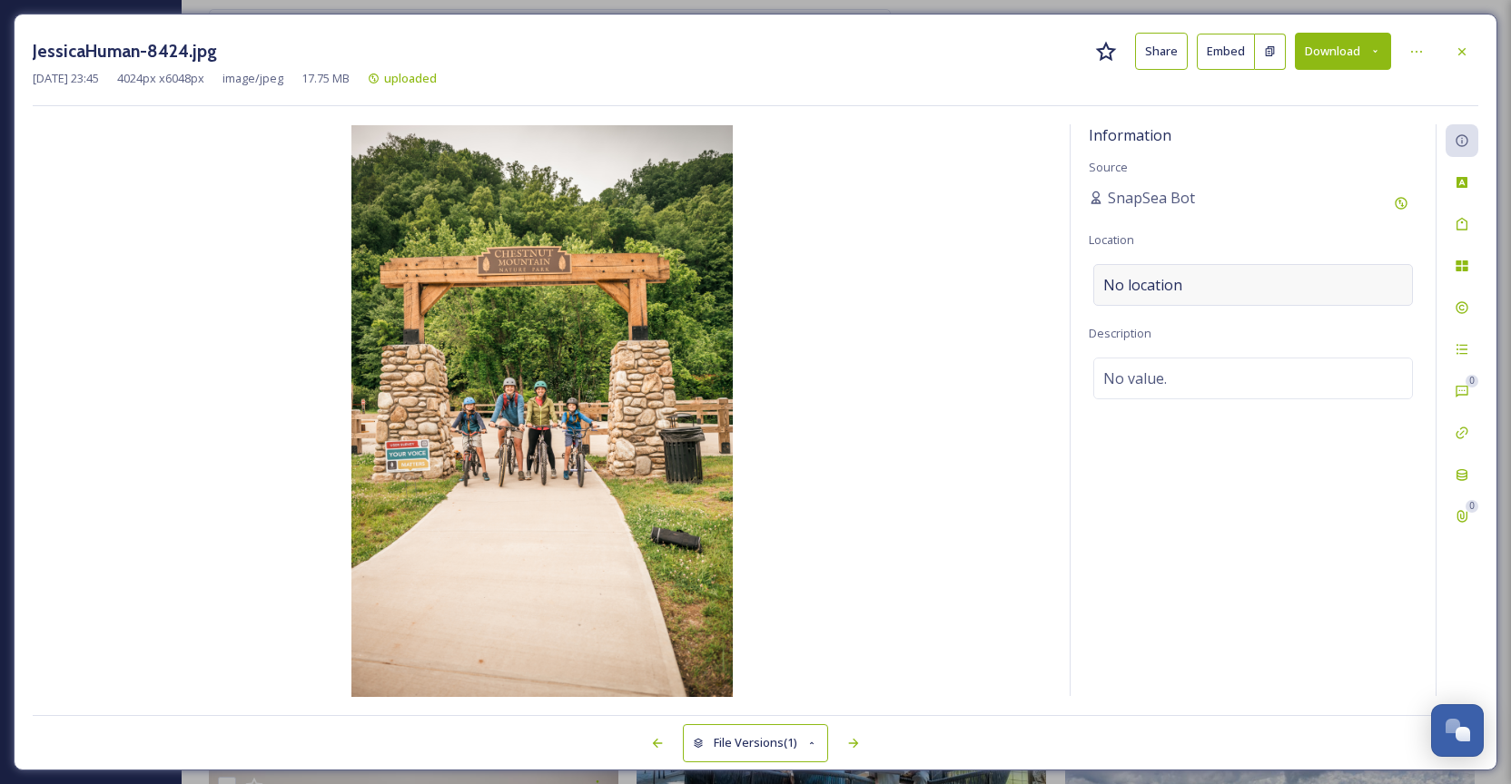
click at [1149, 285] on span "No location" at bounding box center [1142, 285] width 79 height 22
click at [1152, 289] on input at bounding box center [1253, 285] width 318 height 40
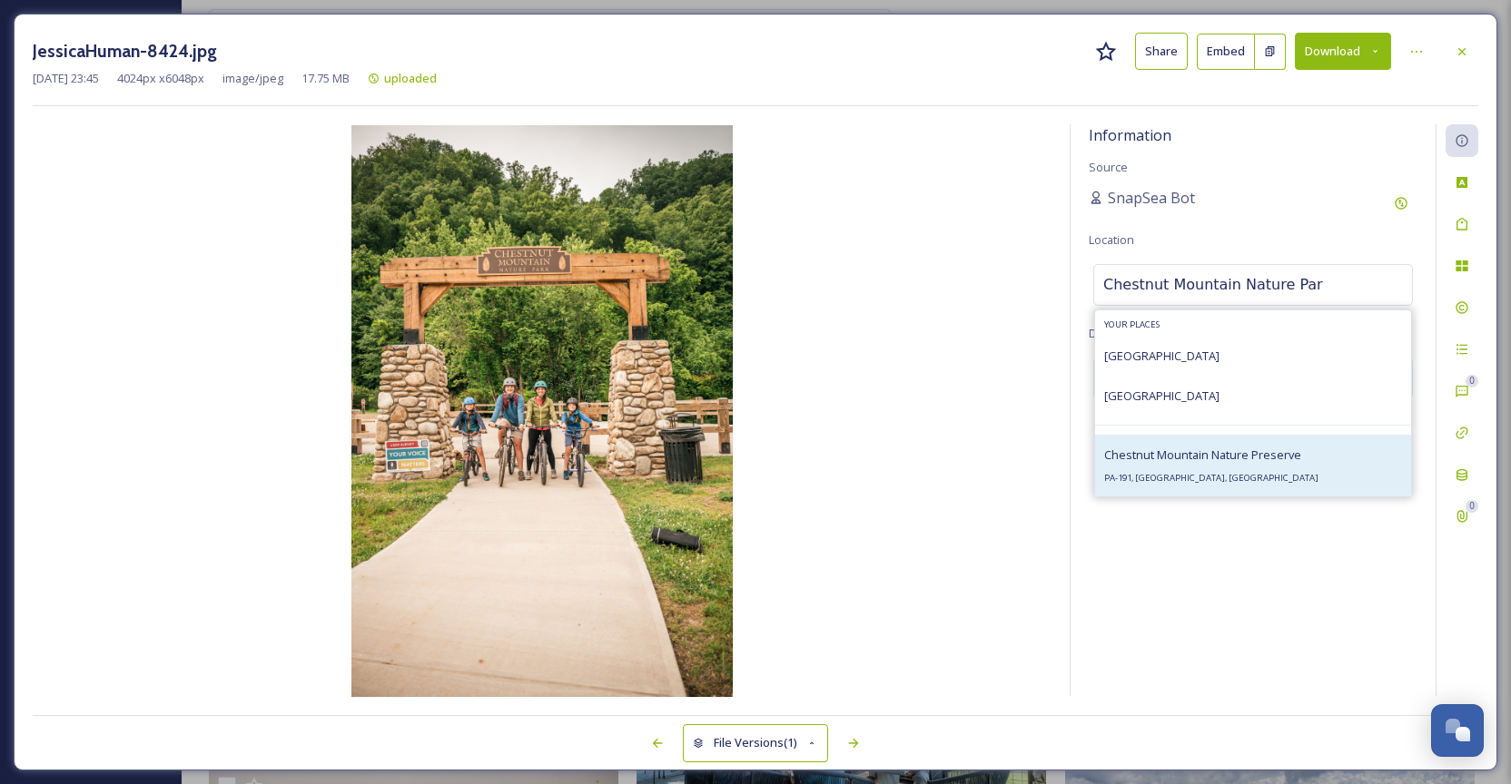
type input "[GEOGRAPHIC_DATA]"
click at [1175, 453] on span "[GEOGRAPHIC_DATA]" at bounding box center [1161, 455] width 115 height 16
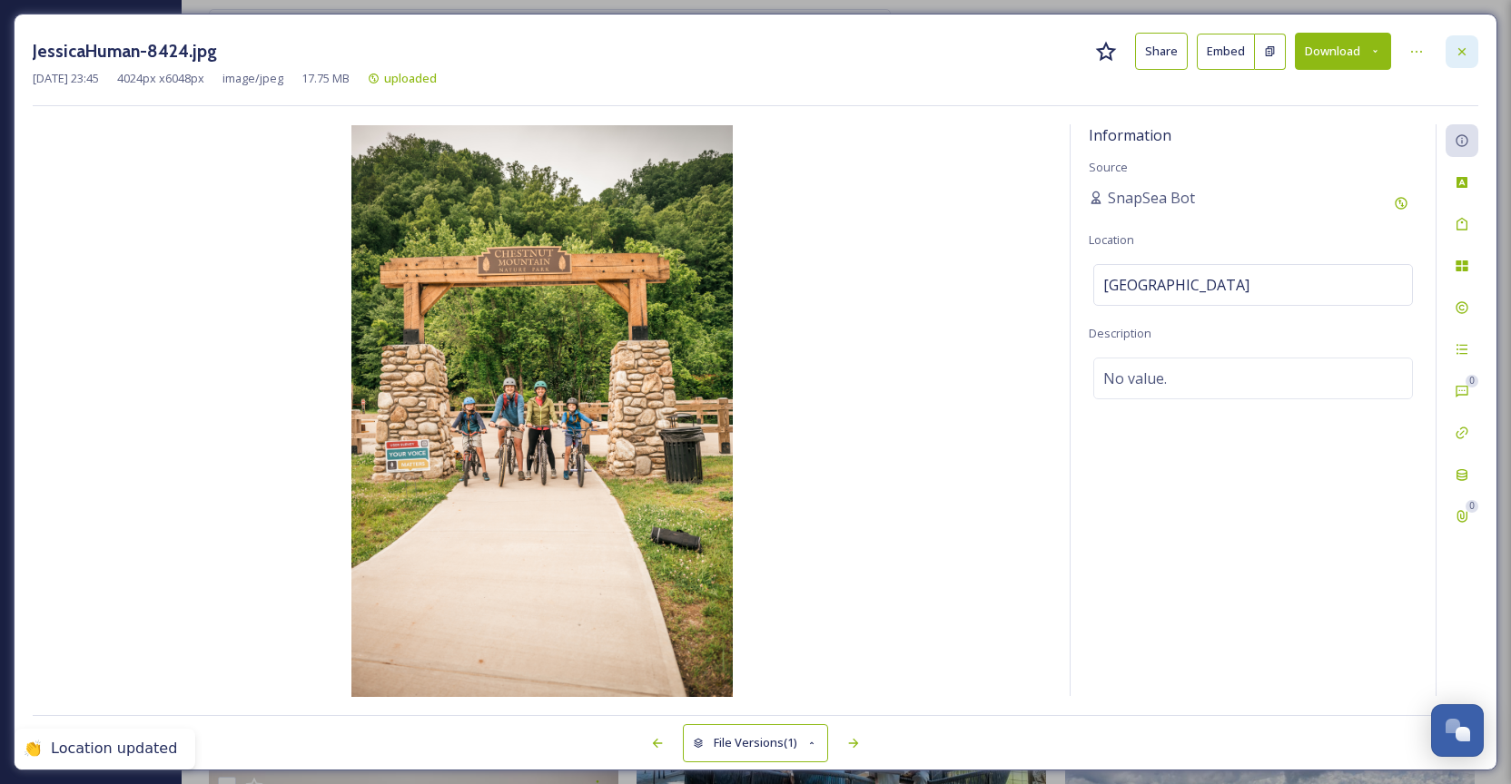
click at [1466, 46] on icon at bounding box center [1462, 51] width 15 height 15
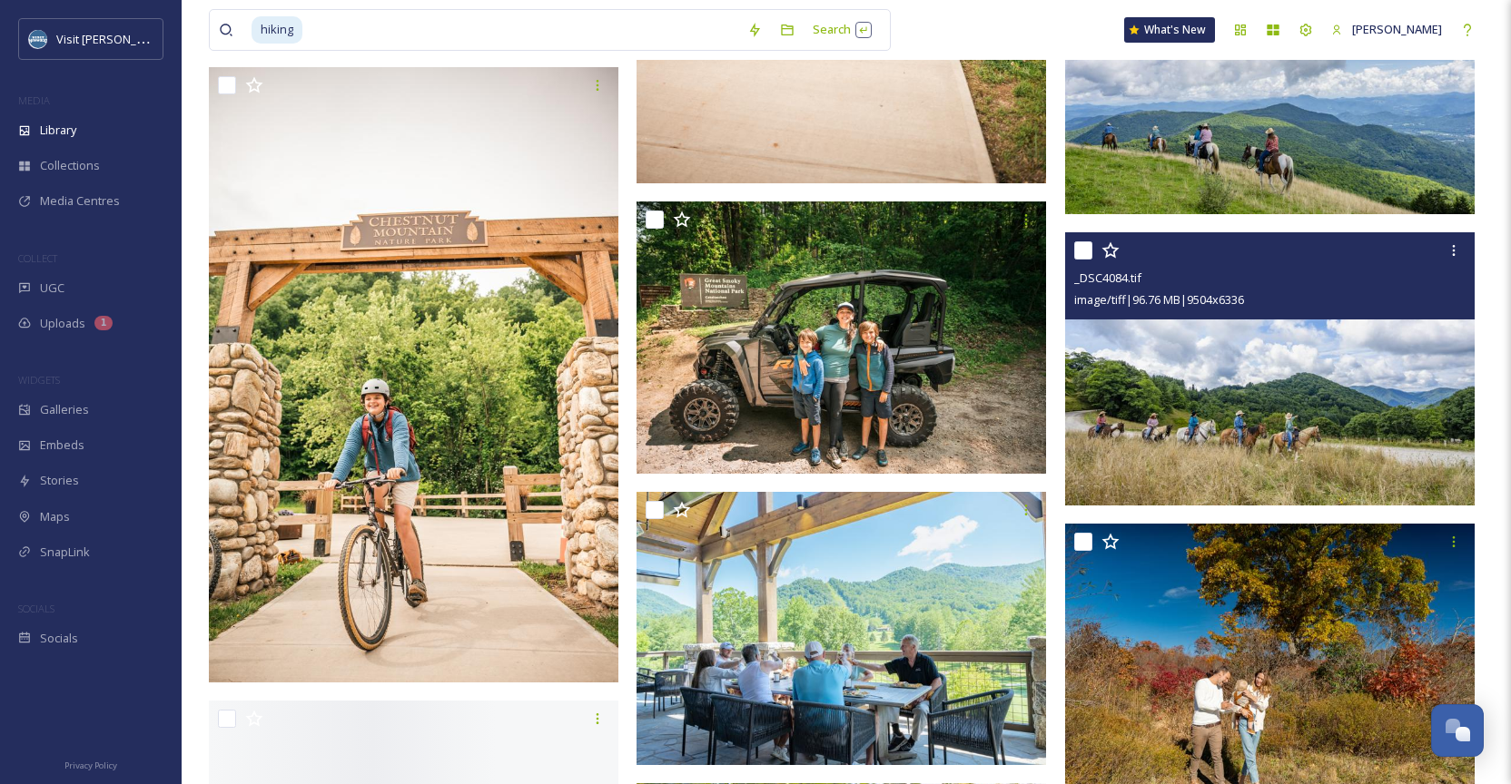
scroll to position [38708, 0]
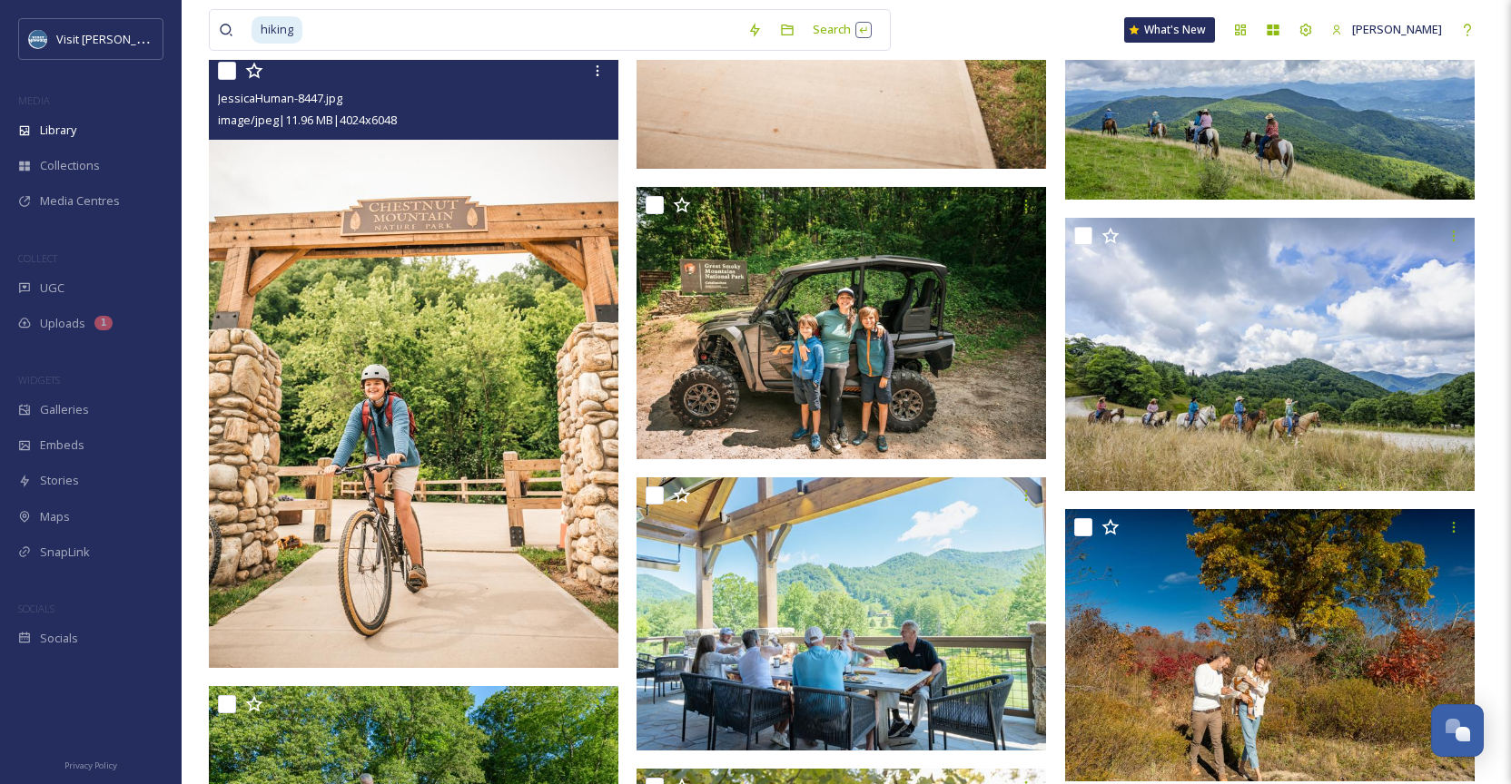
click at [529, 483] on img at bounding box center [413, 361] width 409 height 616
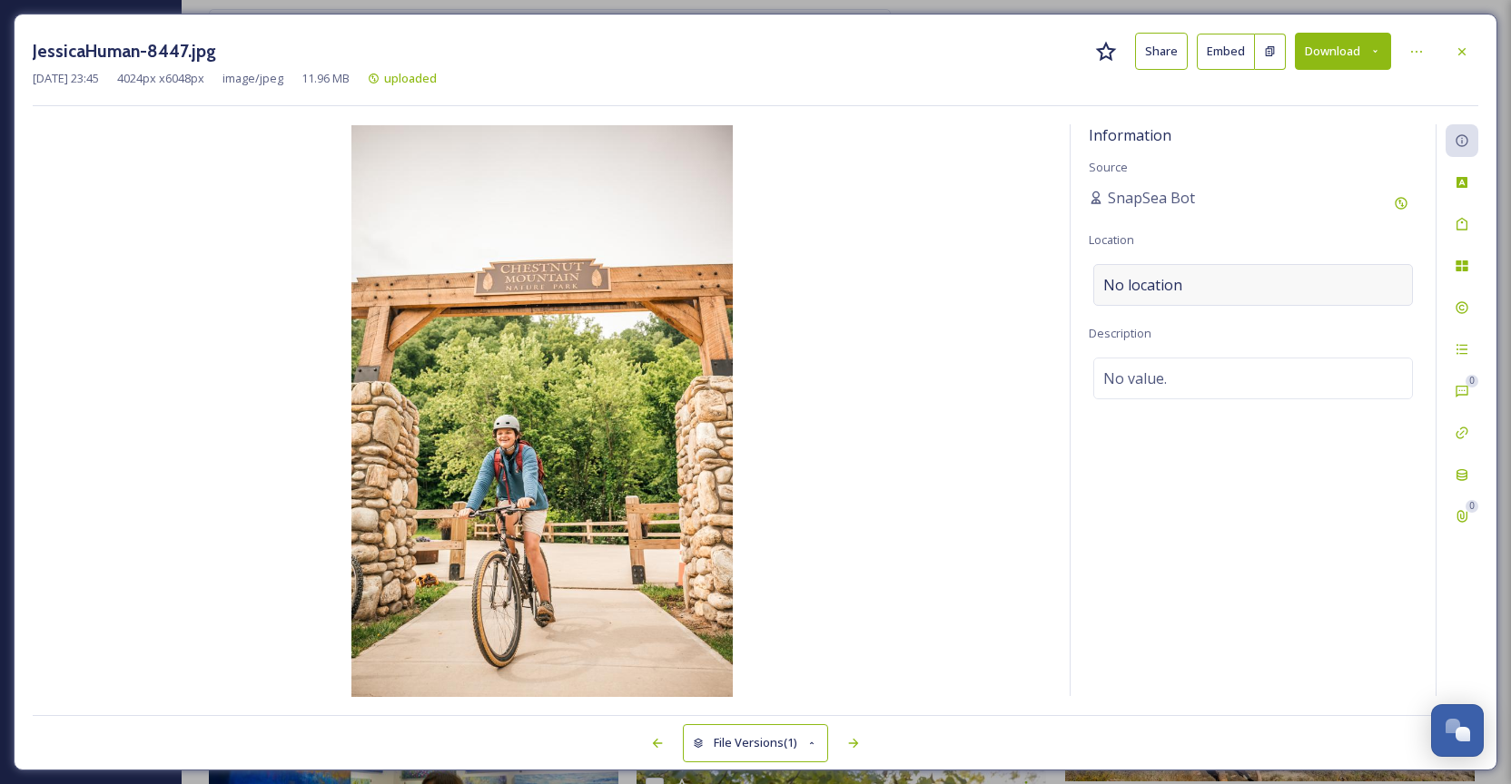
click at [1241, 291] on div "No location" at bounding box center [1253, 285] width 320 height 42
click at [1241, 290] on input at bounding box center [1253, 285] width 318 height 40
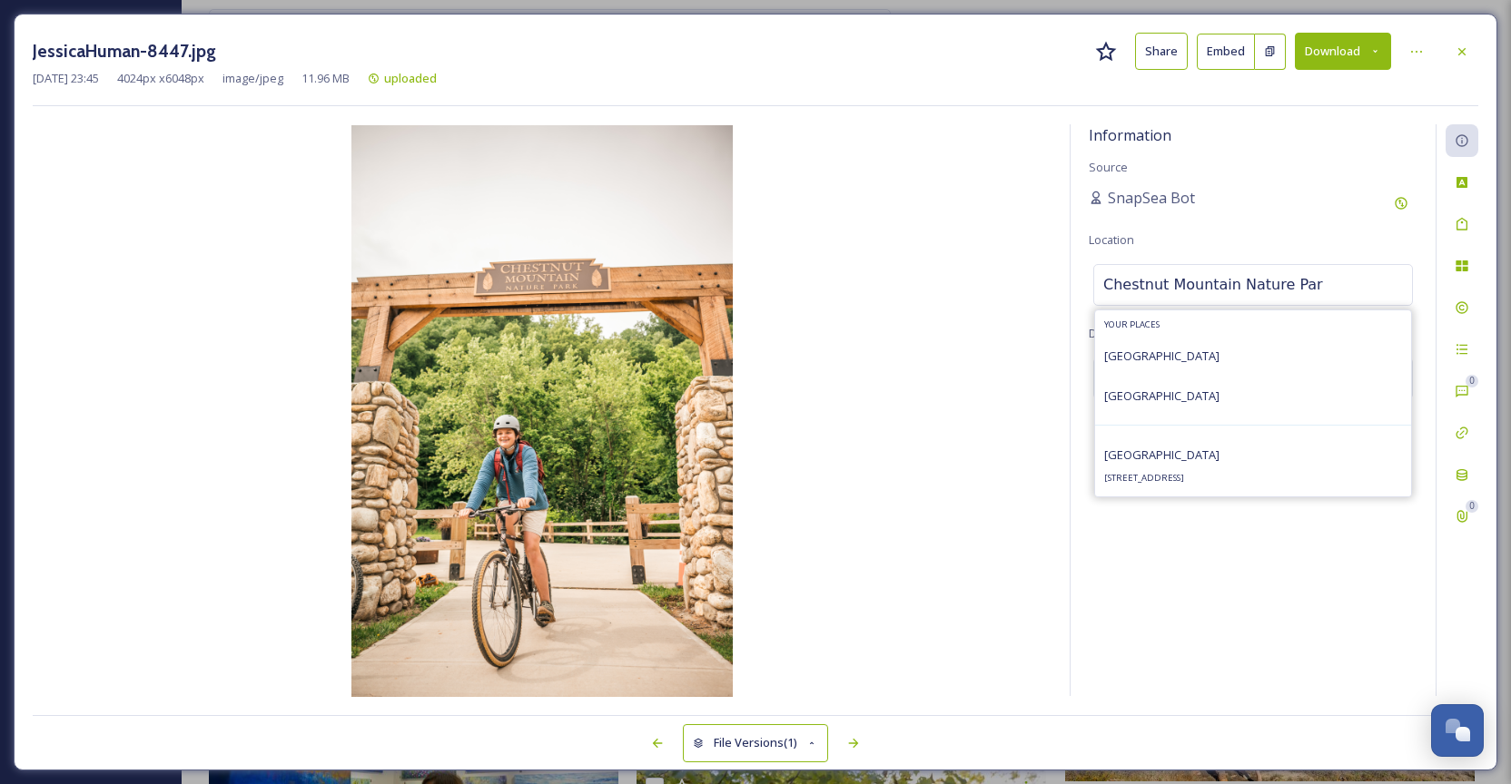
type input "[GEOGRAPHIC_DATA]"
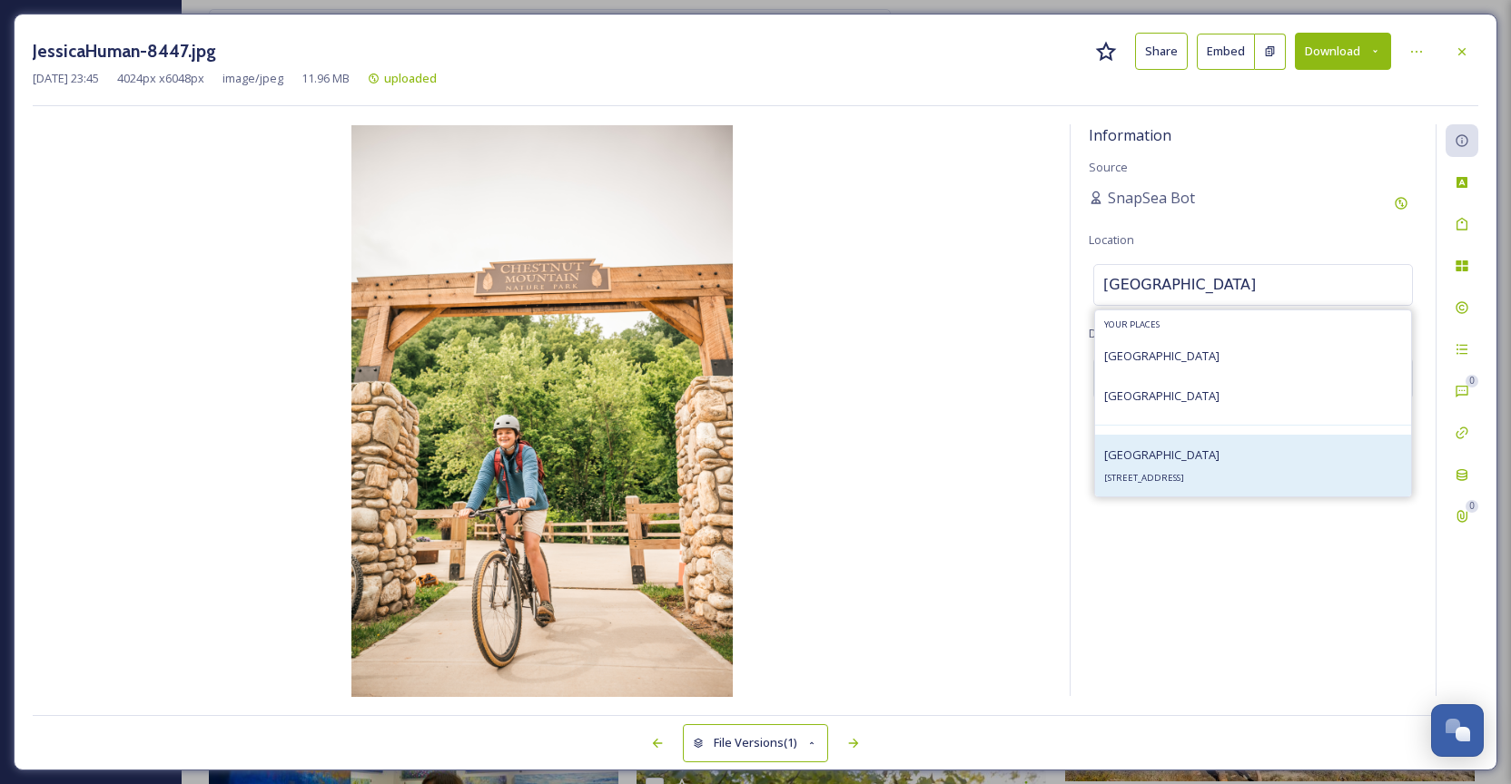
click at [1184, 476] on span "[STREET_ADDRESS]" at bounding box center [1144, 478] width 80 height 12
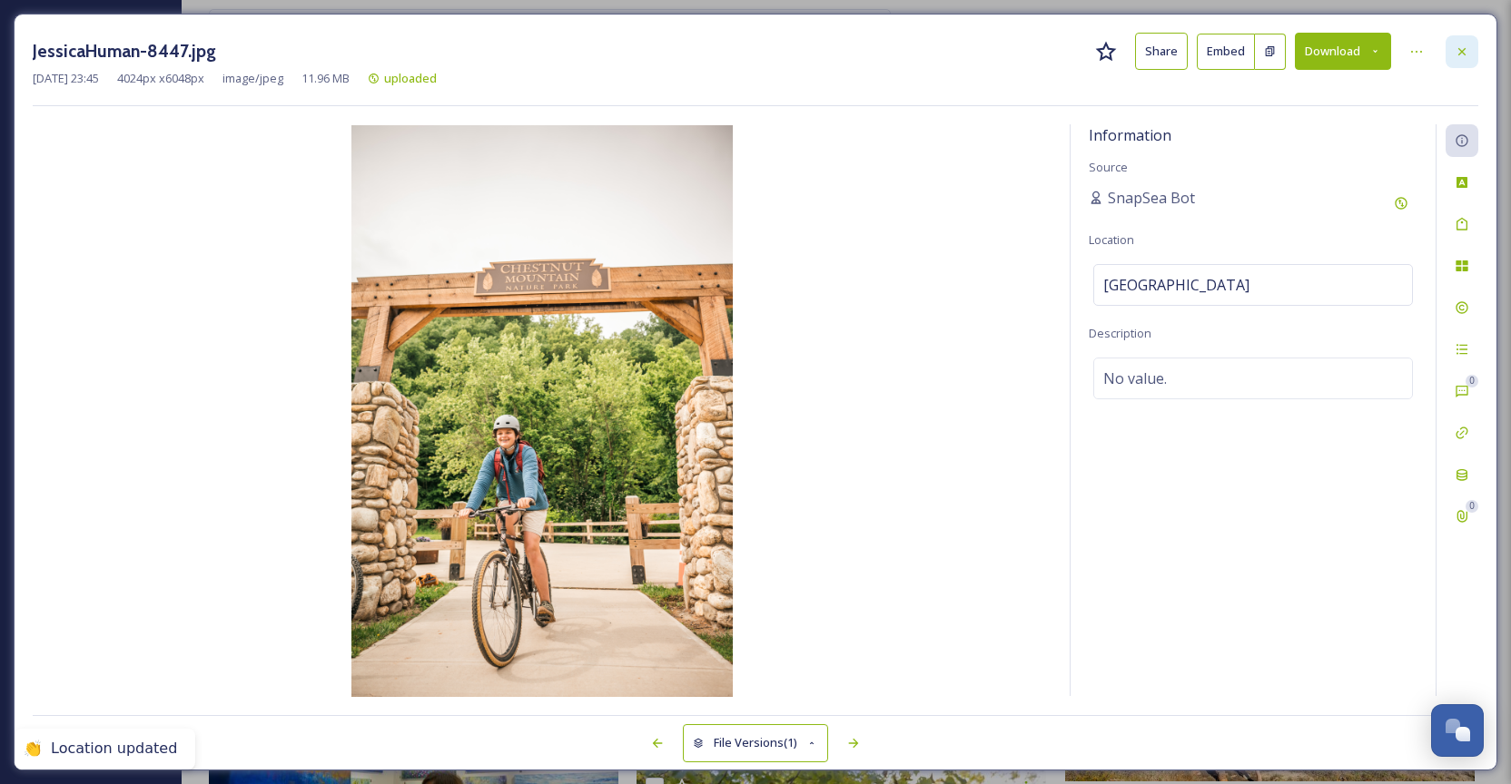
click at [1461, 53] on icon at bounding box center [1461, 50] width 7 height 7
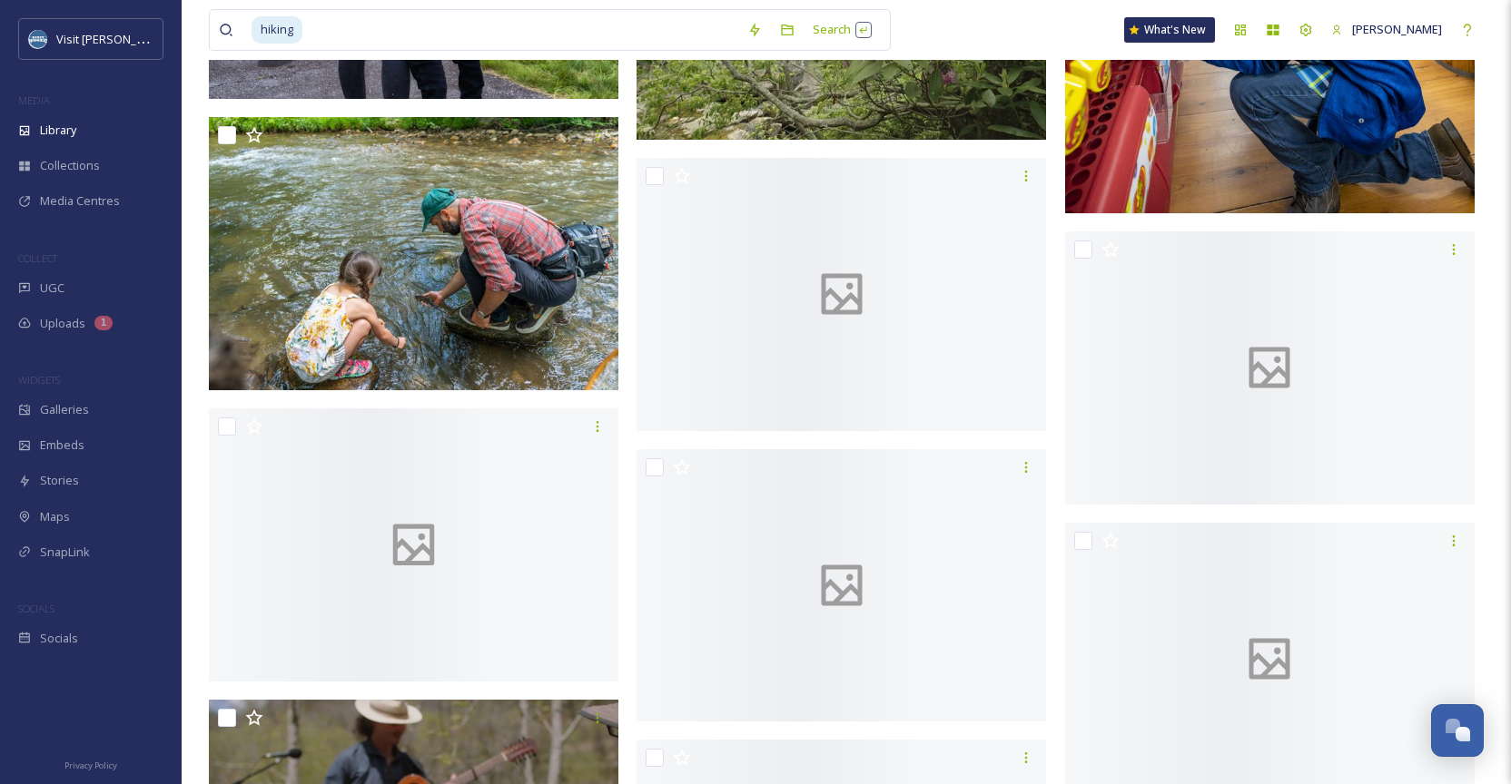
scroll to position [41426, 0]
